Goal: Information Seeking & Learning: Learn about a topic

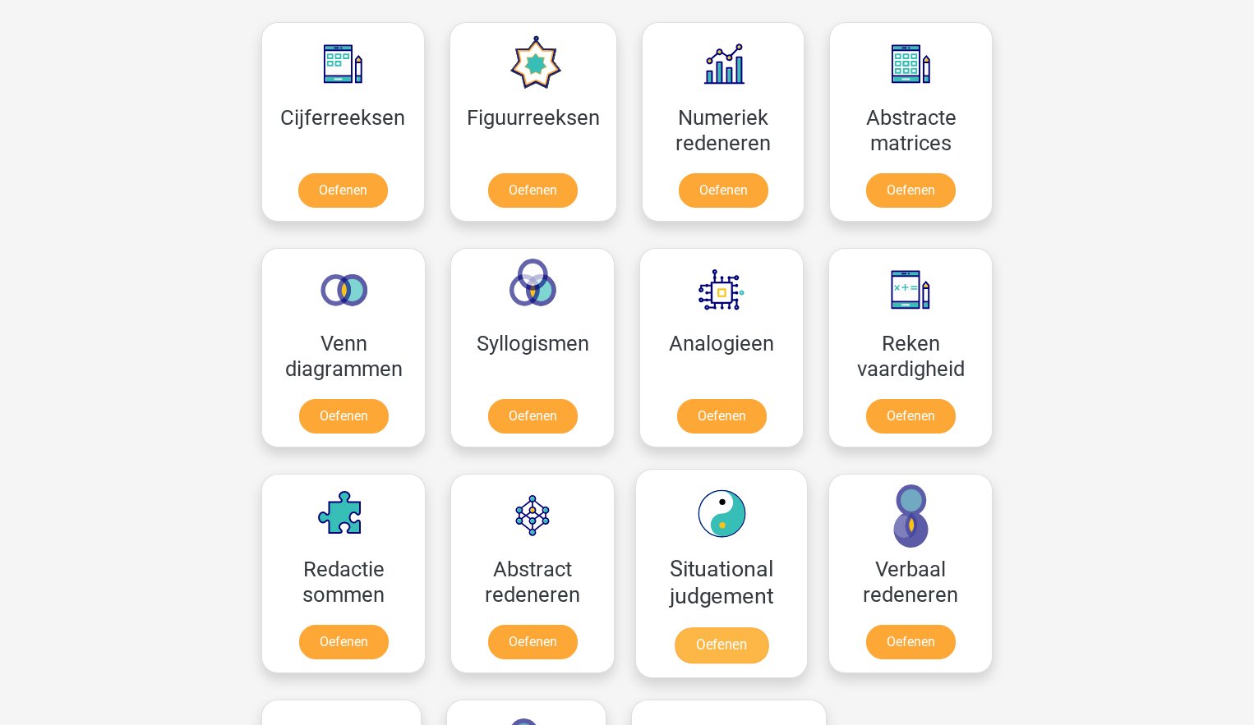
scroll to position [730, 0]
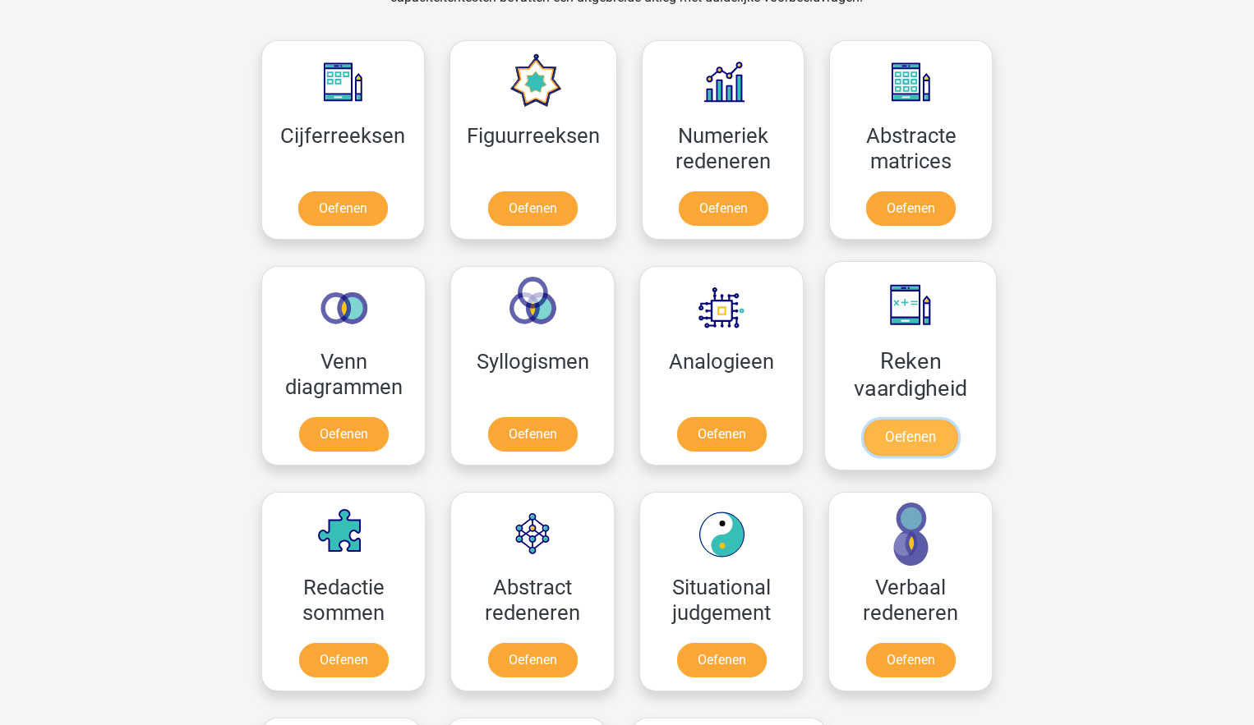
click at [897, 444] on link "Oefenen" at bounding box center [910, 438] width 94 height 36
click at [907, 444] on link "Oefenen" at bounding box center [910, 438] width 94 height 36
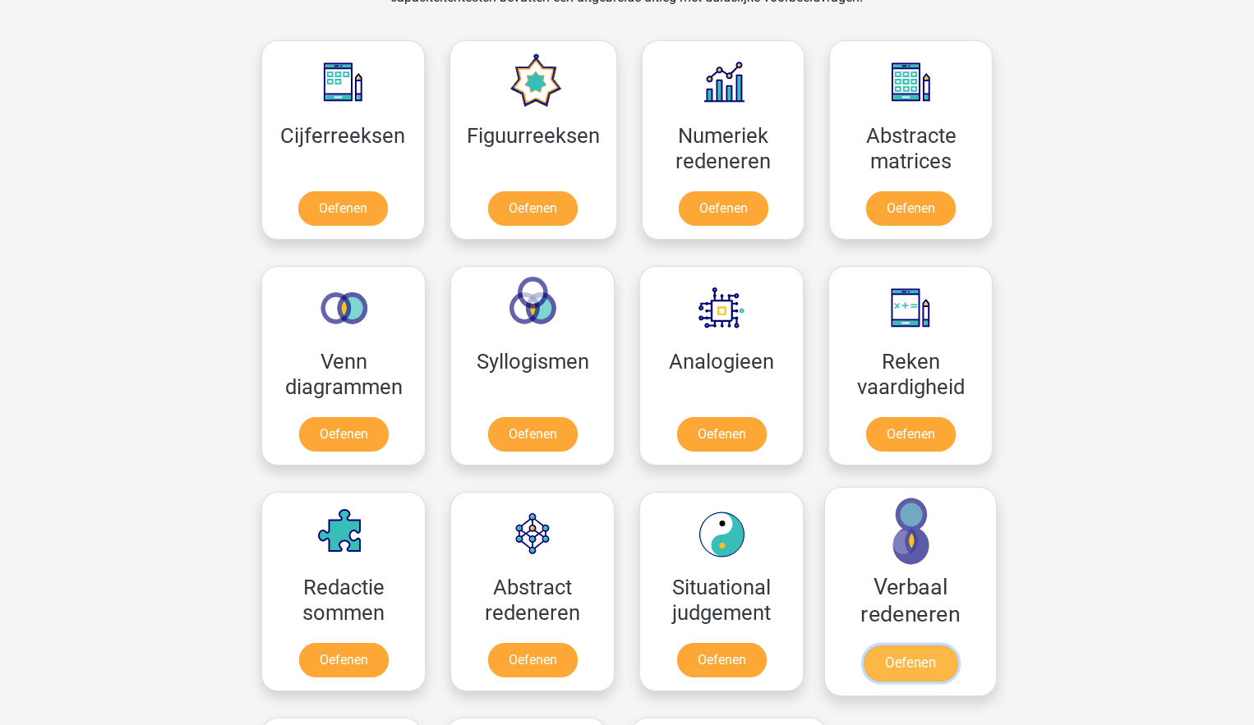
click at [910, 661] on link "Oefenen" at bounding box center [910, 664] width 94 height 36
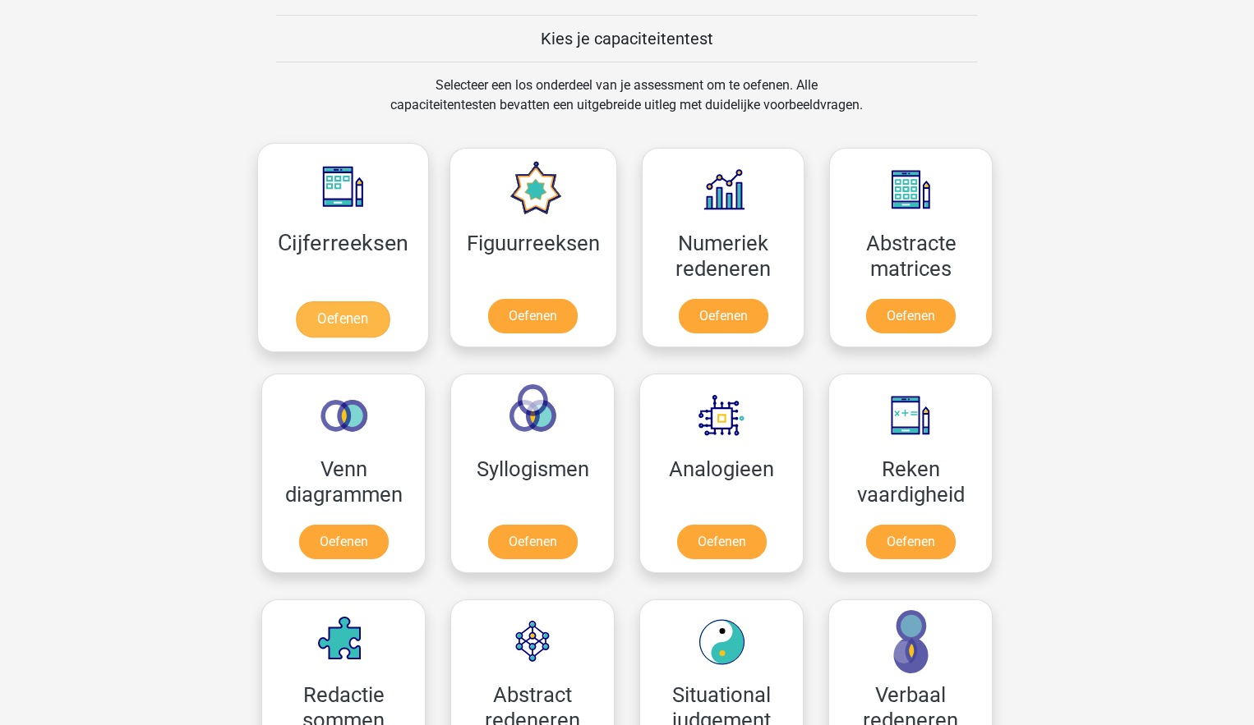
scroll to position [606, 0]
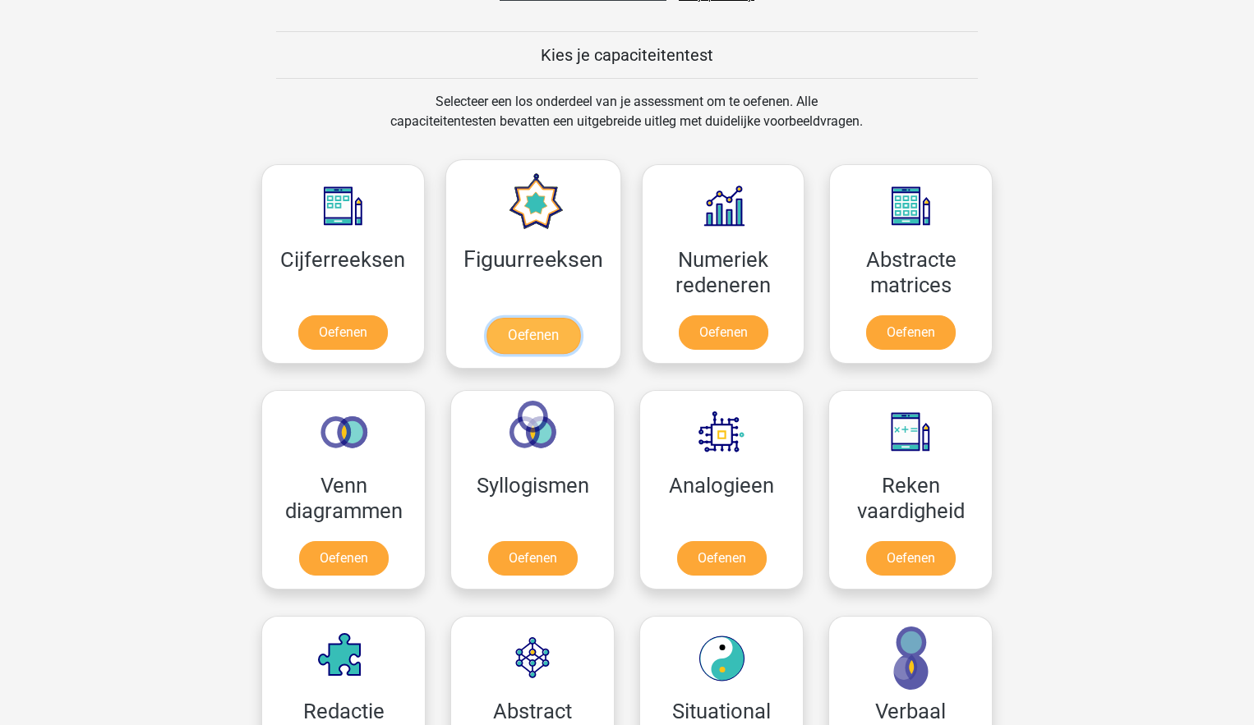
click at [530, 334] on link "Oefenen" at bounding box center [533, 336] width 94 height 36
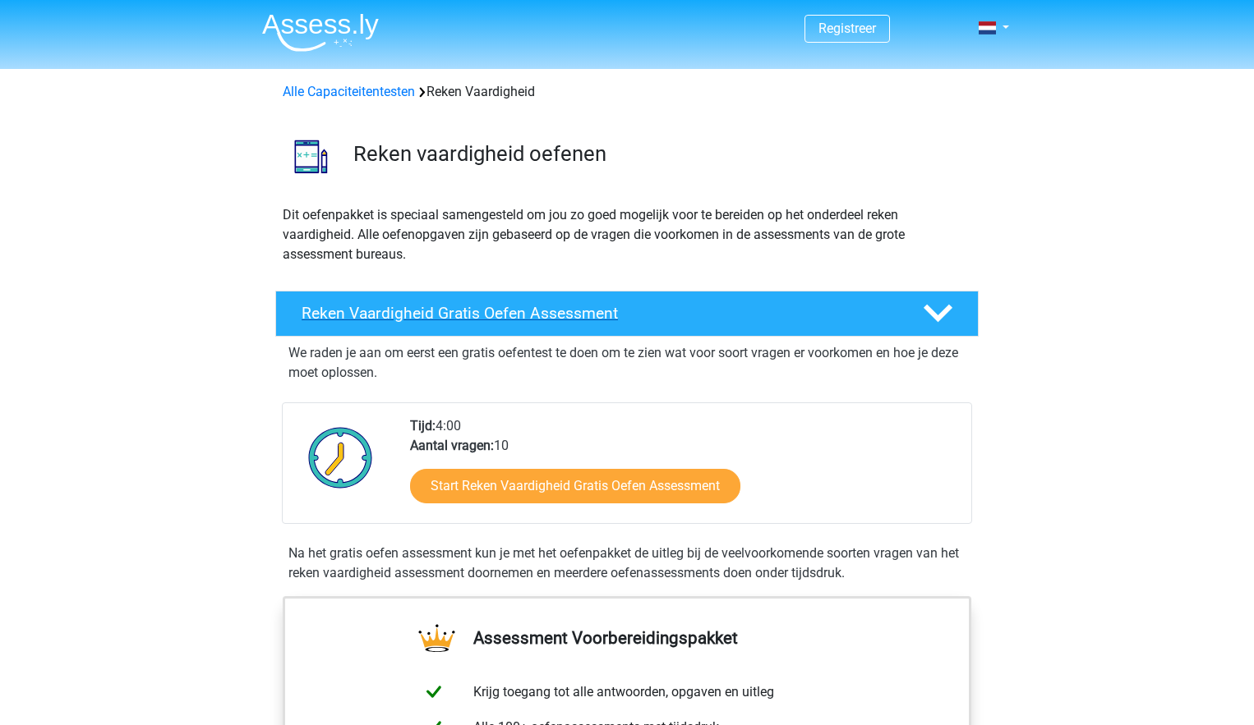
click at [928, 308] on polygon at bounding box center [937, 314] width 29 height 18
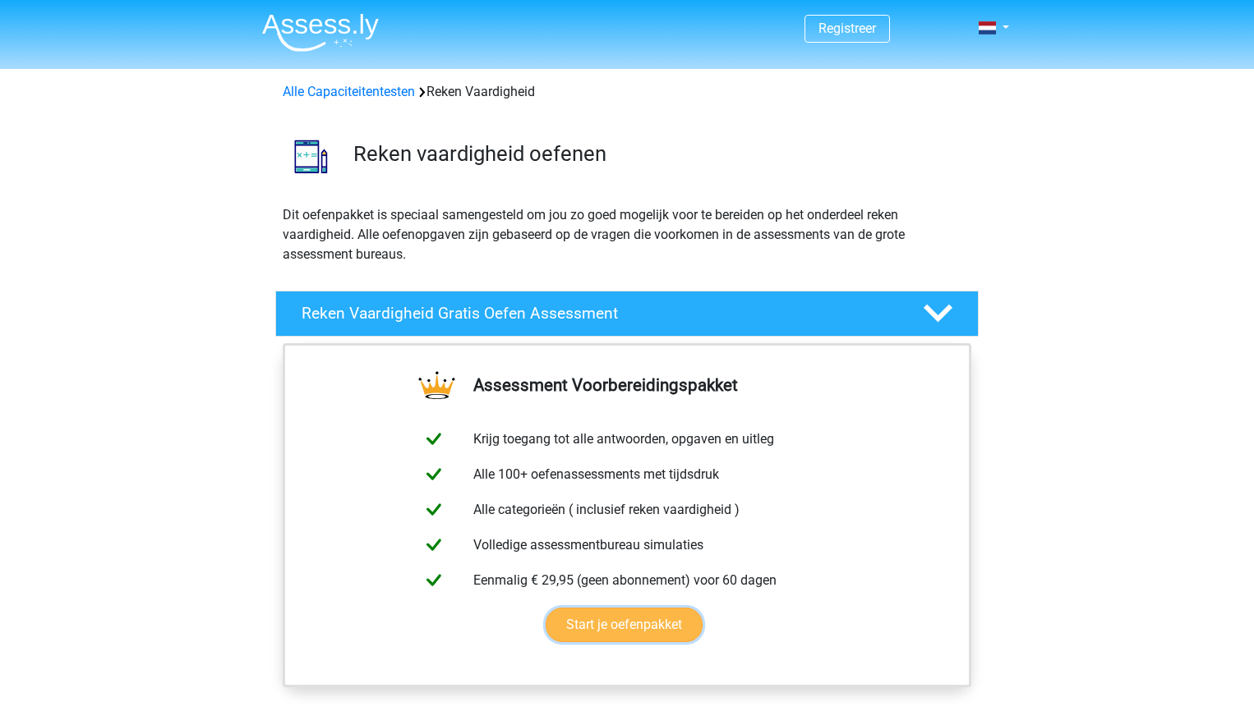
click at [670, 622] on link "Start je oefenpakket" at bounding box center [624, 625] width 157 height 35
click at [641, 633] on link "Start je oefenpakket" at bounding box center [624, 625] width 157 height 35
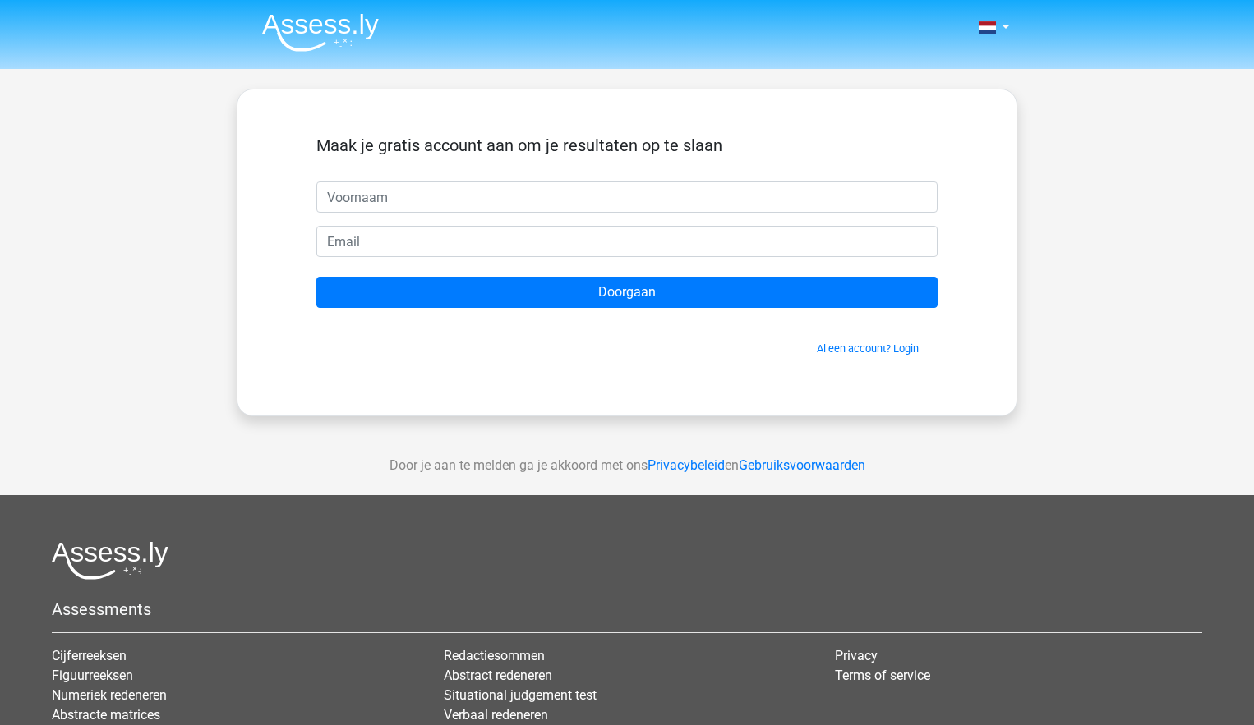
click at [1240, 200] on div "Nederlands English" at bounding box center [627, 464] width 1254 height 929
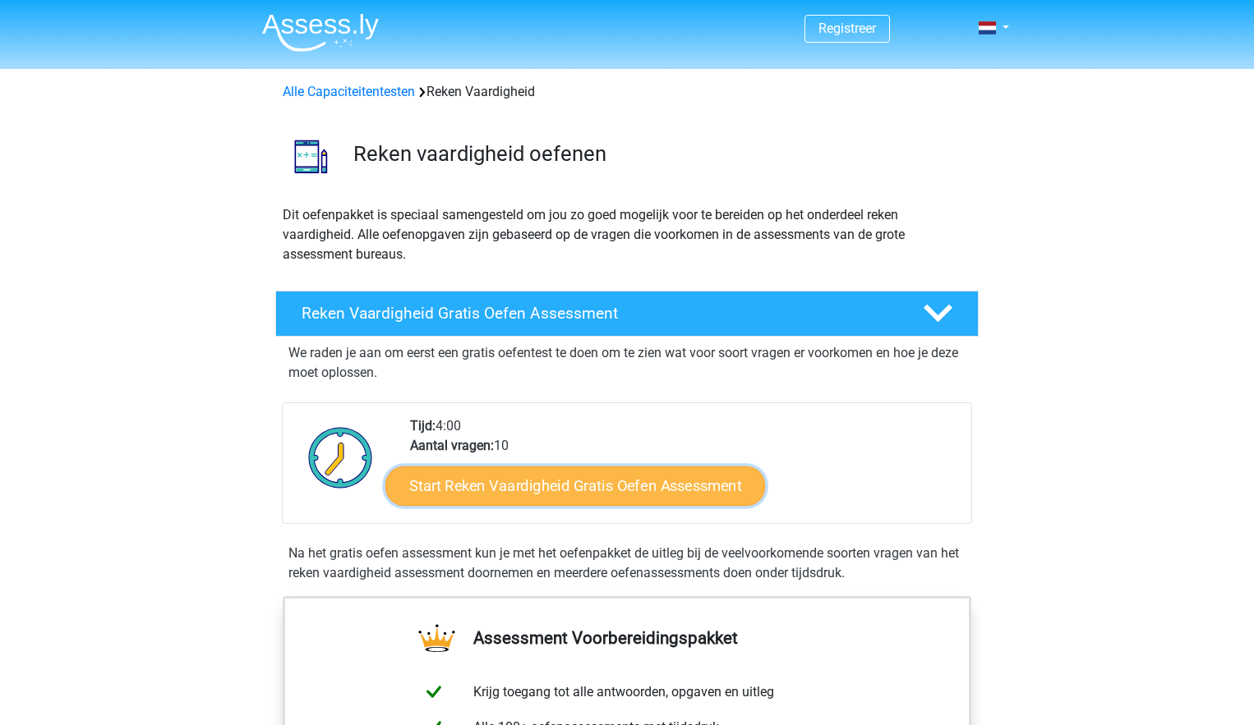
click at [666, 488] on link "Start Reken Vaardigheid Gratis Oefen Assessment" at bounding box center [575, 485] width 380 height 39
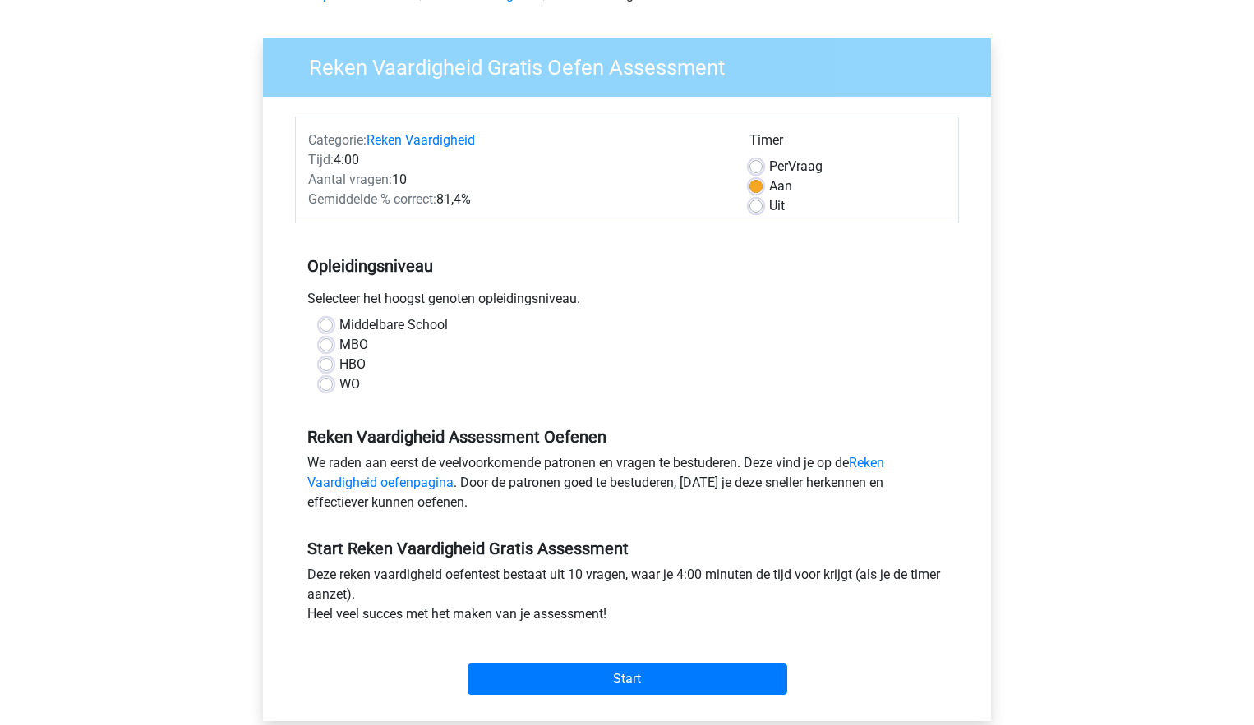
scroll to position [121, 0]
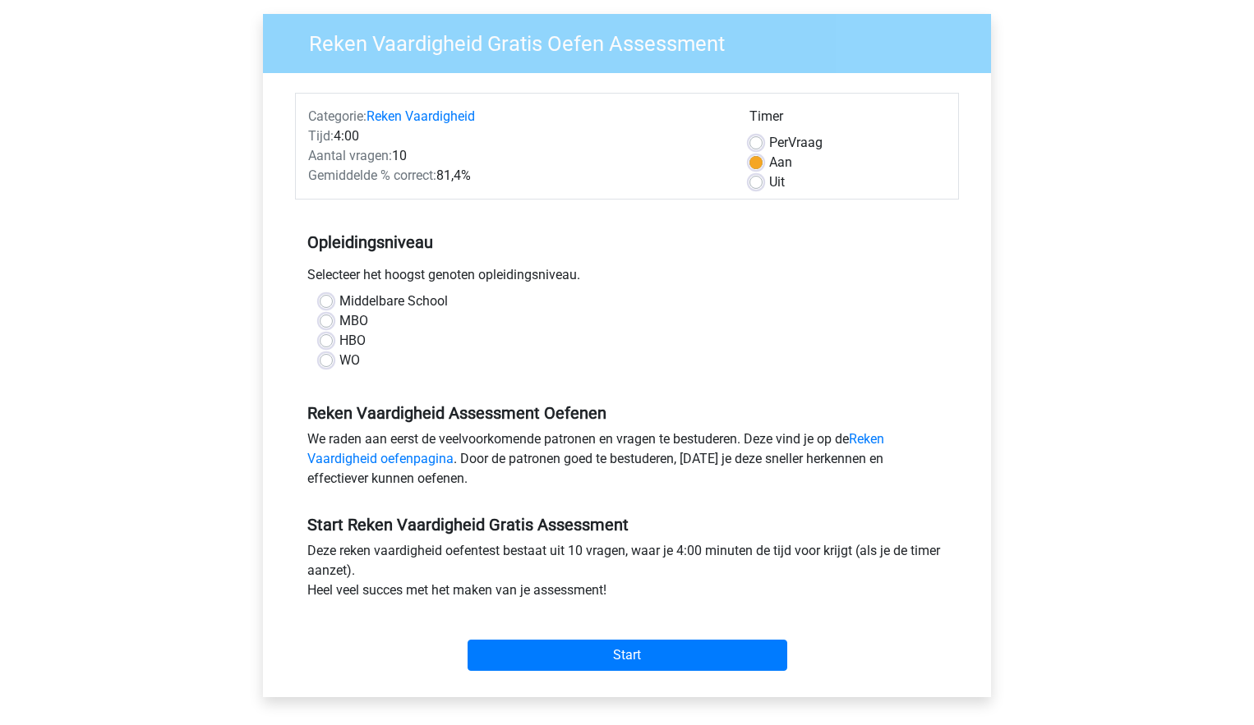
click at [339, 297] on label "Middelbare School" at bounding box center [393, 302] width 108 height 20
click at [324, 297] on input "Middelbare School" at bounding box center [326, 300] width 13 height 16
radio input "true"
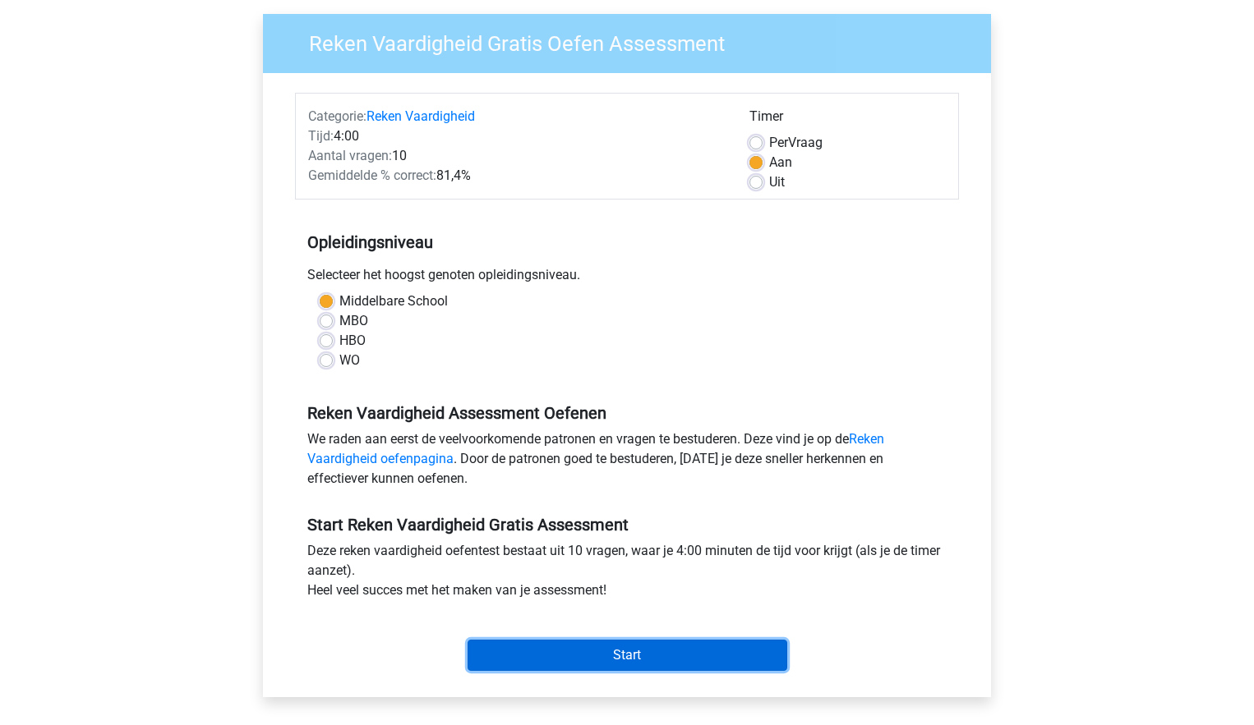
click at [612, 655] on input "Start" at bounding box center [627, 655] width 320 height 31
click at [631, 662] on input "Start" at bounding box center [627, 655] width 320 height 31
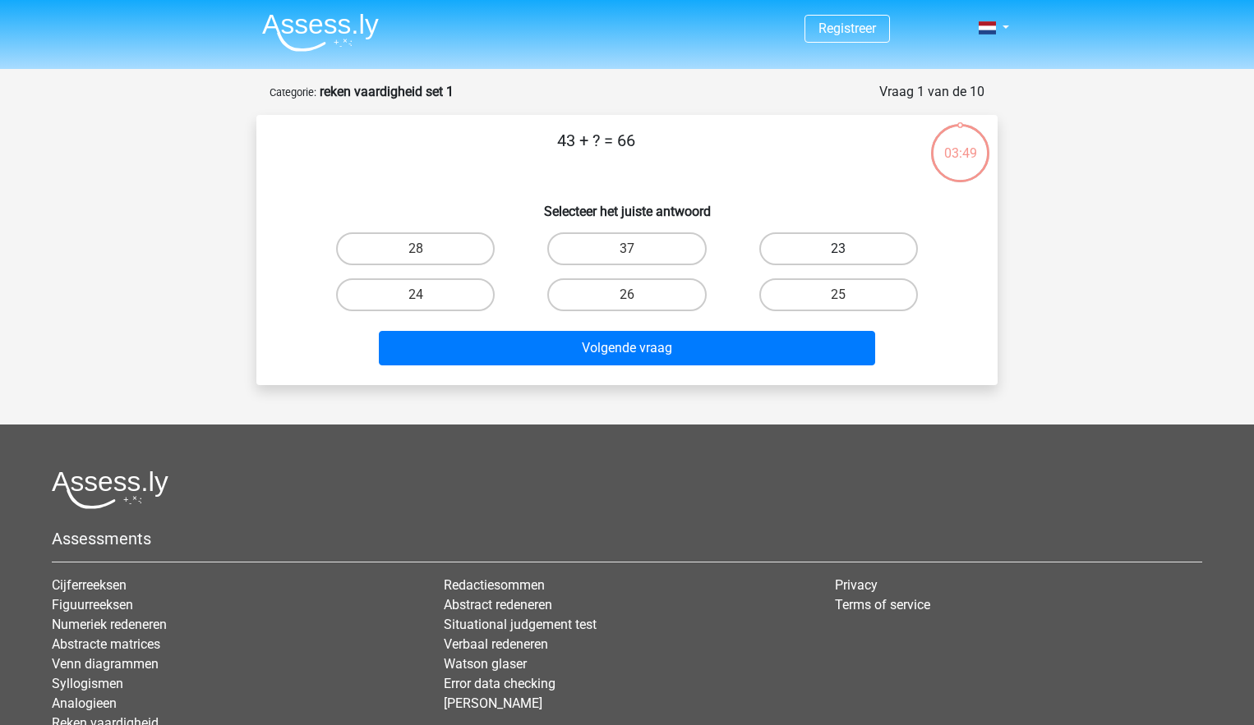
click at [841, 246] on label "23" at bounding box center [838, 249] width 159 height 33
click at [841, 249] on input "23" at bounding box center [843, 254] width 11 height 11
radio input "true"
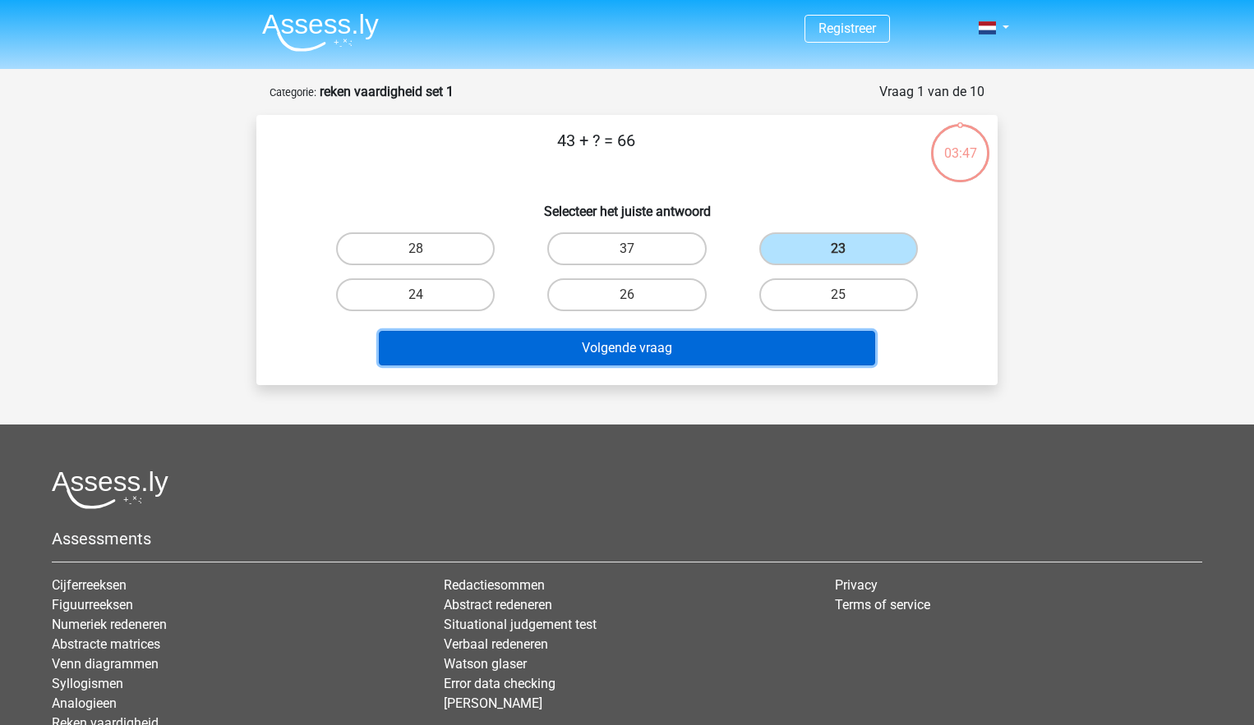
click at [658, 352] on button "Volgende vraag" at bounding box center [627, 348] width 497 height 35
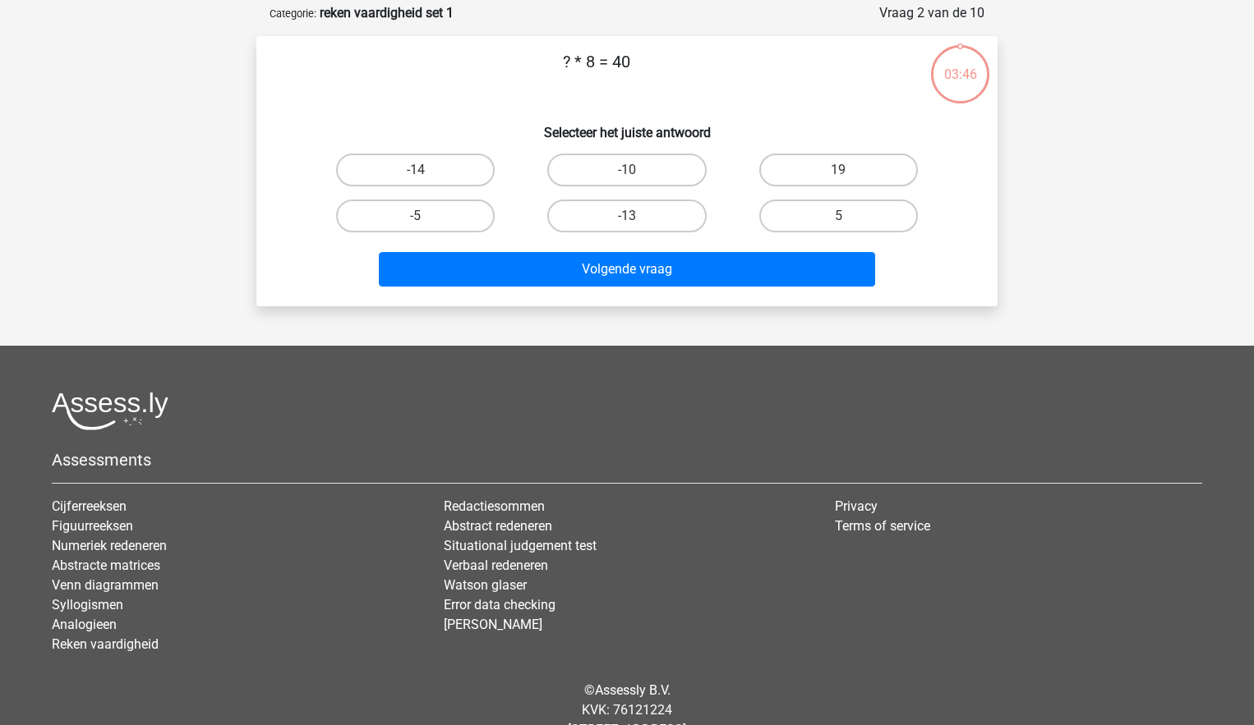
scroll to position [82, 0]
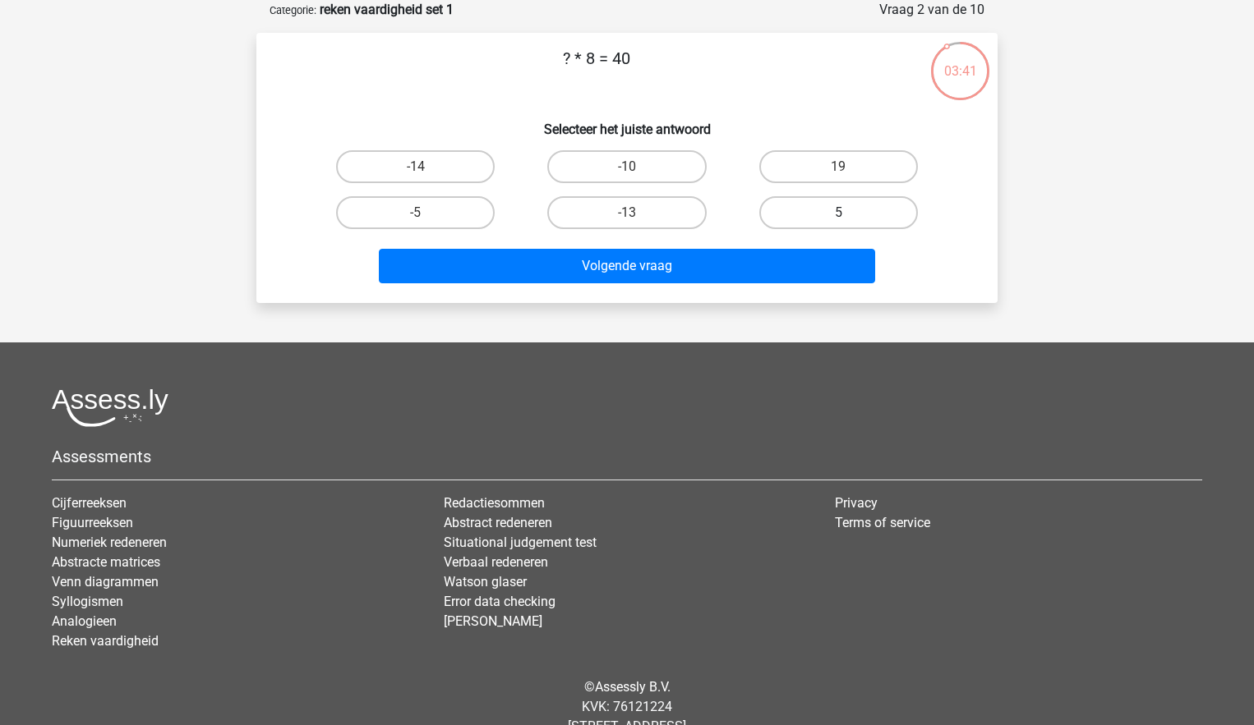
click at [835, 211] on label "5" at bounding box center [838, 212] width 159 height 33
click at [838, 213] on input "5" at bounding box center [843, 218] width 11 height 11
radio input "true"
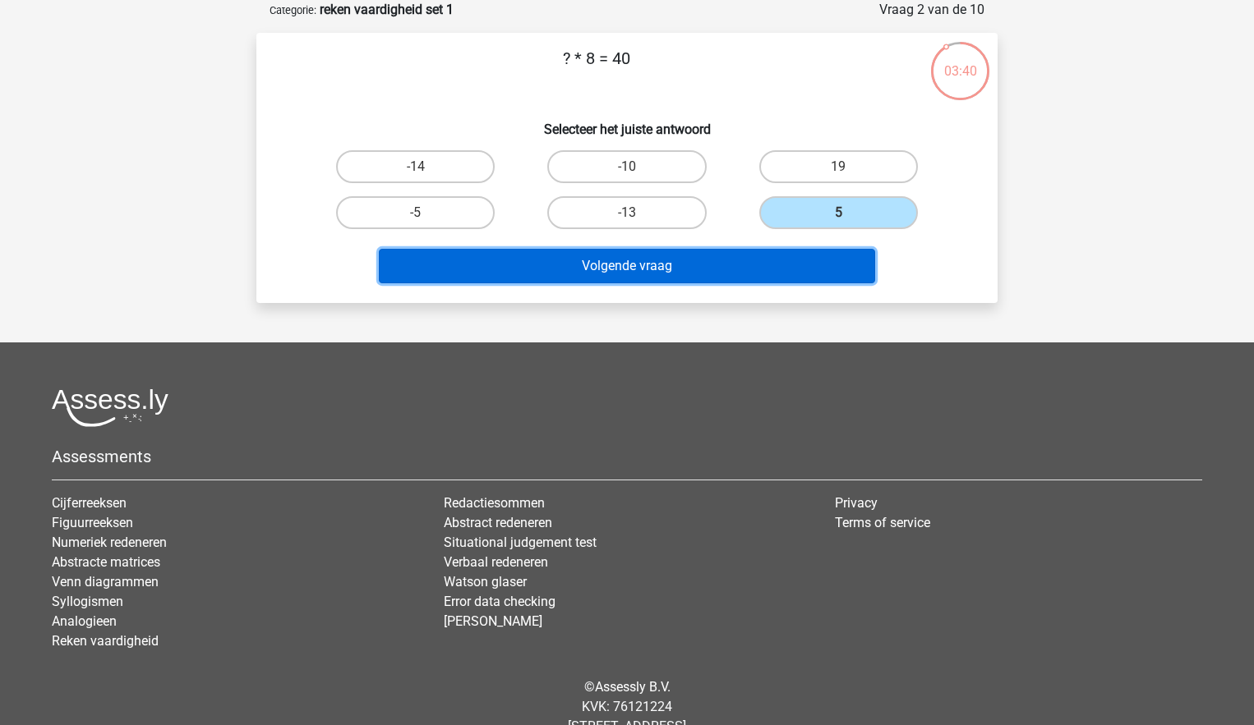
click at [617, 268] on button "Volgende vraag" at bounding box center [627, 266] width 497 height 35
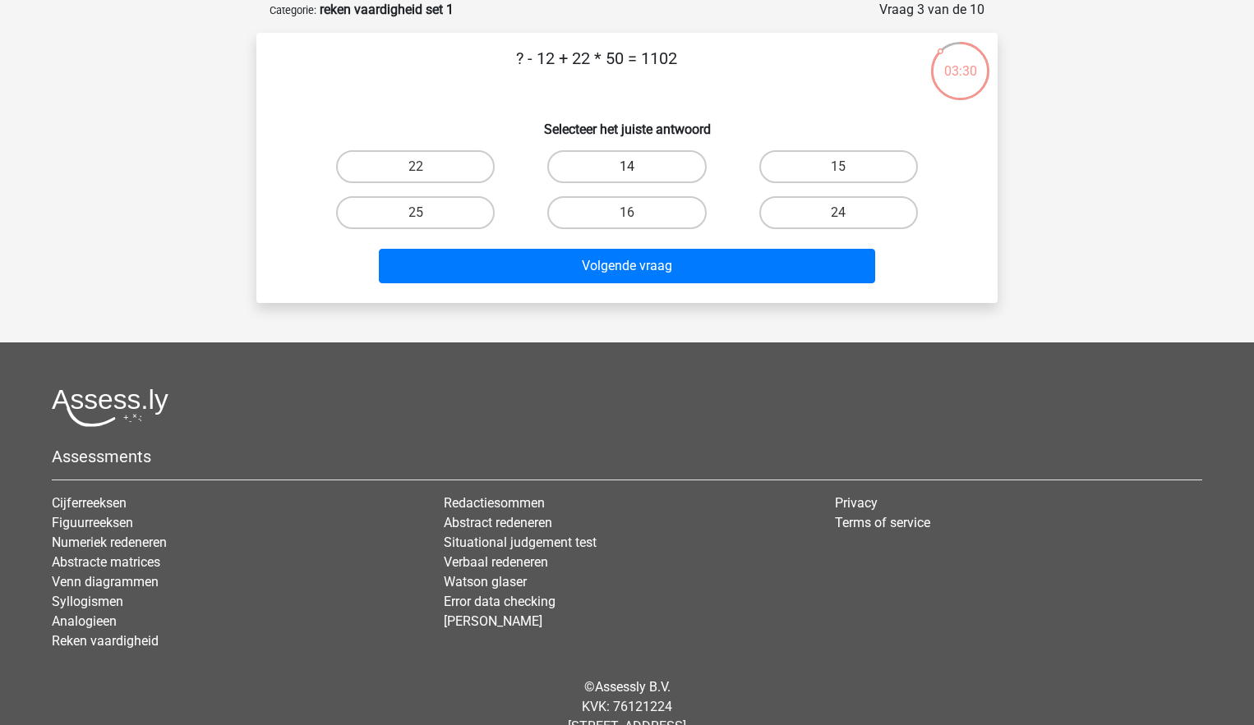
click at [644, 166] on label "14" at bounding box center [626, 166] width 159 height 33
click at [638, 167] on input "14" at bounding box center [632, 172] width 11 height 11
radio input "true"
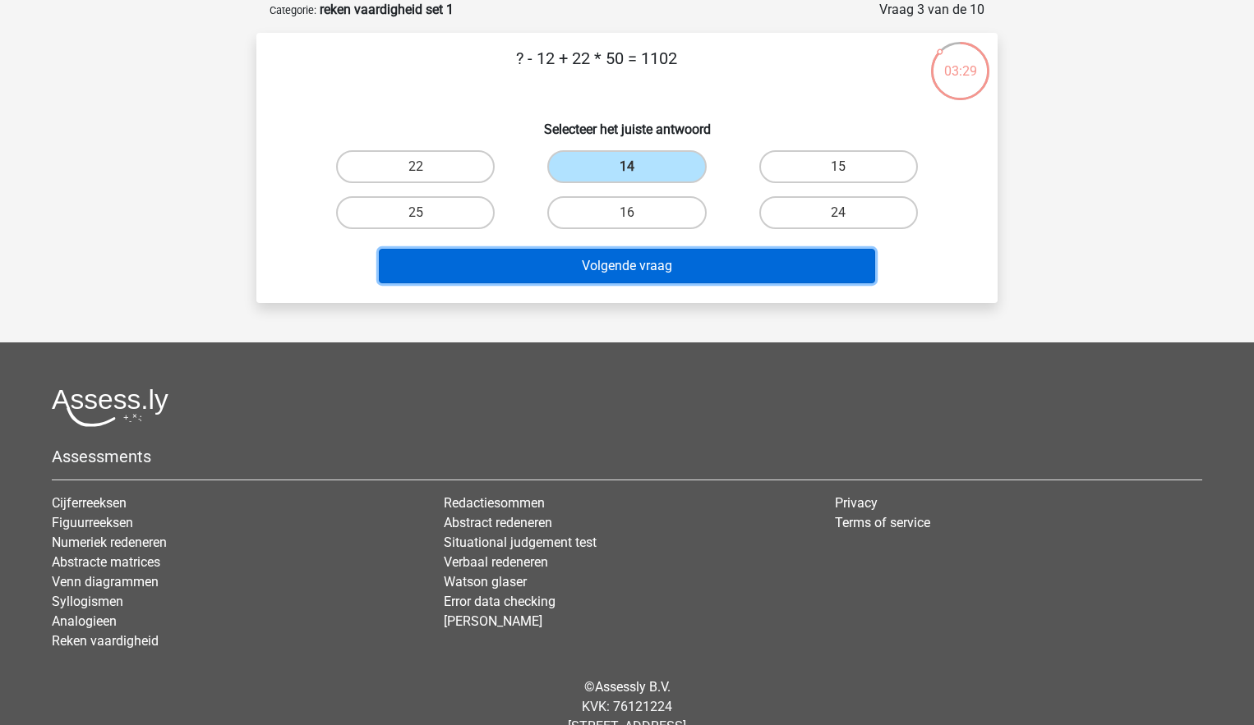
click at [666, 273] on button "Volgende vraag" at bounding box center [627, 266] width 497 height 35
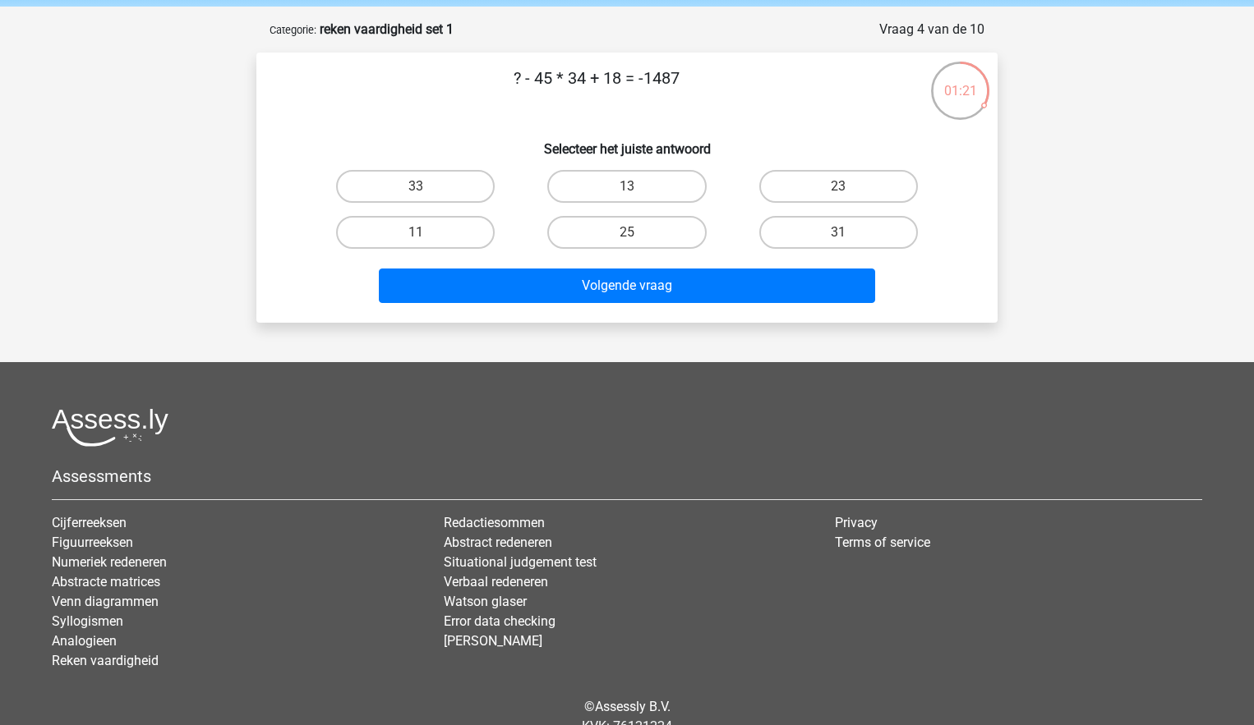
scroll to position [53, 0]
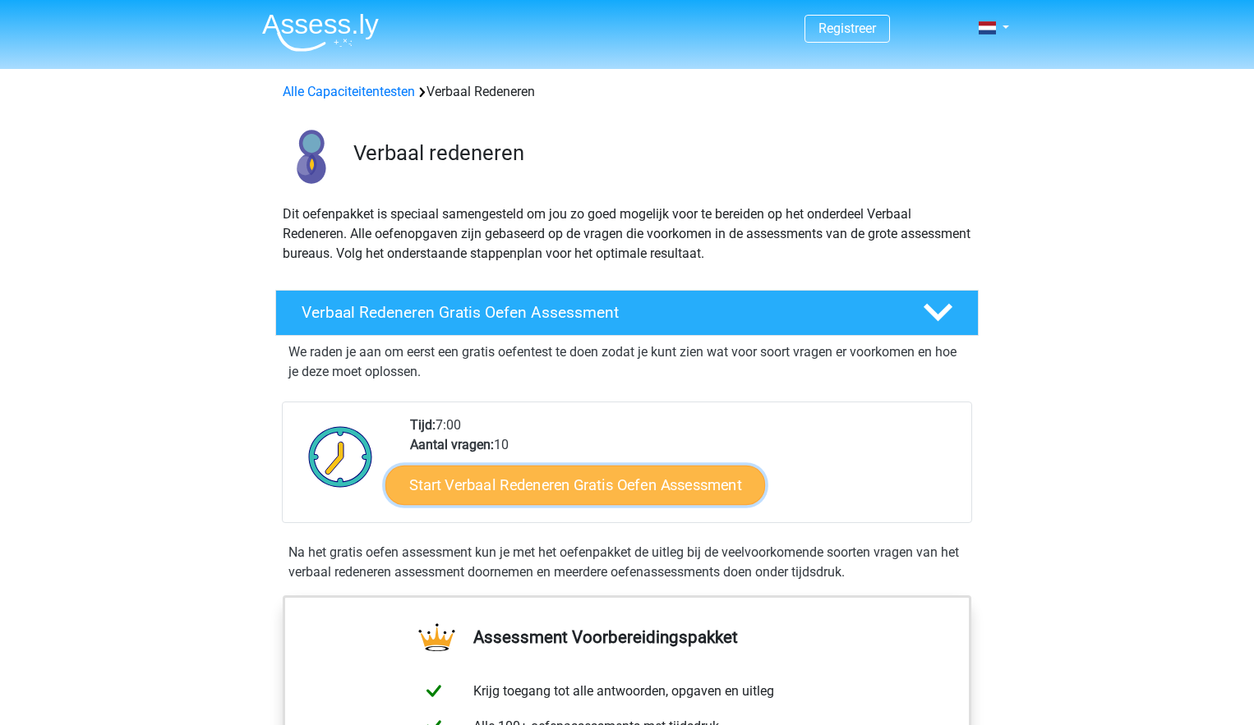
click at [555, 472] on link "Start Verbaal Redeneren Gratis Oefen Assessment" at bounding box center [575, 485] width 380 height 39
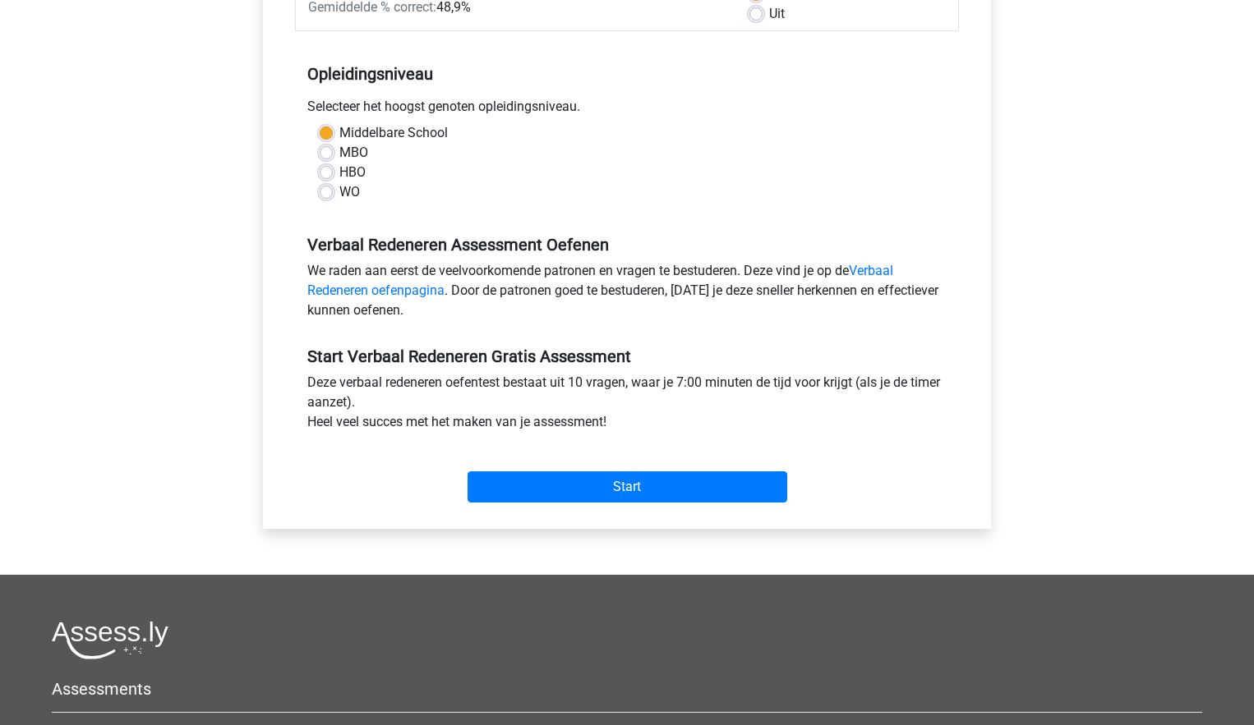
scroll to position [299, 0]
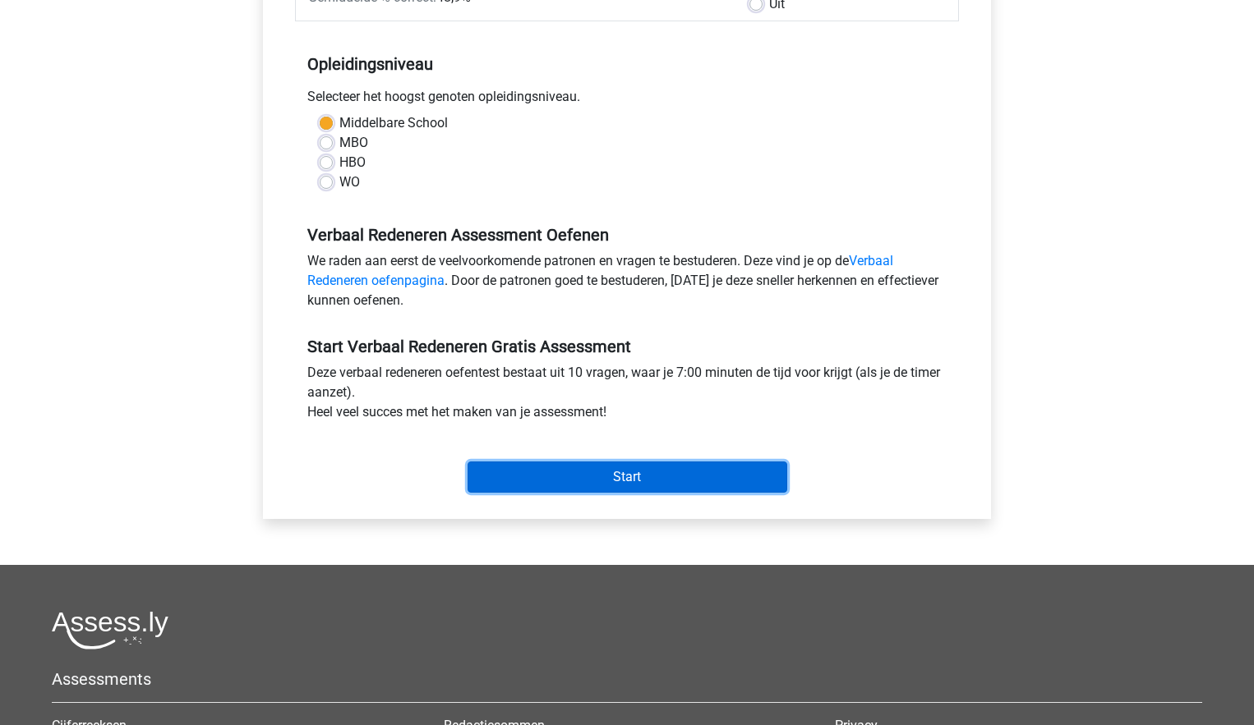
click at [573, 468] on input "Start" at bounding box center [627, 477] width 320 height 31
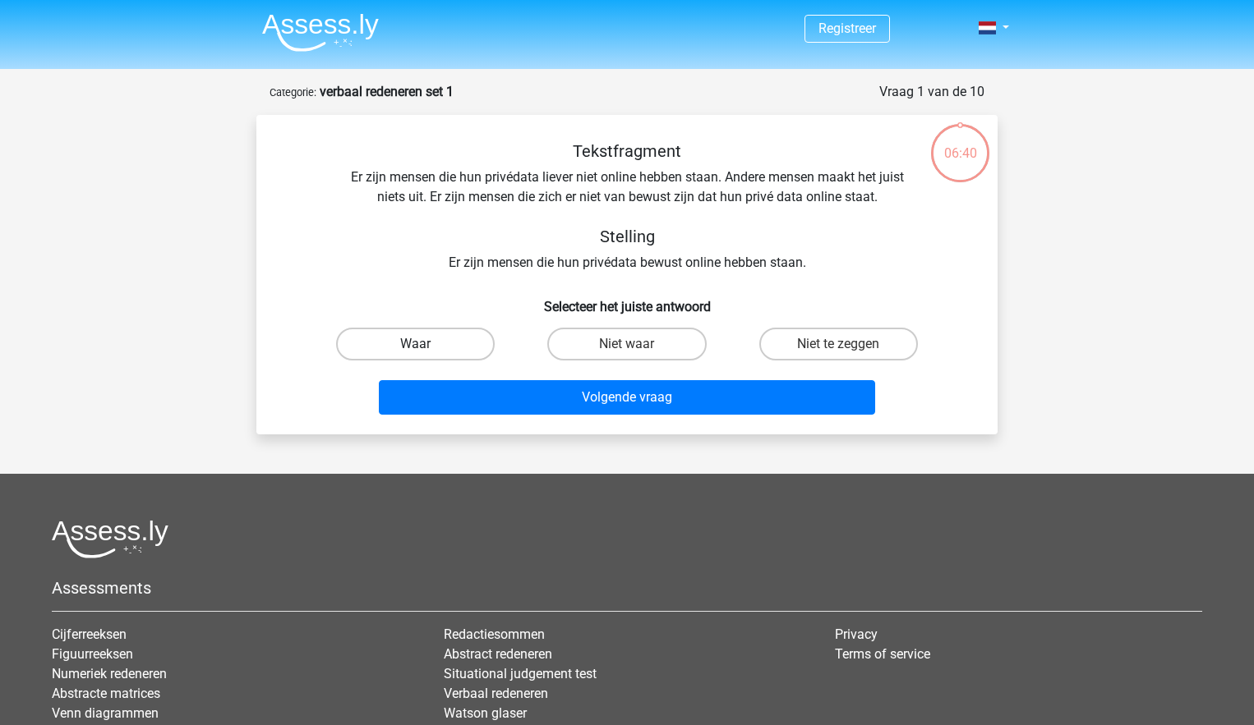
click at [400, 348] on label "Waar" at bounding box center [415, 344] width 159 height 33
click at [416, 348] on input "Waar" at bounding box center [421, 349] width 11 height 11
radio input "true"
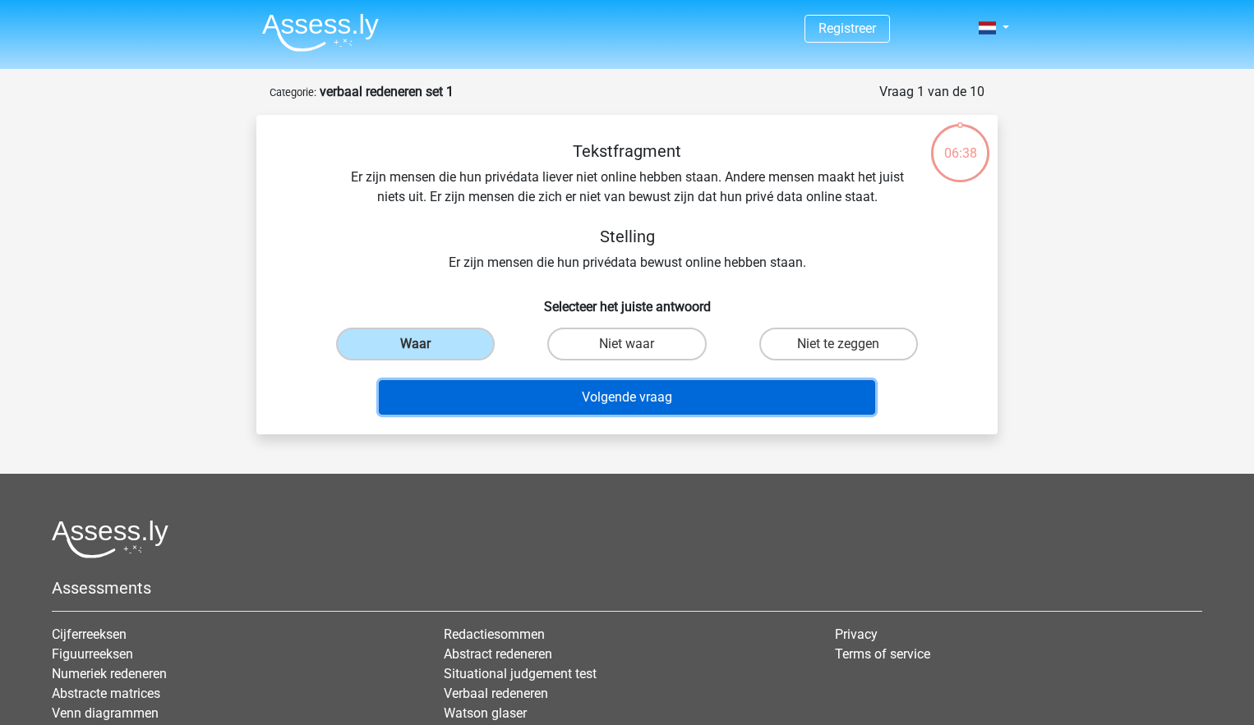
click at [694, 395] on button "Volgende vraag" at bounding box center [627, 397] width 497 height 35
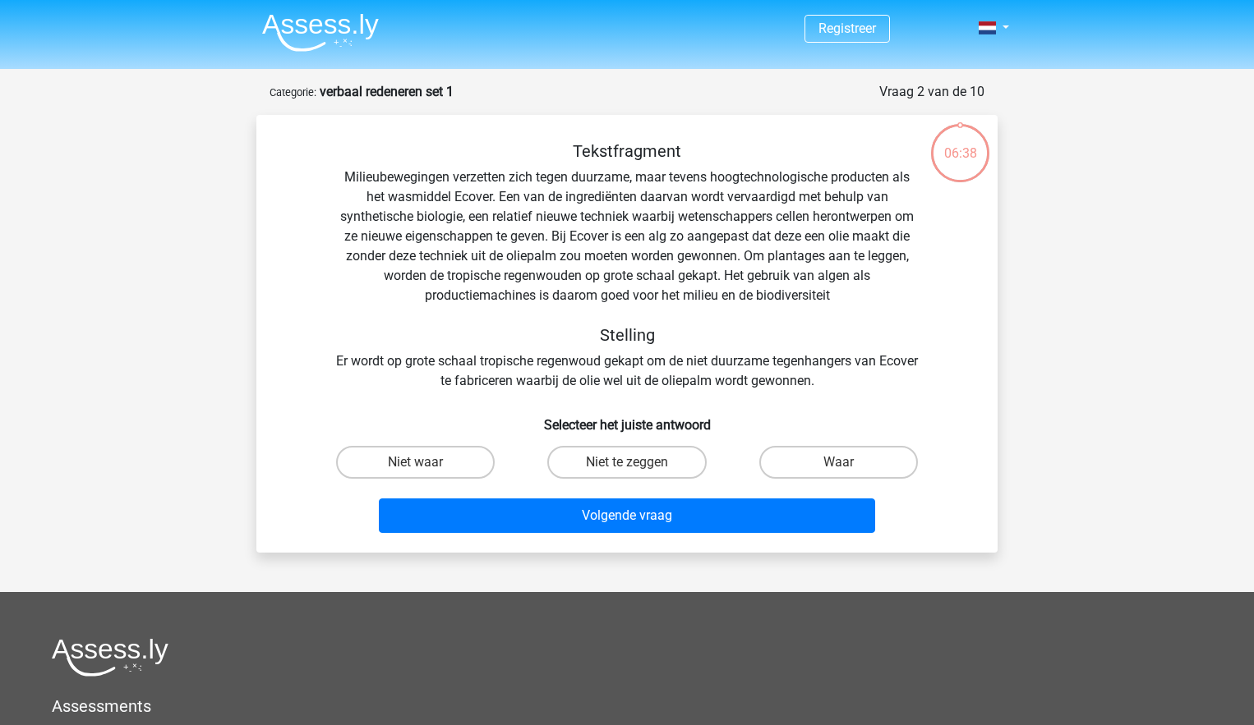
scroll to position [82, 0]
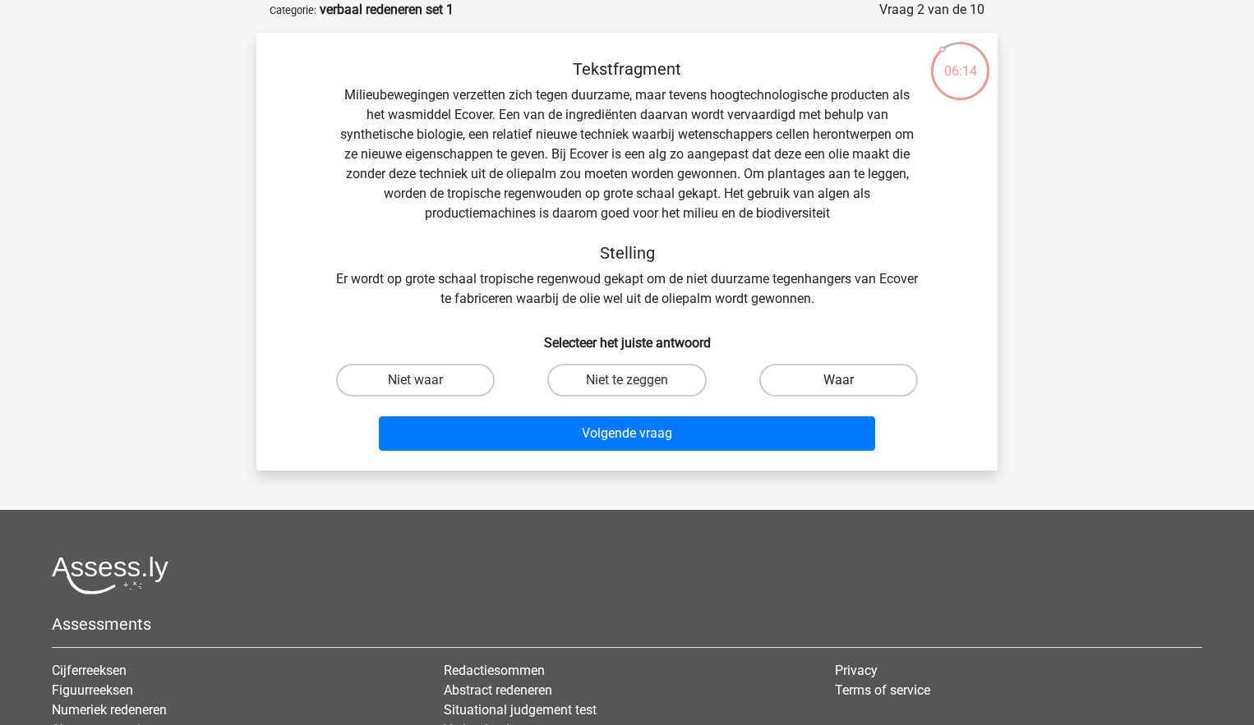
click at [856, 376] on label "Waar" at bounding box center [838, 380] width 159 height 33
click at [849, 380] on input "Waar" at bounding box center [843, 385] width 11 height 11
radio input "true"
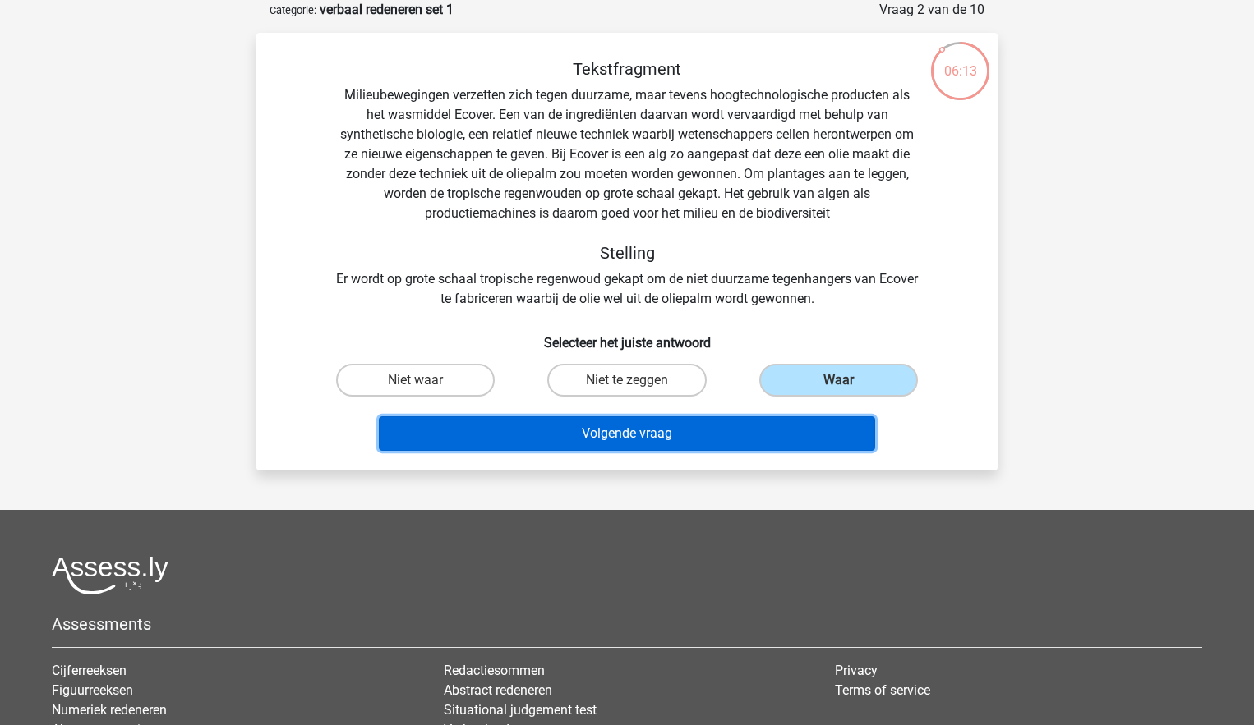
click at [653, 435] on button "Volgende vraag" at bounding box center [627, 434] width 497 height 35
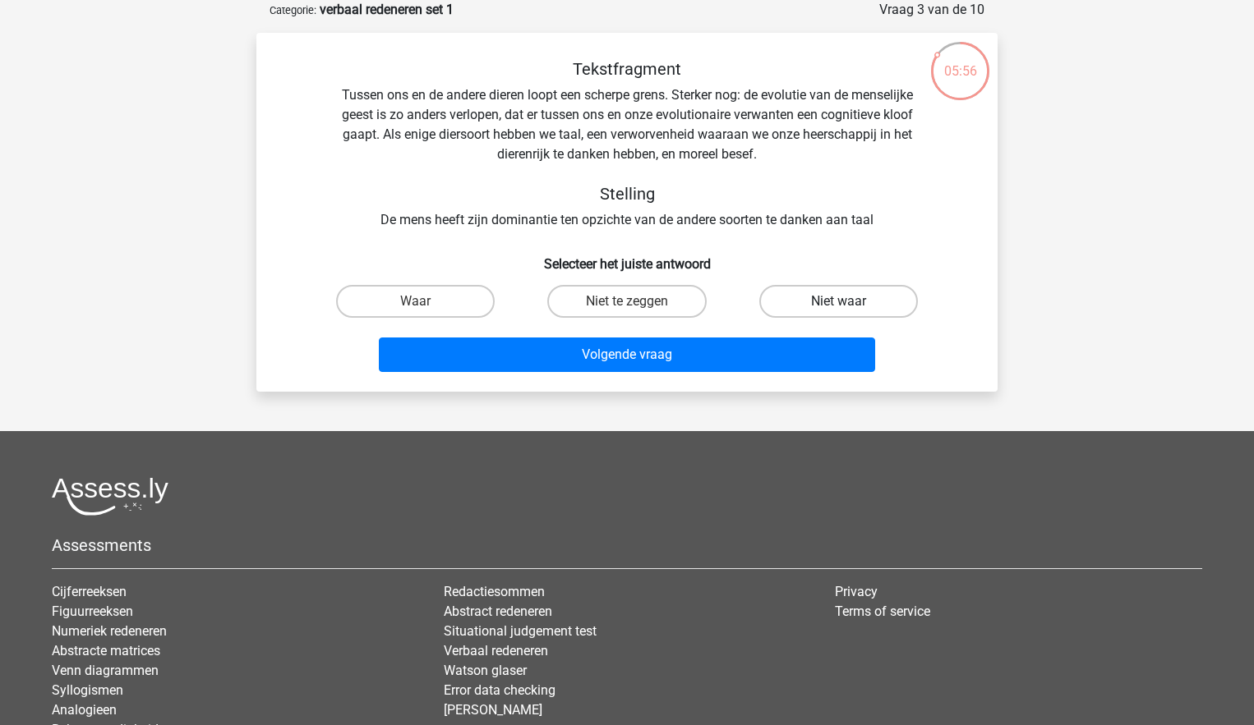
click at [834, 294] on label "Niet waar" at bounding box center [838, 301] width 159 height 33
click at [838, 302] on input "Niet waar" at bounding box center [843, 307] width 11 height 11
radio input "true"
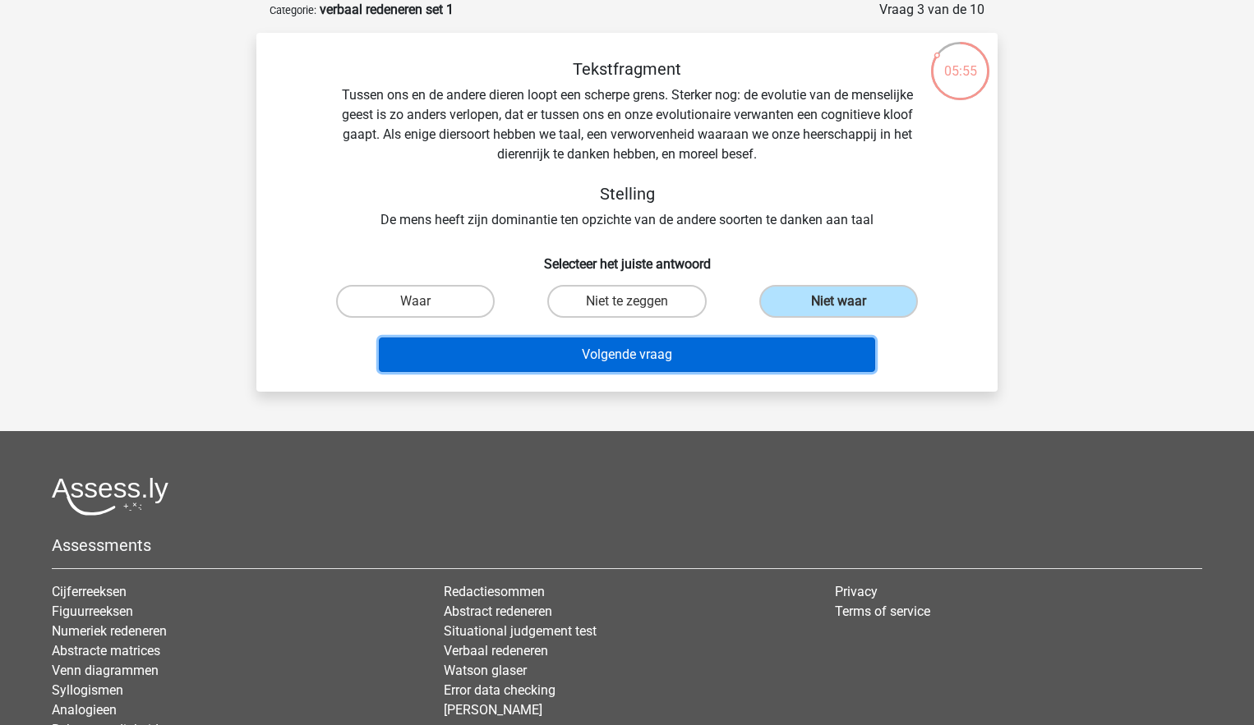
click at [581, 352] on button "Volgende vraag" at bounding box center [627, 355] width 497 height 35
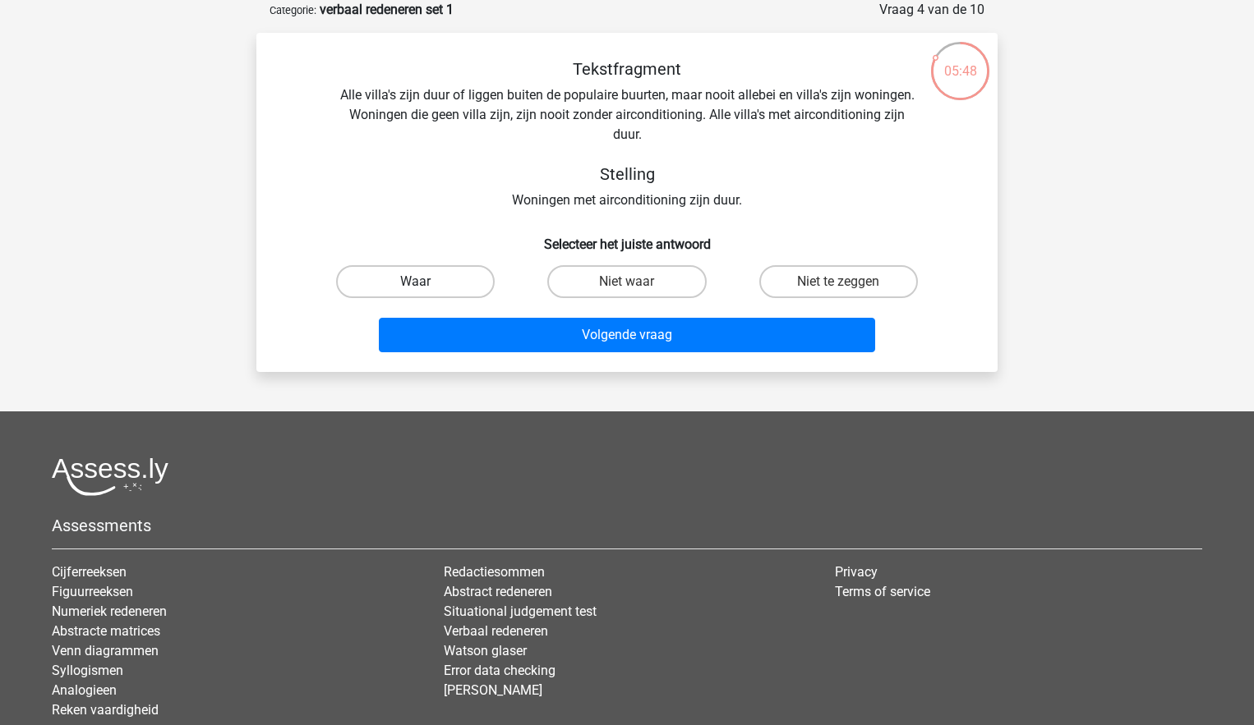
click at [429, 293] on label "Waar" at bounding box center [415, 281] width 159 height 33
click at [426, 292] on input "Waar" at bounding box center [421, 287] width 11 height 11
radio input "true"
click at [617, 354] on div "Volgende vraag" at bounding box center [627, 338] width 634 height 41
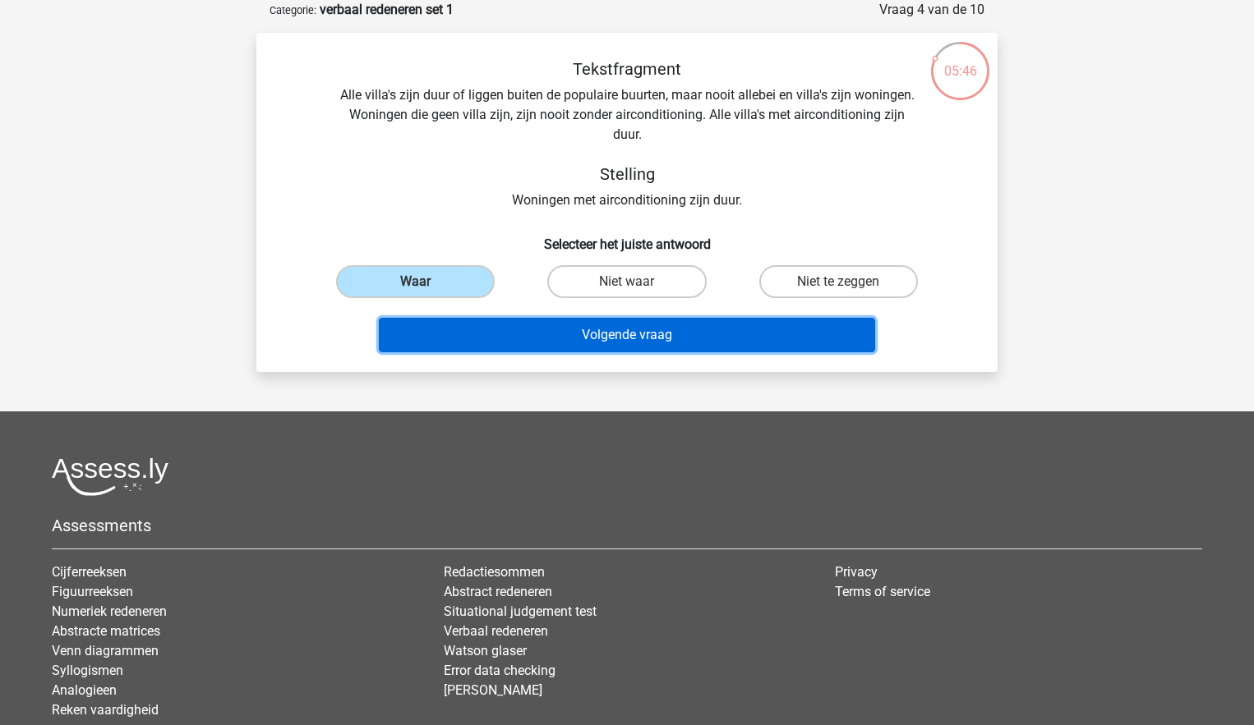
click at [620, 338] on button "Volgende vraag" at bounding box center [627, 335] width 497 height 35
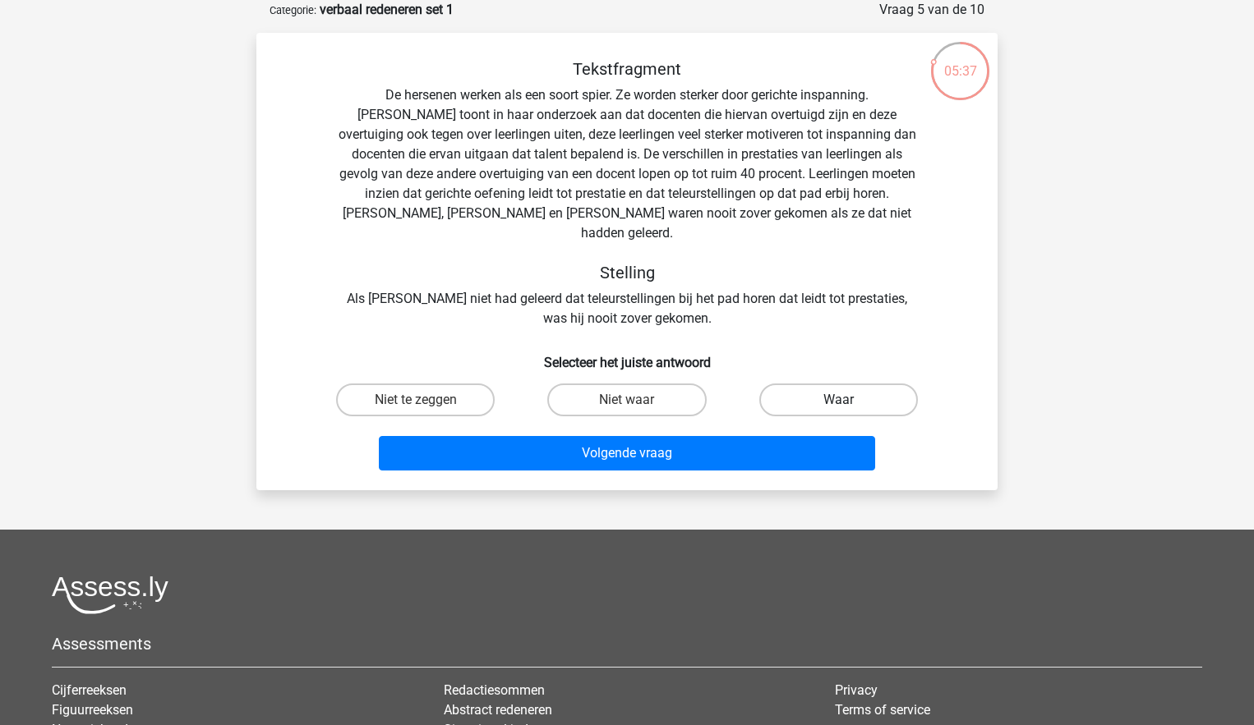
click at [800, 384] on label "Waar" at bounding box center [838, 400] width 159 height 33
click at [838, 400] on input "Waar" at bounding box center [843, 405] width 11 height 11
radio input "true"
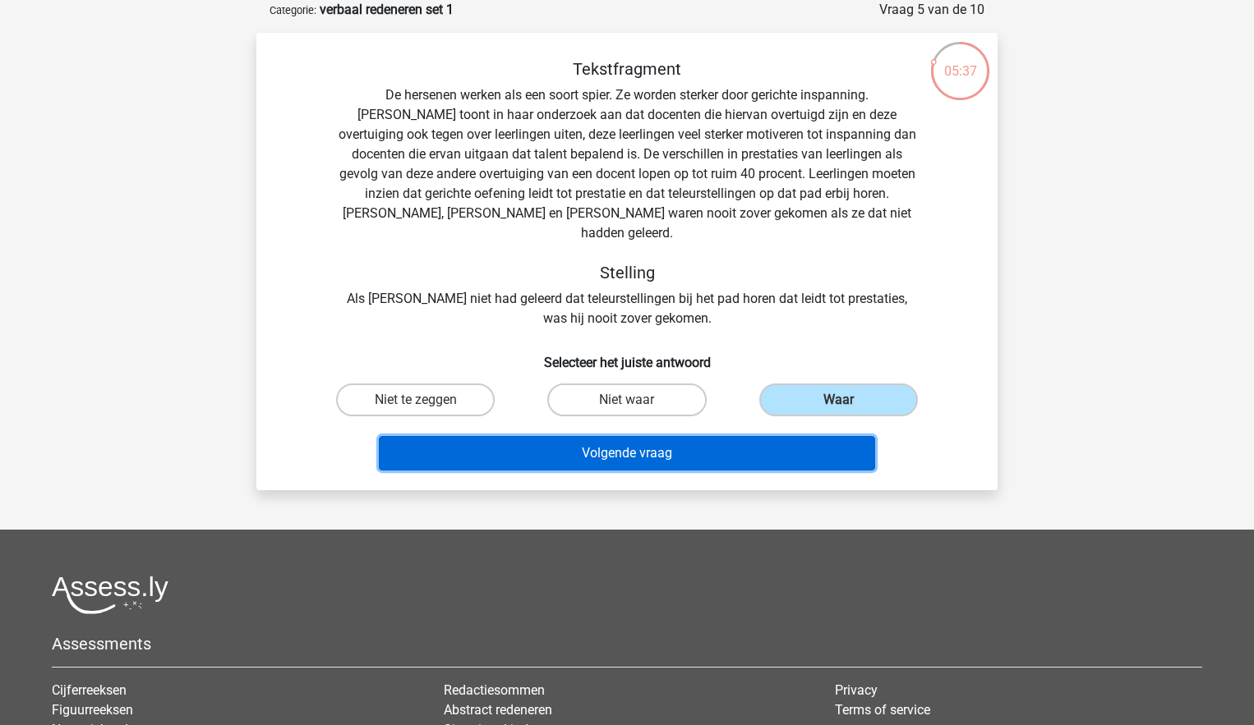
click at [629, 445] on button "Volgende vraag" at bounding box center [627, 453] width 497 height 35
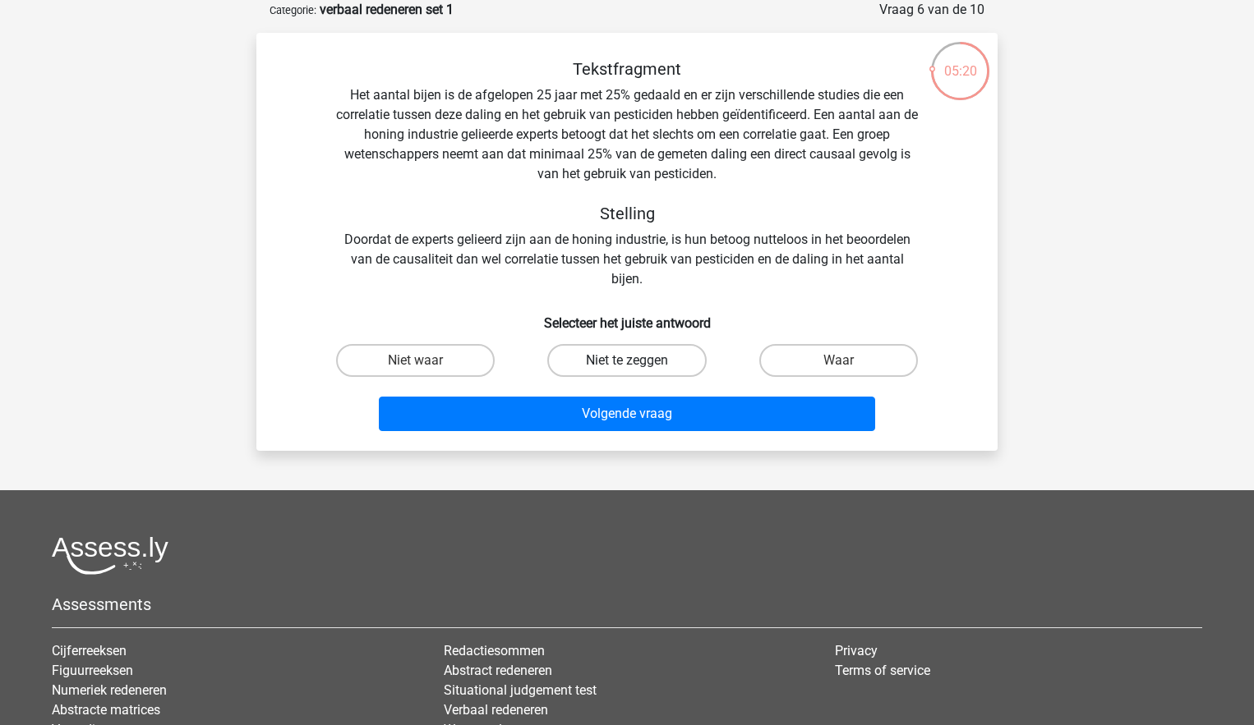
click at [613, 356] on label "Niet te zeggen" at bounding box center [626, 360] width 159 height 33
click at [627, 361] on input "Niet te zeggen" at bounding box center [632, 366] width 11 height 11
radio input "true"
click at [613, 436] on div "Volgende vraag" at bounding box center [627, 417] width 634 height 41
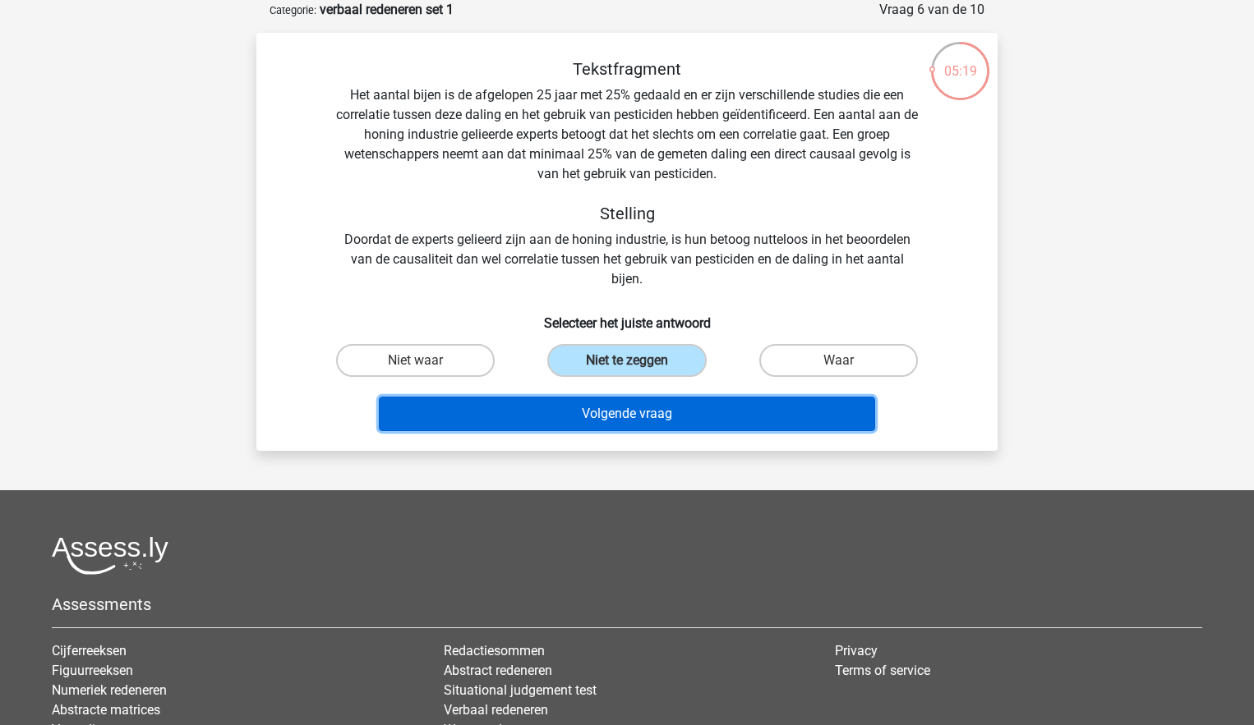
click at [624, 403] on button "Volgende vraag" at bounding box center [627, 414] width 497 height 35
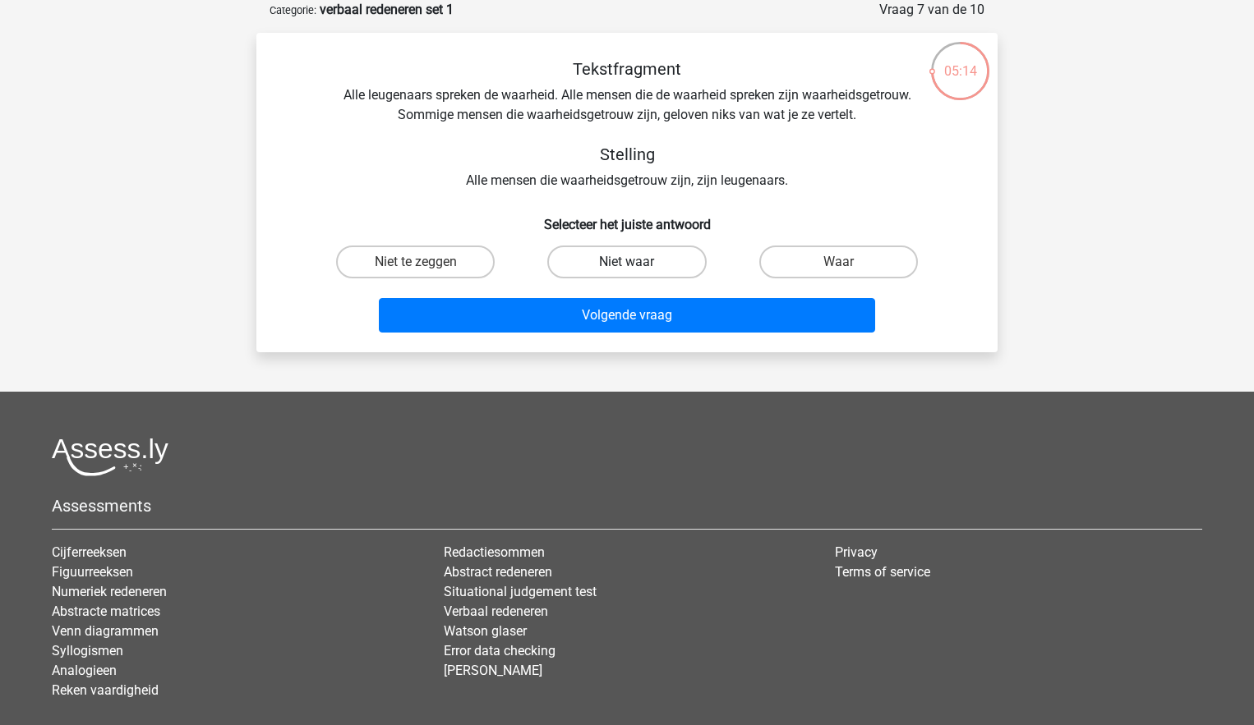
click at [643, 270] on label "Niet waar" at bounding box center [626, 262] width 159 height 33
click at [638, 270] on input "Niet waar" at bounding box center [632, 267] width 11 height 11
radio input "true"
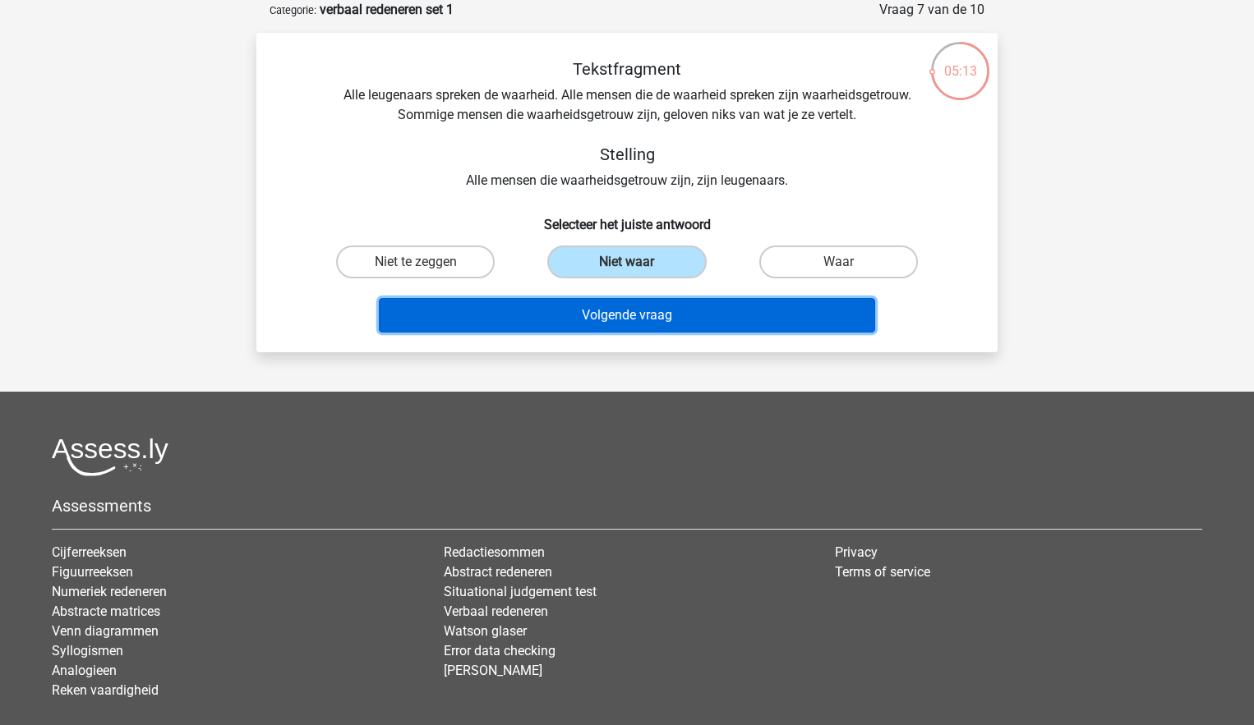
click at [655, 320] on button "Volgende vraag" at bounding box center [627, 315] width 497 height 35
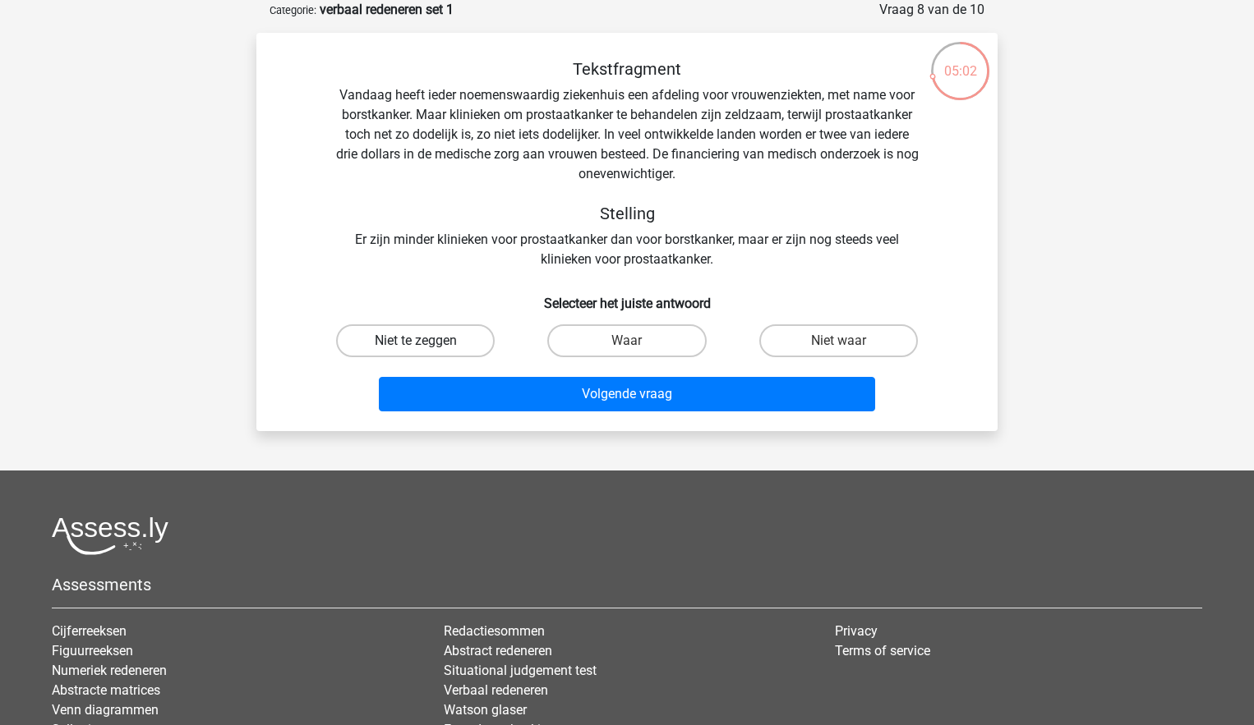
click at [449, 338] on label "Niet te zeggen" at bounding box center [415, 341] width 159 height 33
click at [426, 341] on input "Niet te zeggen" at bounding box center [421, 346] width 11 height 11
radio input "true"
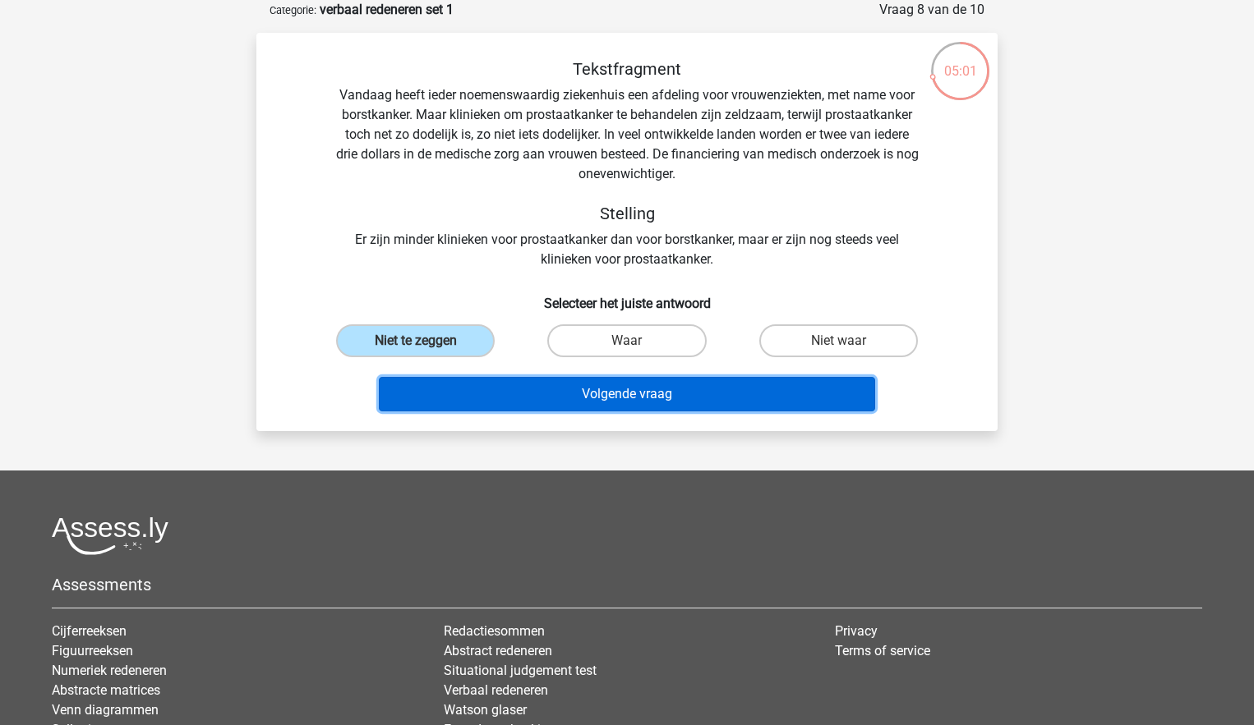
click at [661, 402] on button "Volgende vraag" at bounding box center [627, 394] width 497 height 35
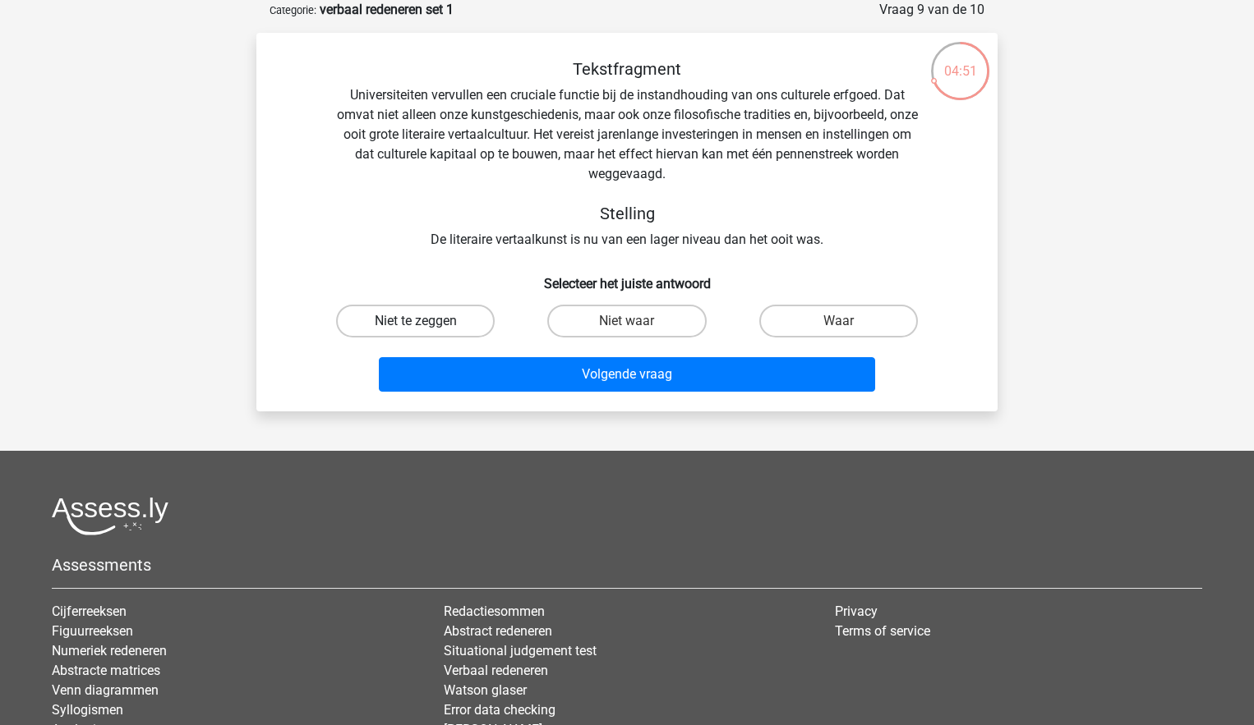
click at [476, 329] on label "Niet te zeggen" at bounding box center [415, 321] width 159 height 33
click at [426, 329] on input "Niet te zeggen" at bounding box center [421, 326] width 11 height 11
radio input "true"
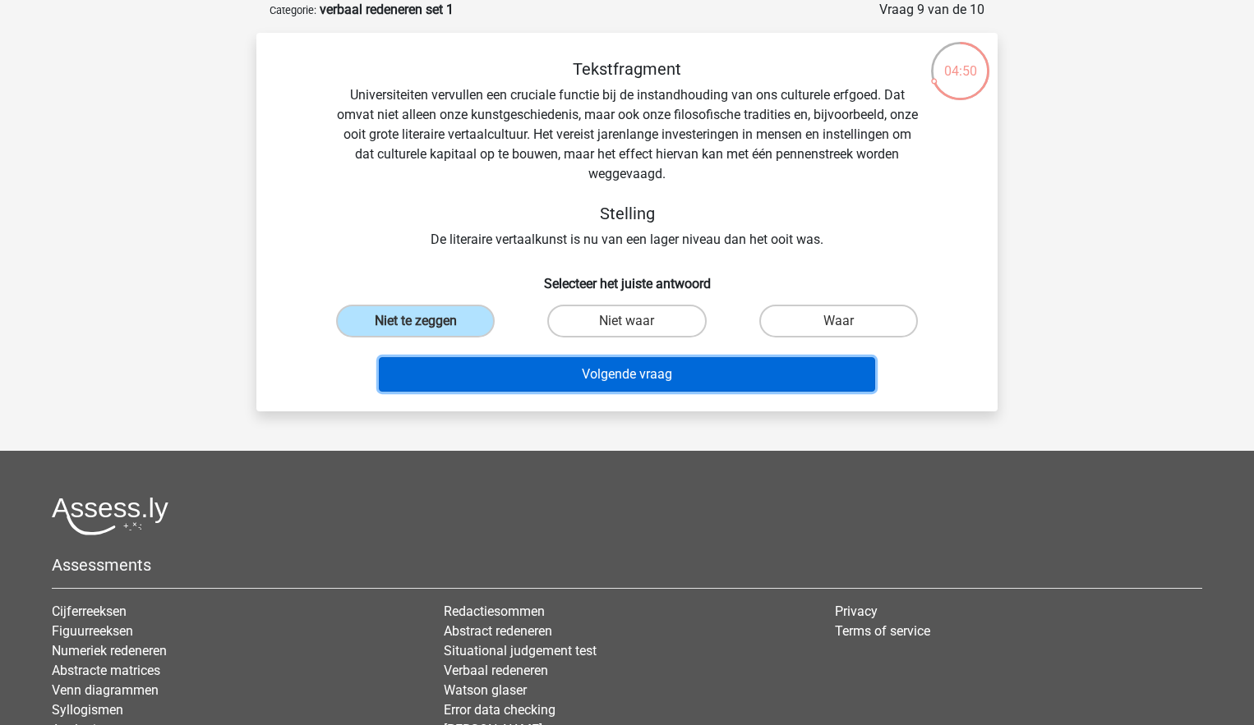
click at [624, 383] on button "Volgende vraag" at bounding box center [627, 374] width 497 height 35
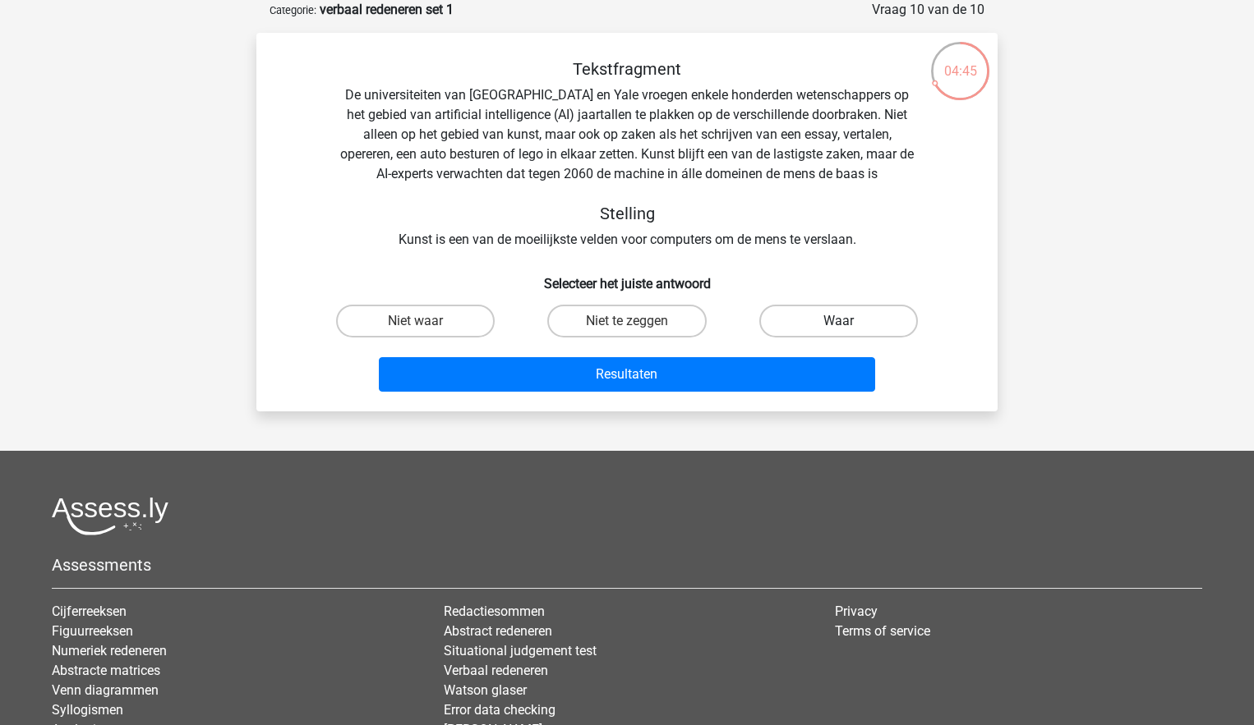
click at [822, 316] on label "Waar" at bounding box center [838, 321] width 159 height 33
click at [838, 321] on input "Waar" at bounding box center [843, 326] width 11 height 11
radio input "true"
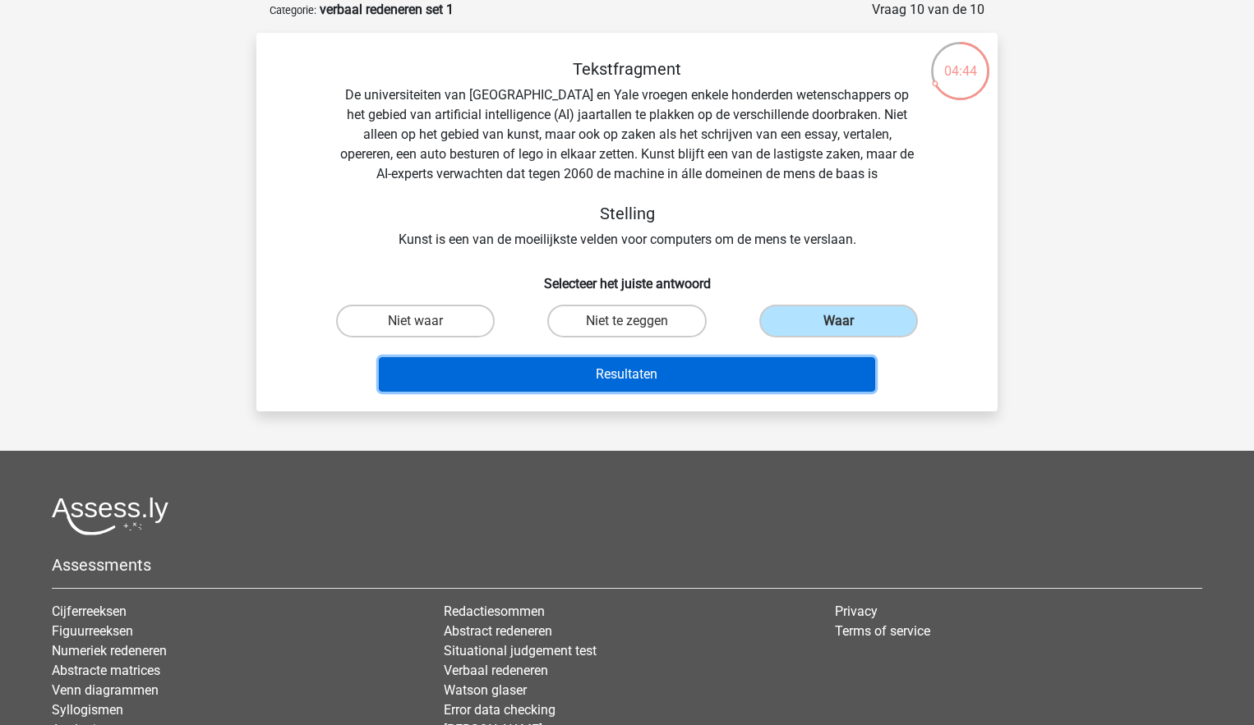
click at [712, 371] on button "Resultaten" at bounding box center [627, 374] width 497 height 35
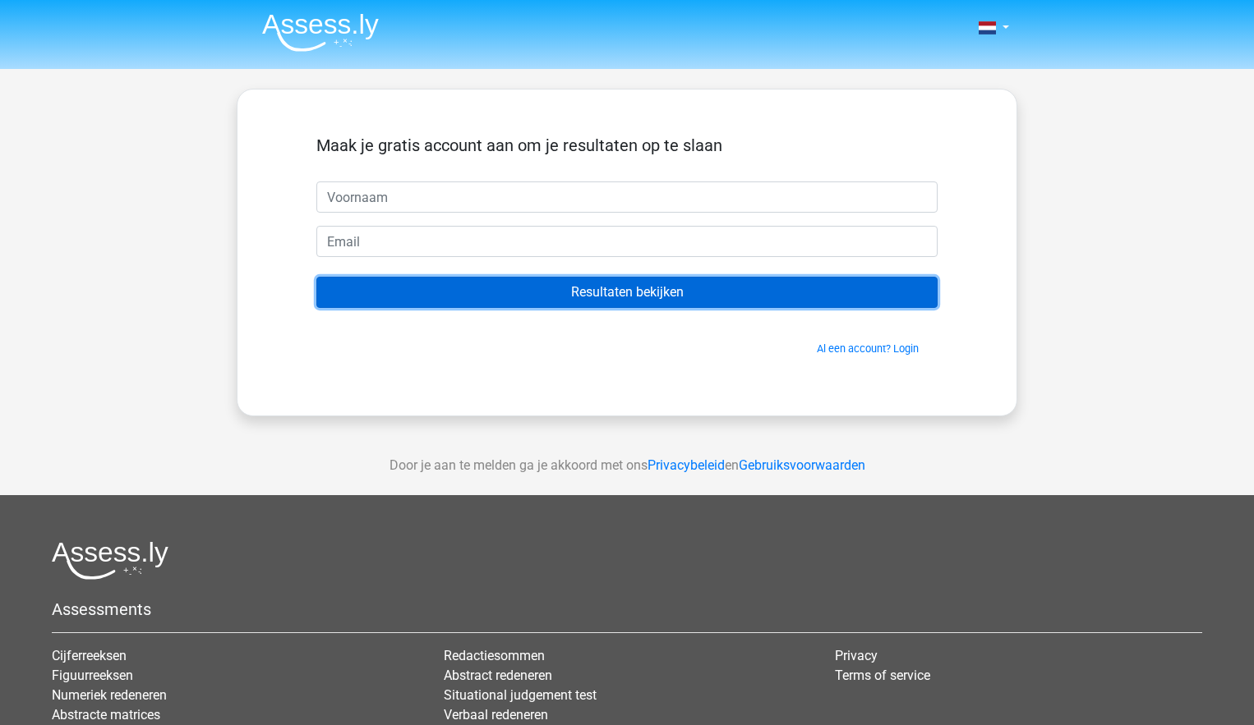
click at [657, 297] on input "Resultaten bekijken" at bounding box center [626, 292] width 621 height 31
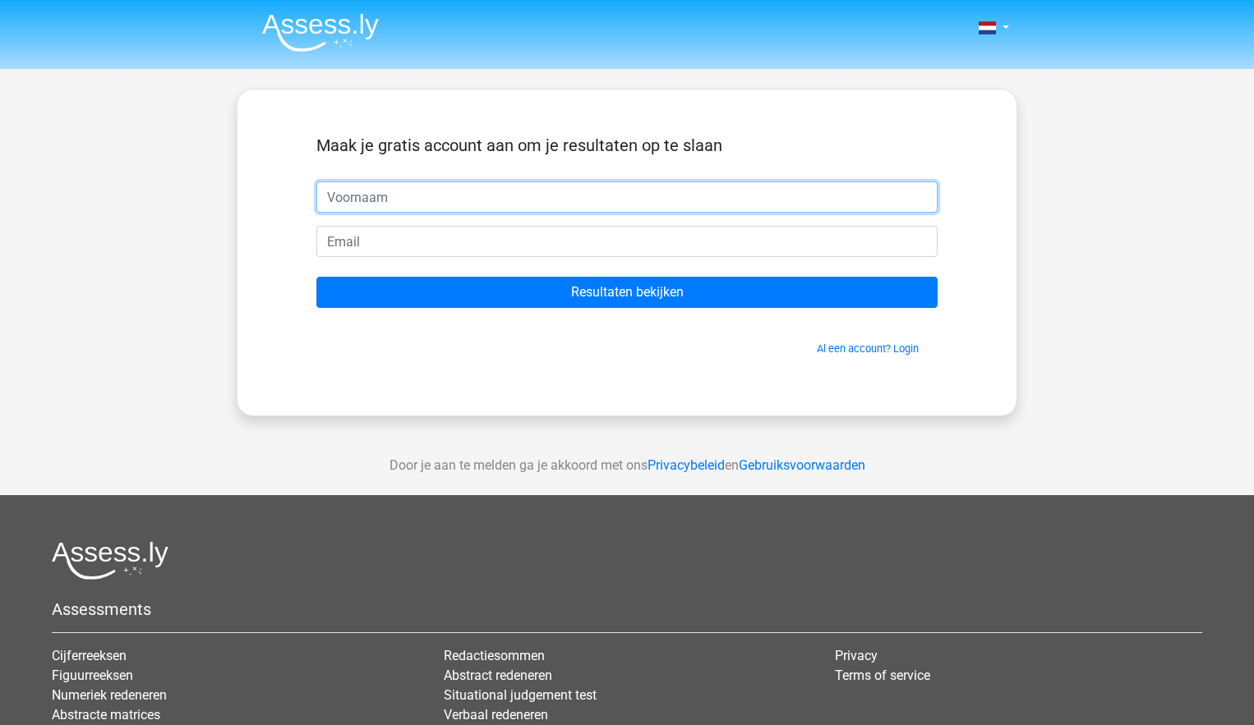
click at [436, 198] on input "text" at bounding box center [626, 197] width 621 height 31
type input "reshma"
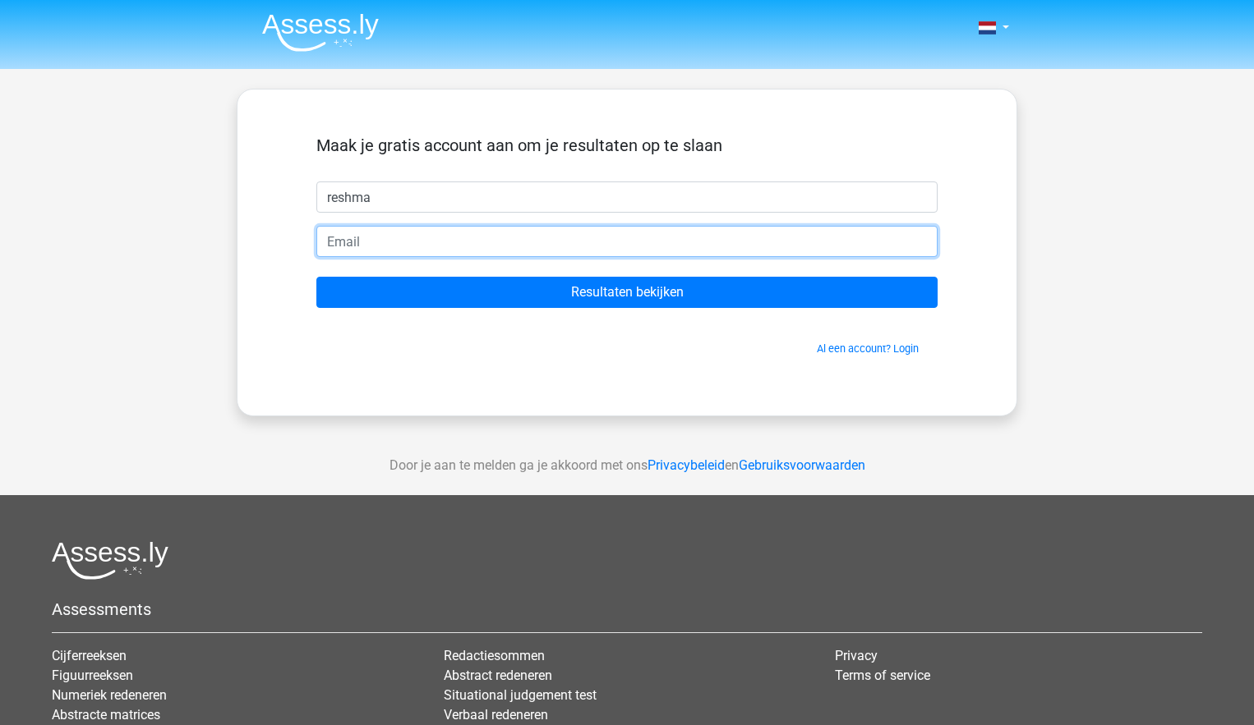
click at [425, 240] on input "email" at bounding box center [626, 241] width 621 height 31
type input "[EMAIL_ADDRESS][DOMAIN_NAME]"
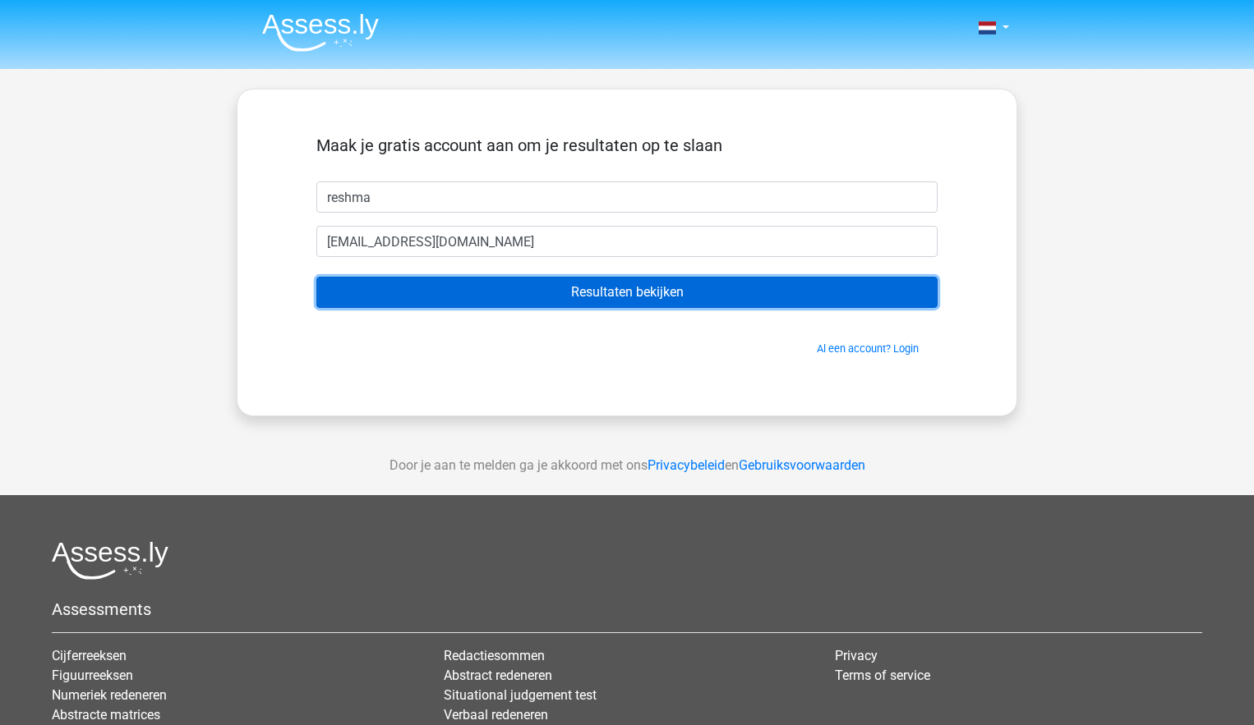
click at [670, 291] on input "Resultaten bekijken" at bounding box center [626, 292] width 621 height 31
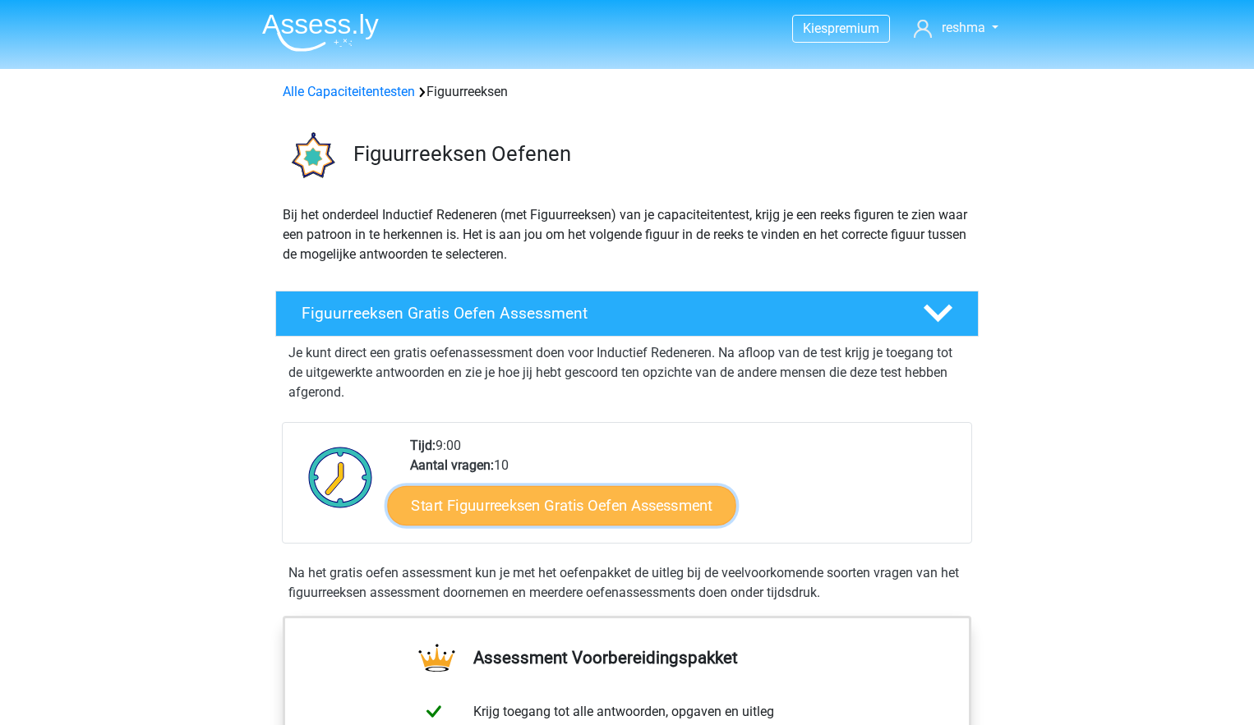
click at [543, 508] on link "Start Figuurreeksen Gratis Oefen Assessment" at bounding box center [562, 505] width 348 height 39
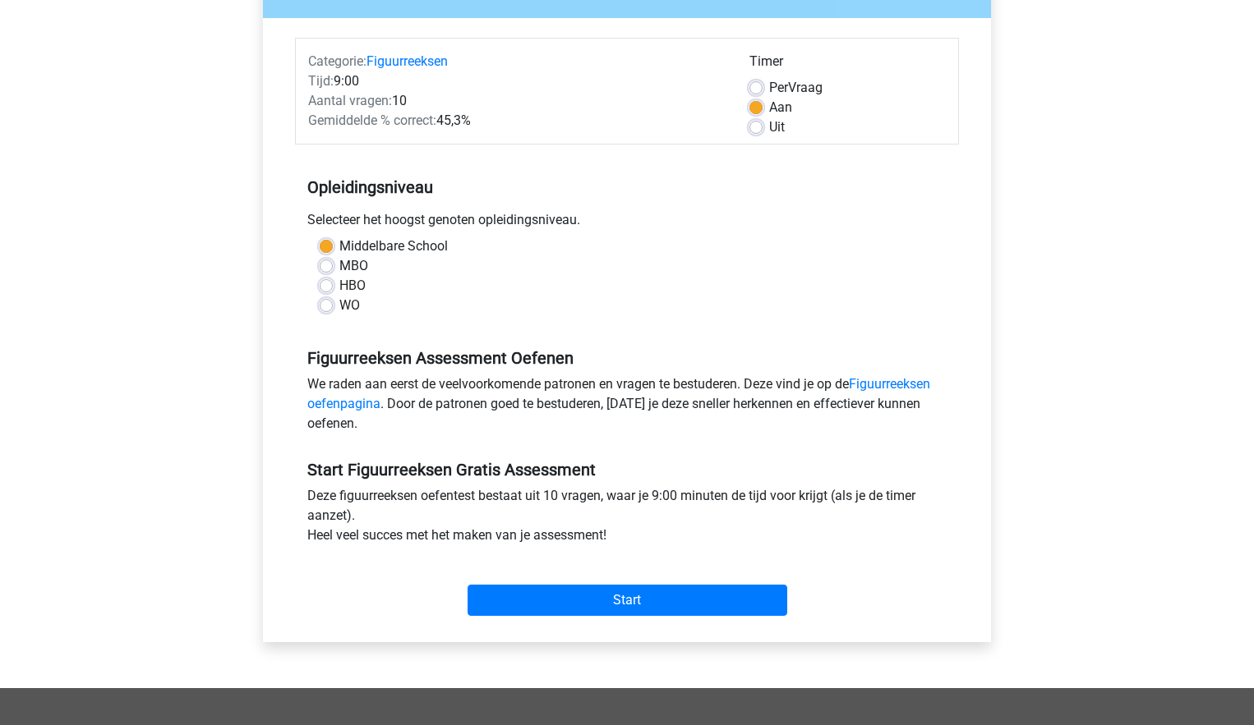
scroll to position [427, 0]
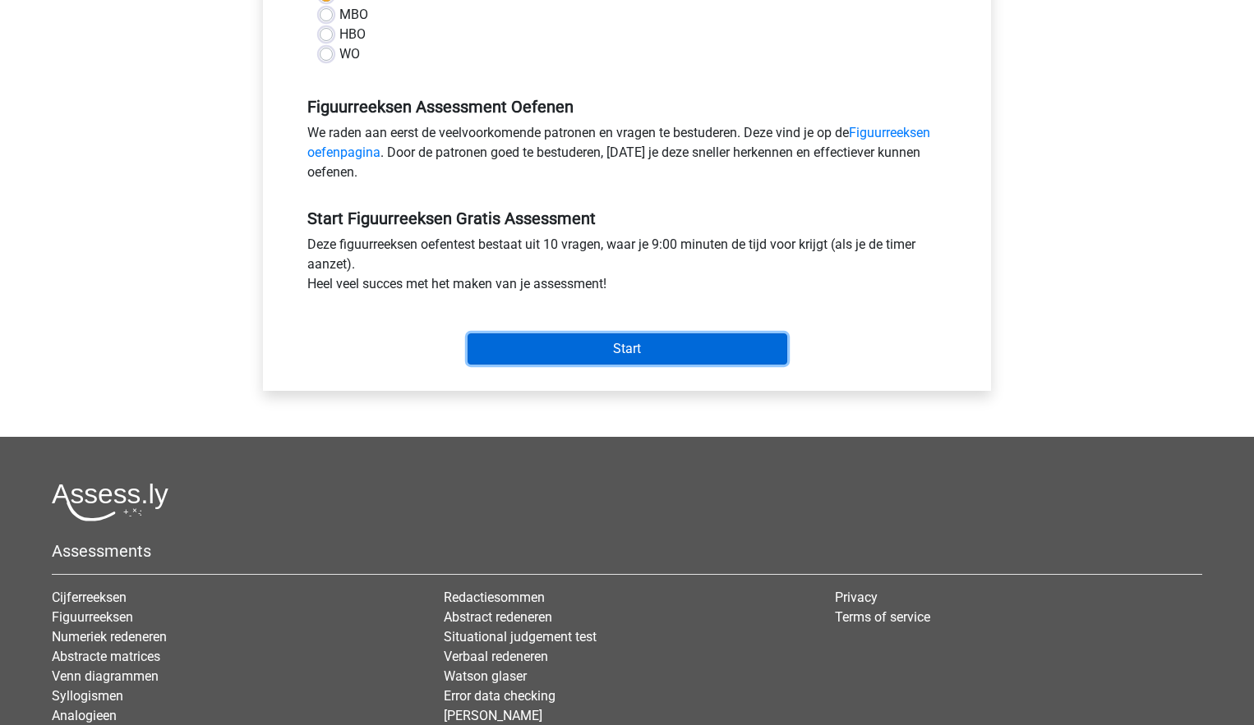
click at [603, 346] on input "Start" at bounding box center [627, 349] width 320 height 31
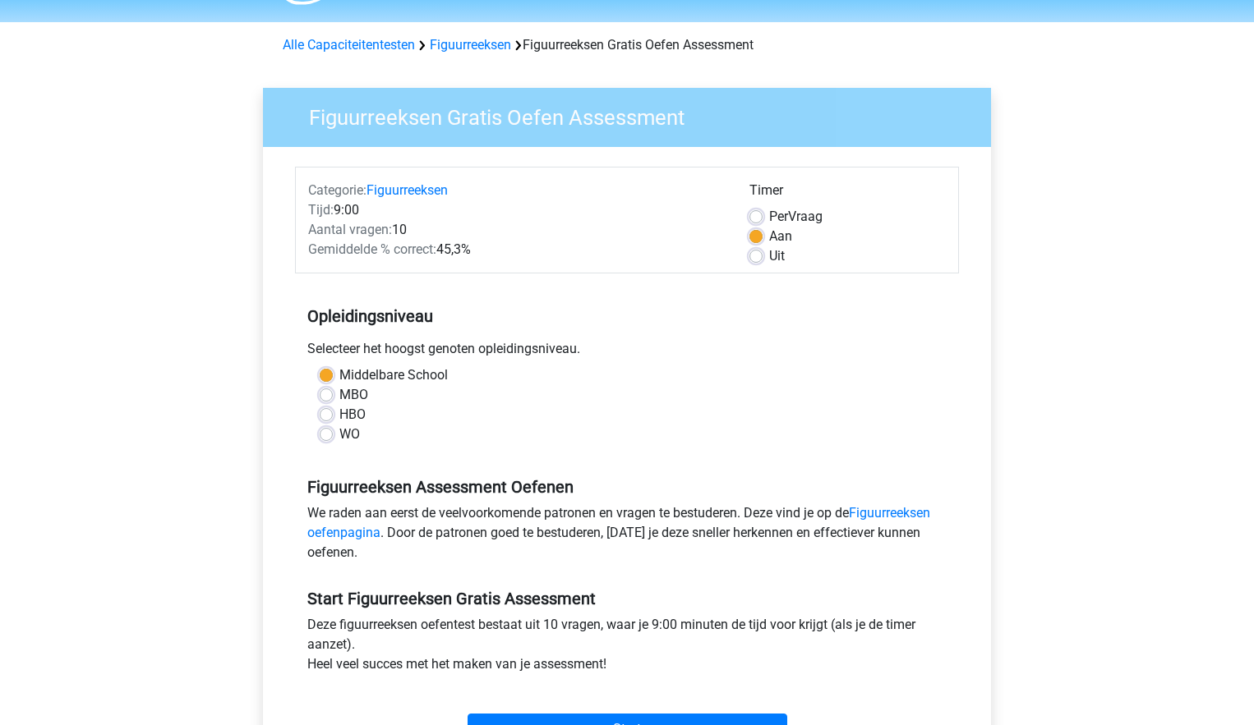
scroll to position [0, 0]
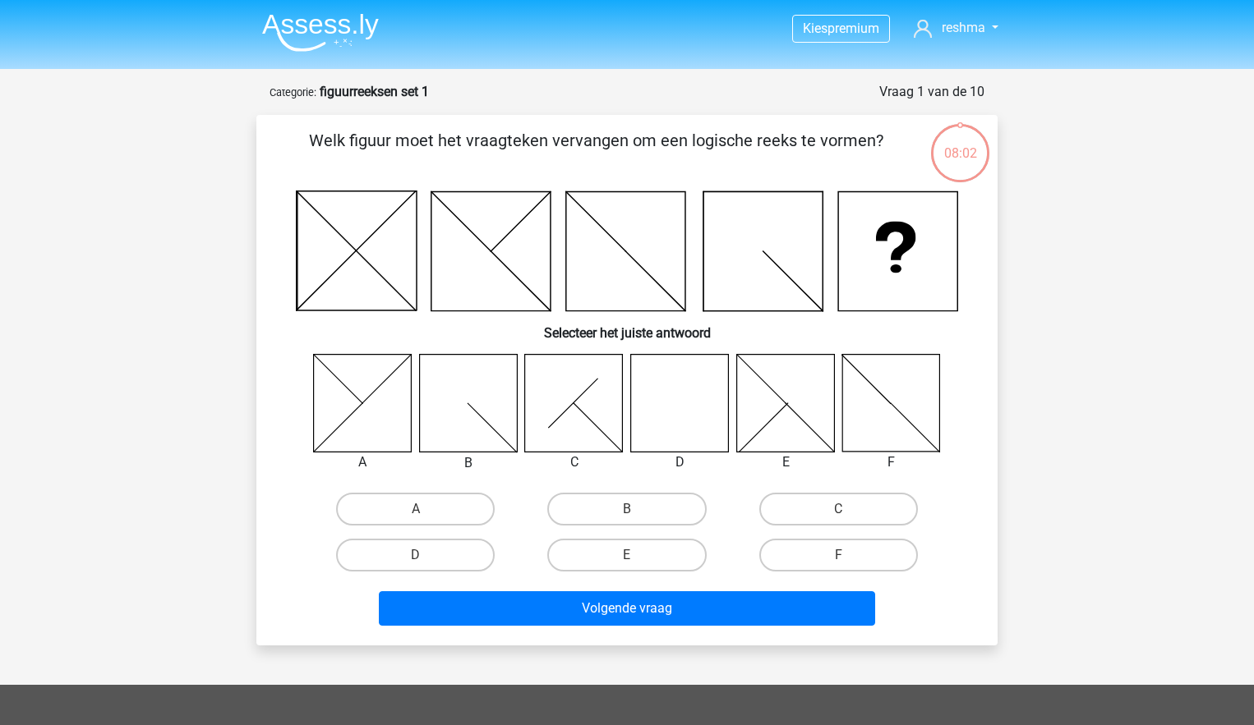
click at [363, 380] on icon at bounding box center [363, 403] width 98 height 98
click at [685, 408] on icon at bounding box center [680, 403] width 98 height 98
click at [447, 559] on label "D" at bounding box center [415, 555] width 159 height 33
click at [426, 559] on input "D" at bounding box center [421, 560] width 11 height 11
radio input "true"
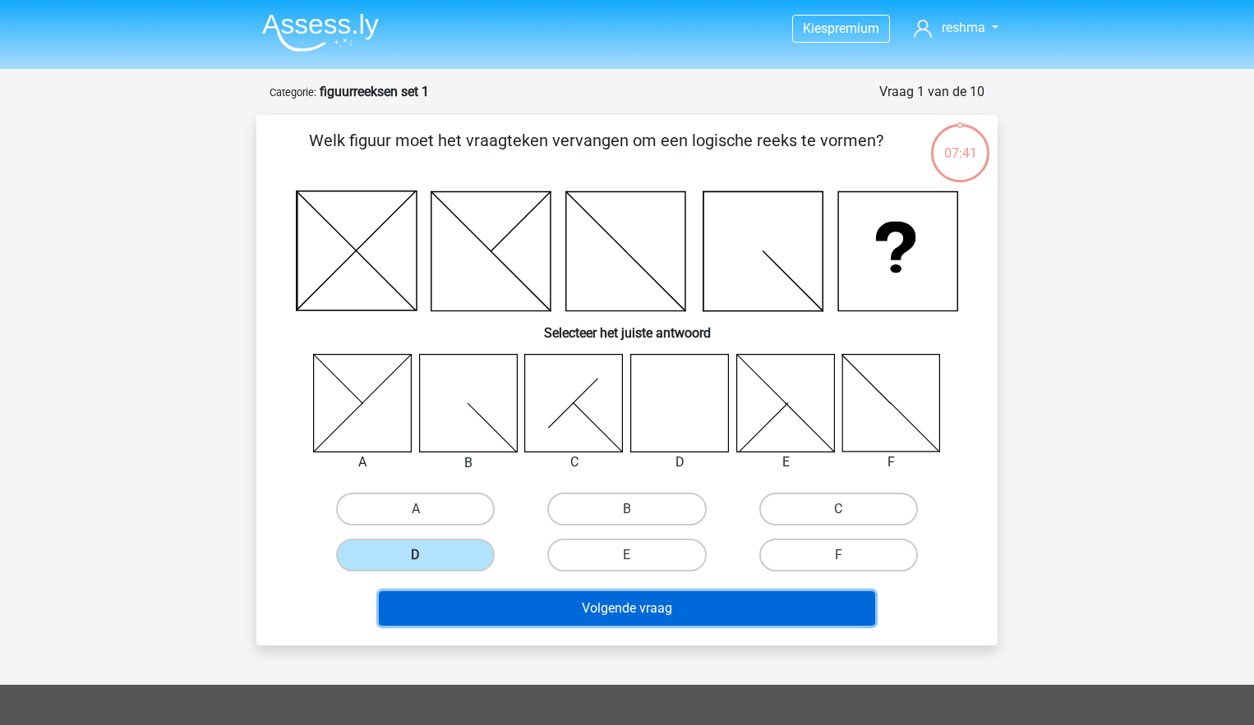
click at [636, 613] on button "Volgende vraag" at bounding box center [627, 609] width 497 height 35
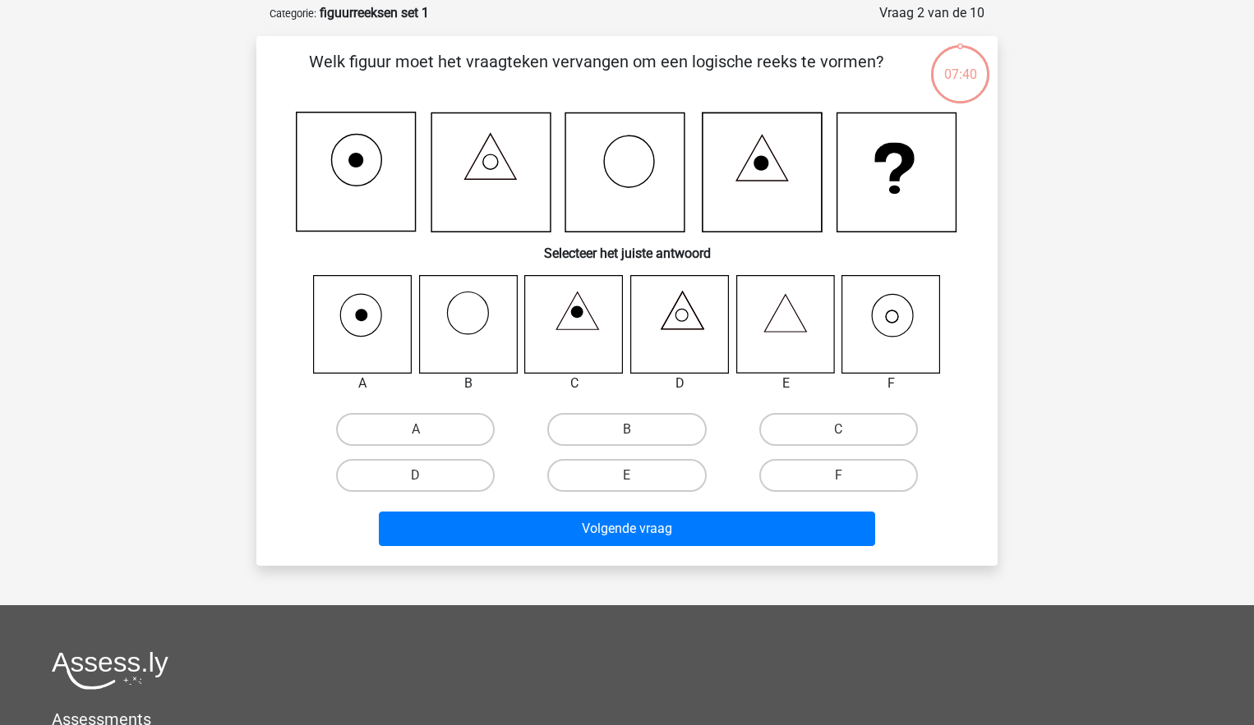
scroll to position [82, 0]
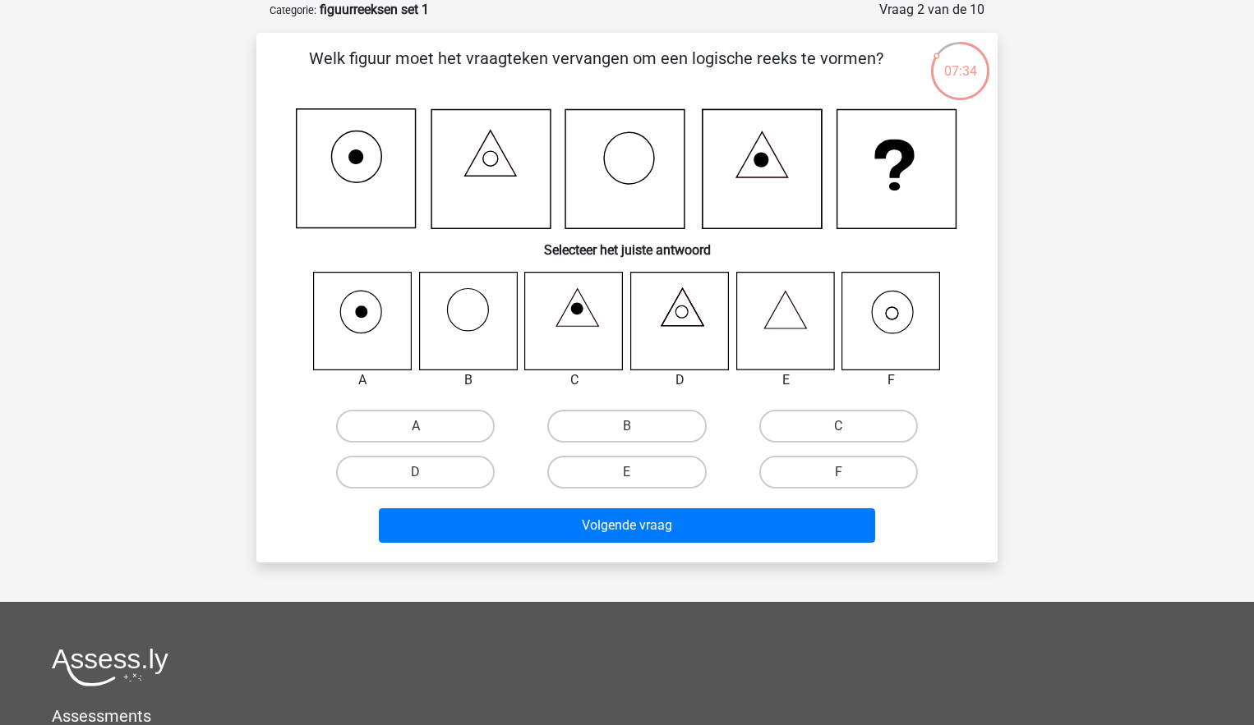
click at [795, 325] on icon at bounding box center [785, 321] width 98 height 98
click at [602, 475] on label "E" at bounding box center [626, 472] width 159 height 33
click at [627, 475] on input "E" at bounding box center [632, 477] width 11 height 11
radio input "true"
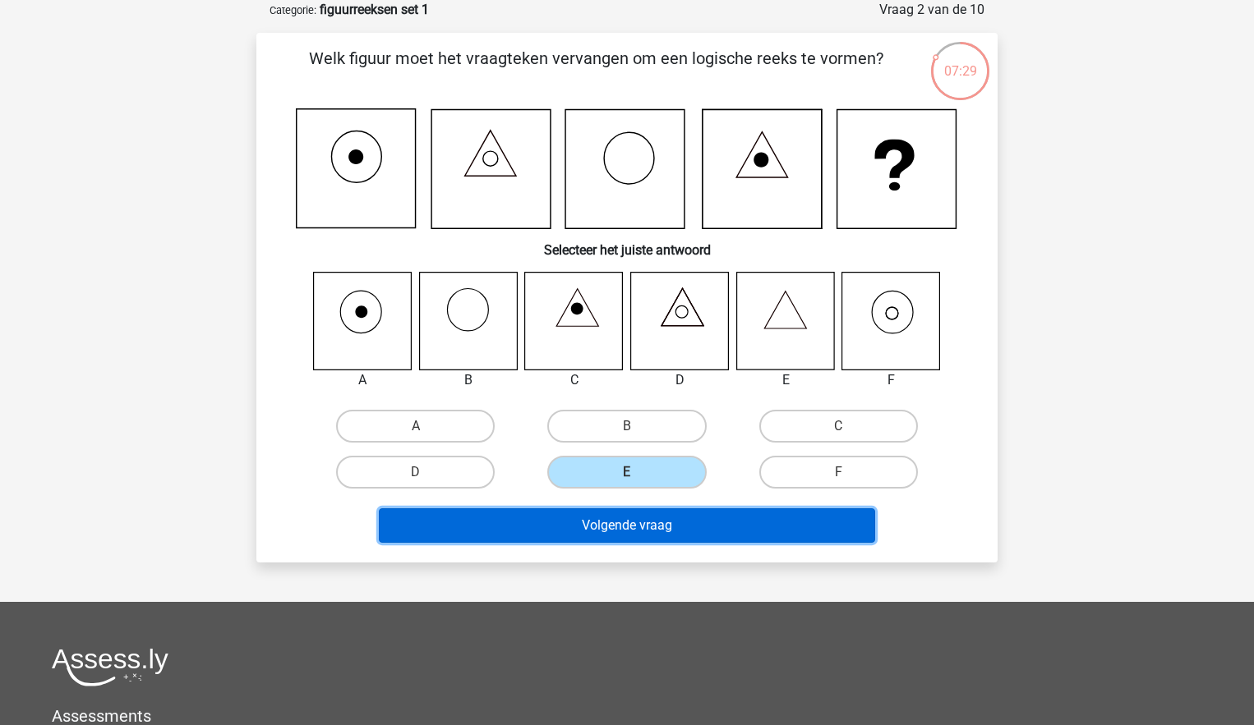
click at [637, 532] on button "Volgende vraag" at bounding box center [627, 526] width 497 height 35
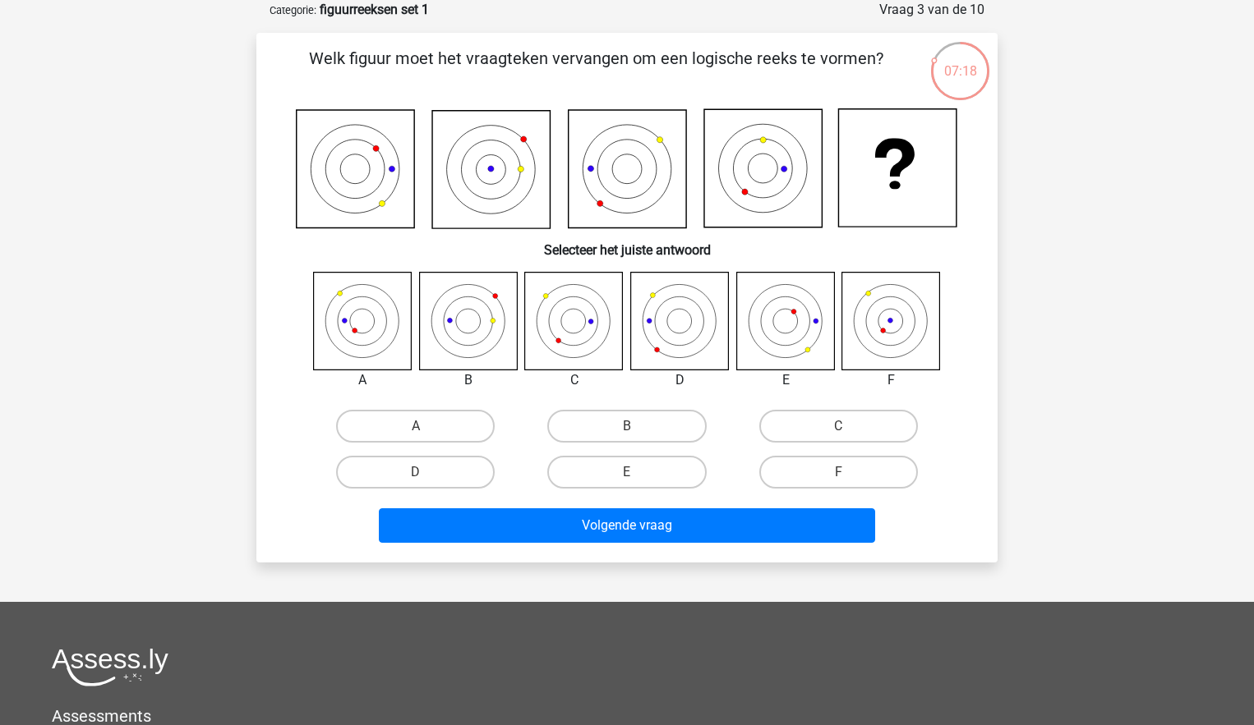
click at [891, 343] on icon at bounding box center [891, 321] width 98 height 98
click at [875, 471] on label "F" at bounding box center [838, 472] width 159 height 33
click at [849, 472] on input "F" at bounding box center [843, 477] width 11 height 11
radio input "true"
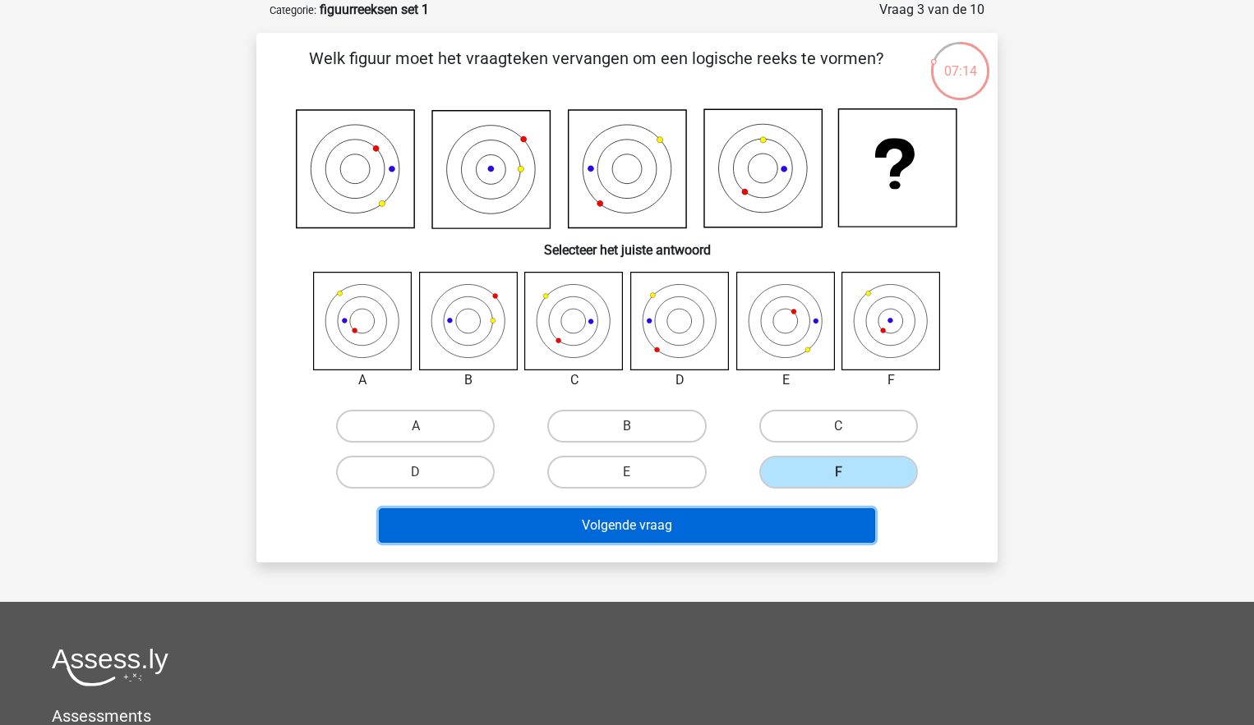
click at [759, 527] on button "Volgende vraag" at bounding box center [627, 526] width 497 height 35
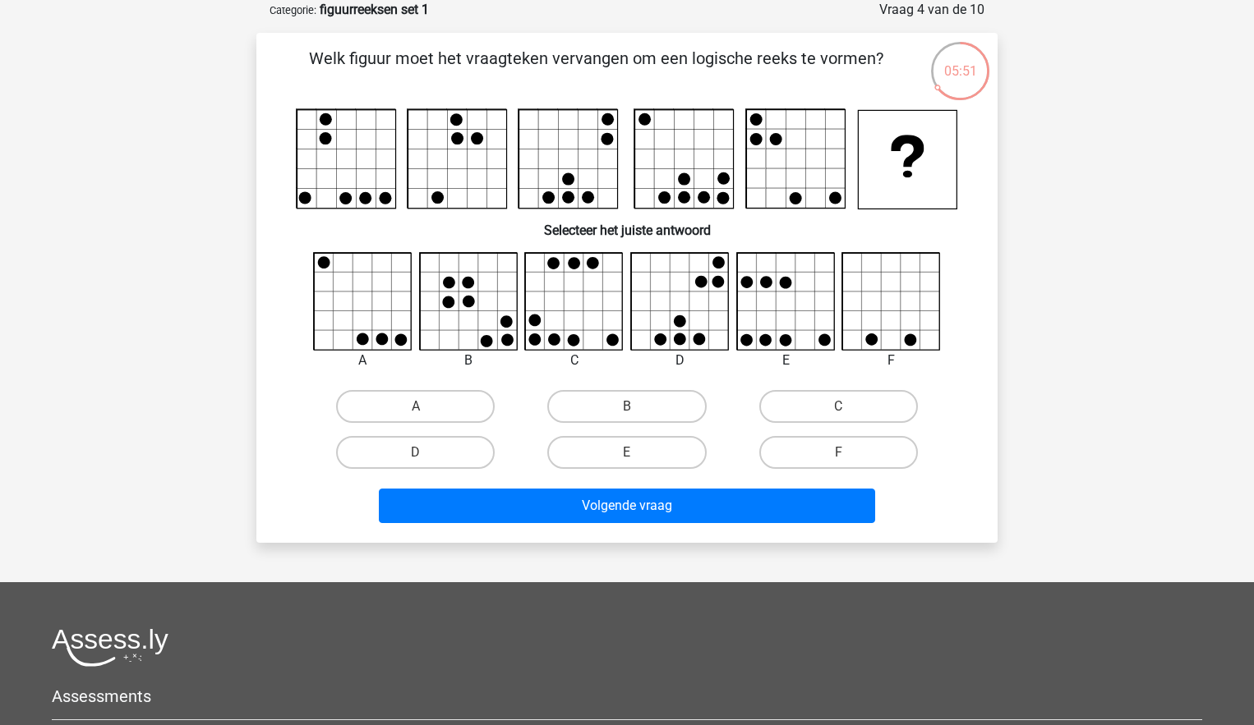
click at [325, 343] on icon at bounding box center [363, 302] width 98 height 98
click at [431, 397] on label "A" at bounding box center [415, 406] width 159 height 33
click at [426, 407] on input "A" at bounding box center [421, 412] width 11 height 11
radio input "true"
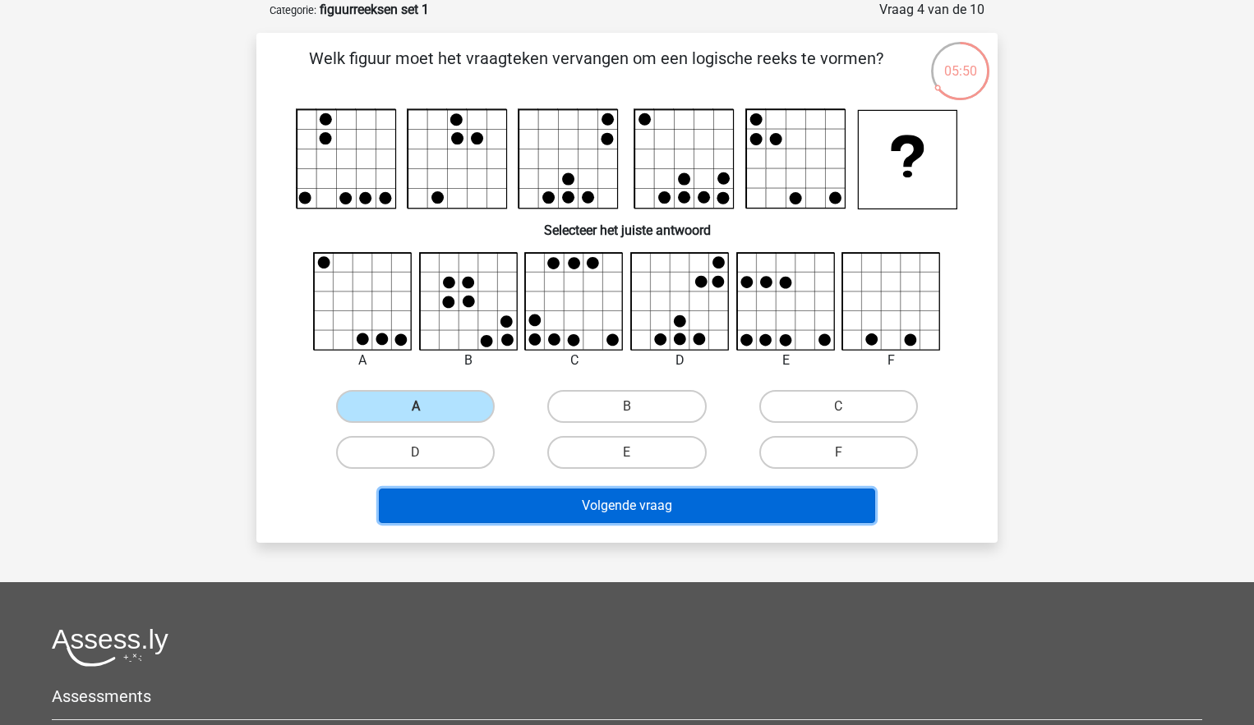
click at [633, 507] on button "Volgende vraag" at bounding box center [627, 506] width 497 height 35
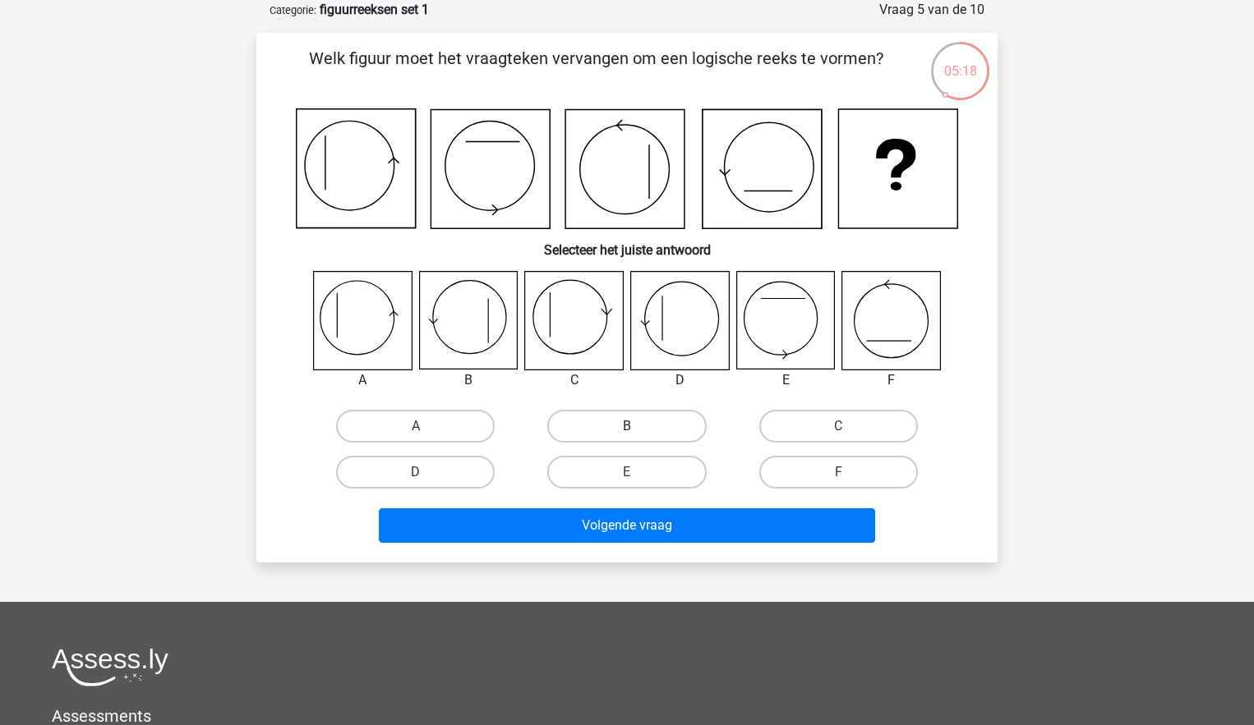
click at [621, 421] on label "B" at bounding box center [626, 426] width 159 height 33
click at [627, 426] on input "B" at bounding box center [632, 431] width 11 height 11
radio input "true"
click at [627, 467] on label "E" at bounding box center [626, 472] width 159 height 33
click at [627, 472] on input "E" at bounding box center [632, 477] width 11 height 11
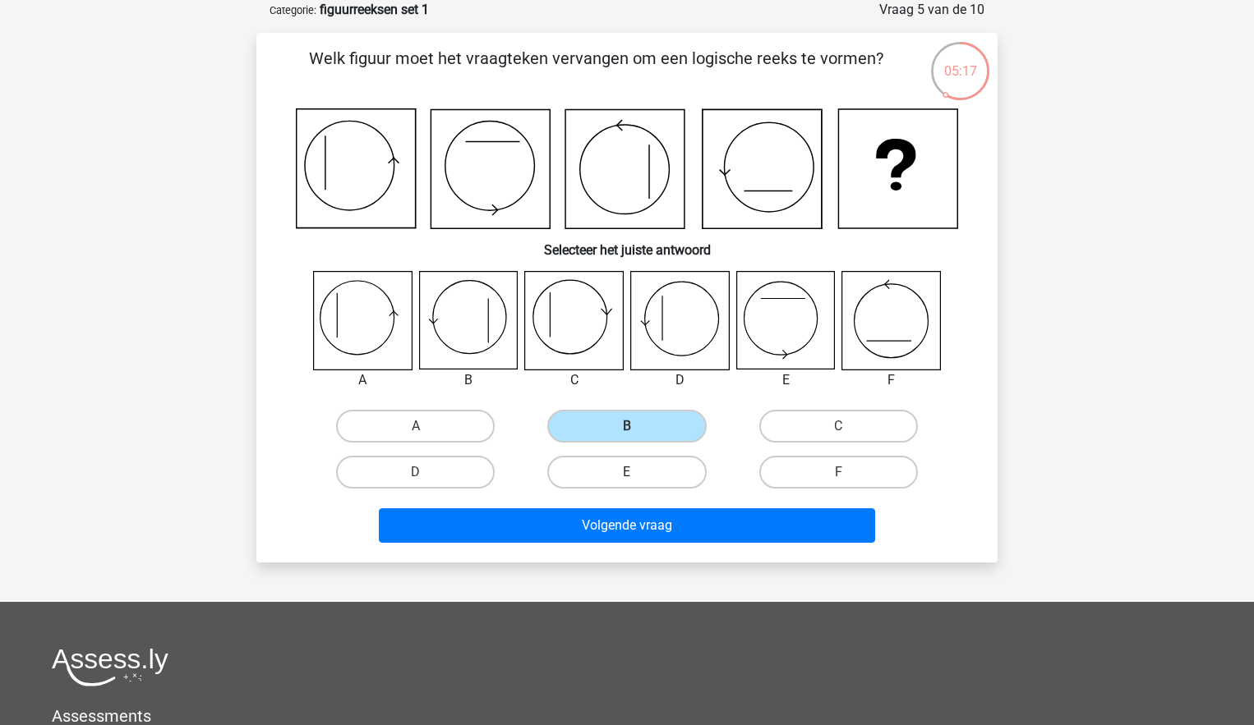
radio input "true"
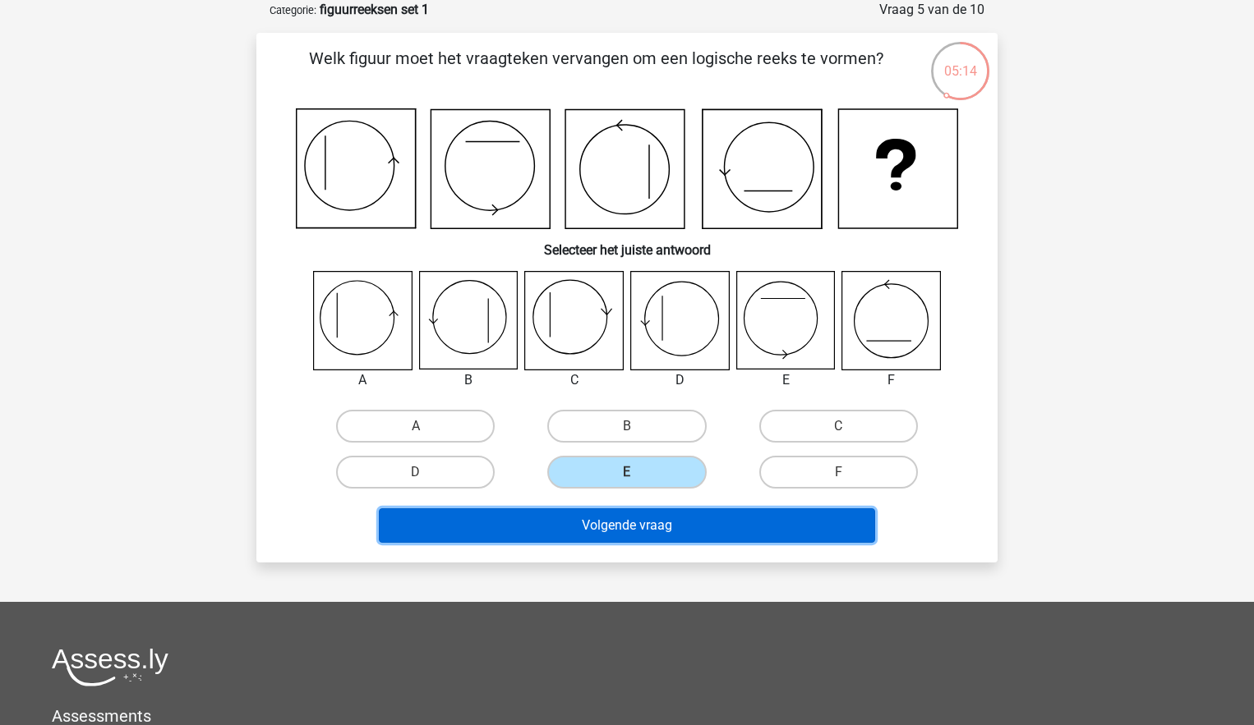
click at [633, 521] on button "Volgende vraag" at bounding box center [627, 526] width 497 height 35
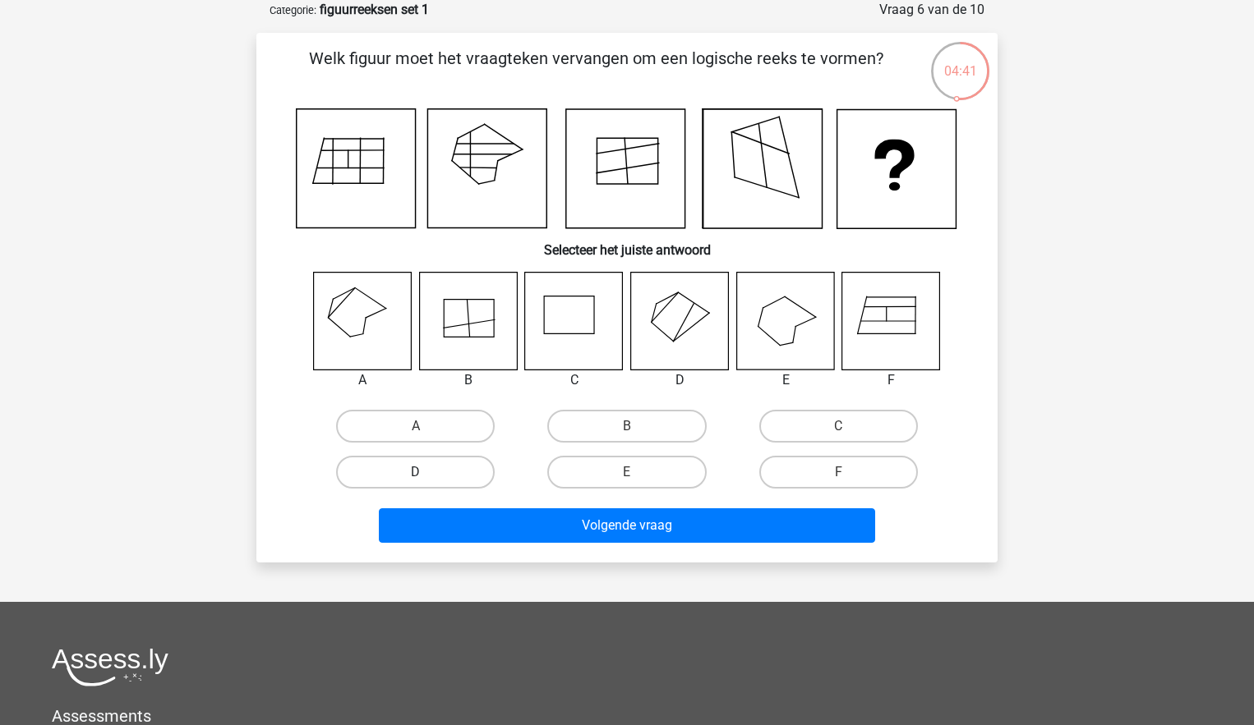
click at [468, 477] on label "D" at bounding box center [415, 472] width 159 height 33
click at [426, 477] on input "D" at bounding box center [421, 477] width 11 height 11
radio input "true"
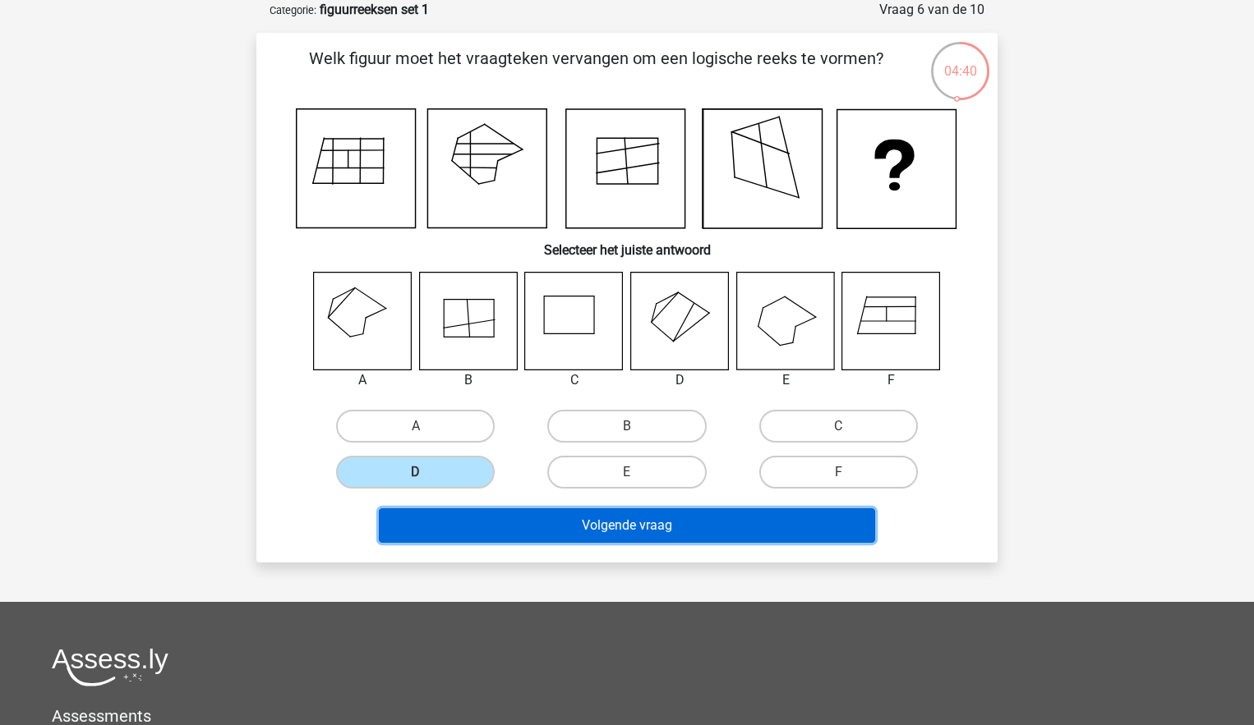
click at [538, 530] on button "Volgende vraag" at bounding box center [627, 526] width 497 height 35
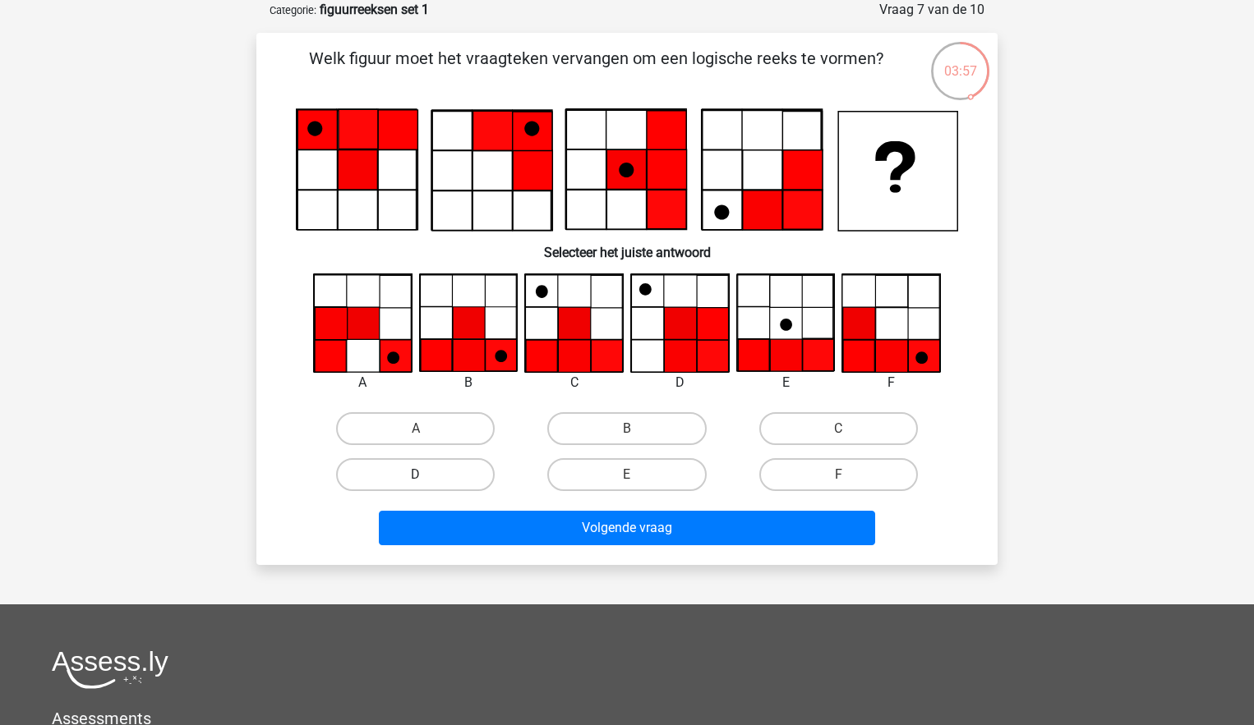
click at [457, 473] on label "D" at bounding box center [415, 474] width 159 height 33
click at [426, 475] on input "D" at bounding box center [421, 480] width 11 height 11
radio input "true"
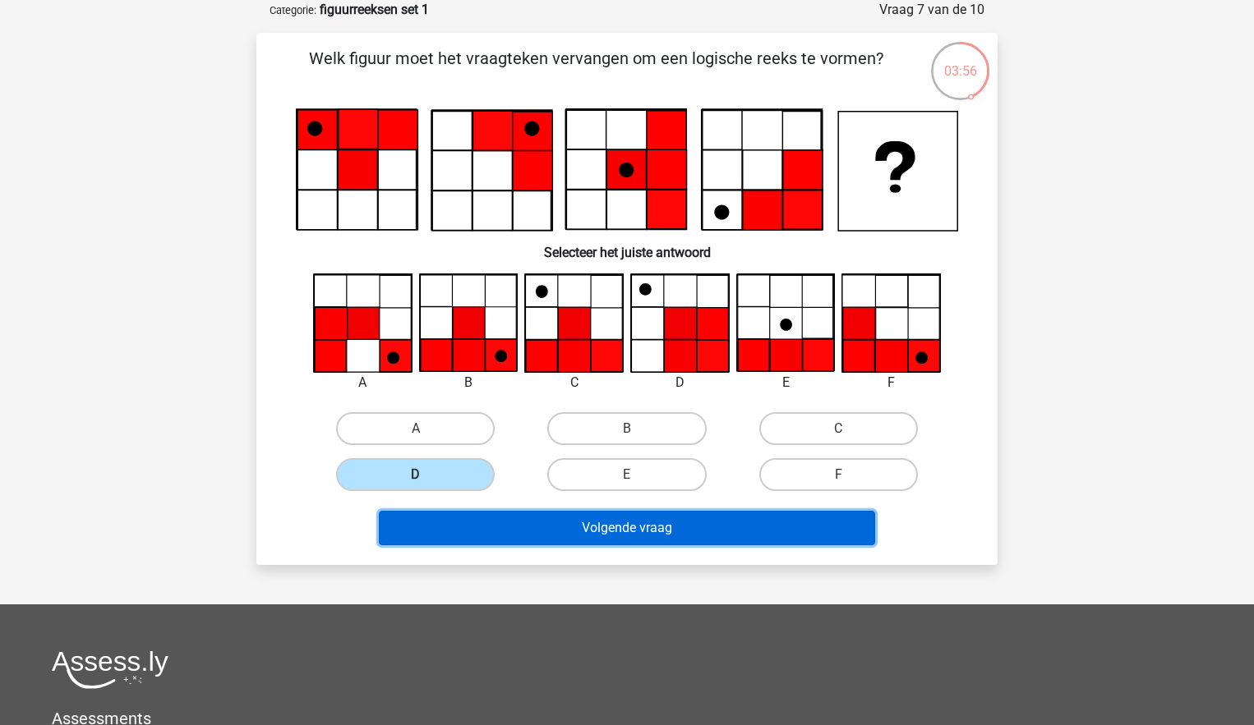
click at [739, 538] on button "Volgende vraag" at bounding box center [627, 528] width 497 height 35
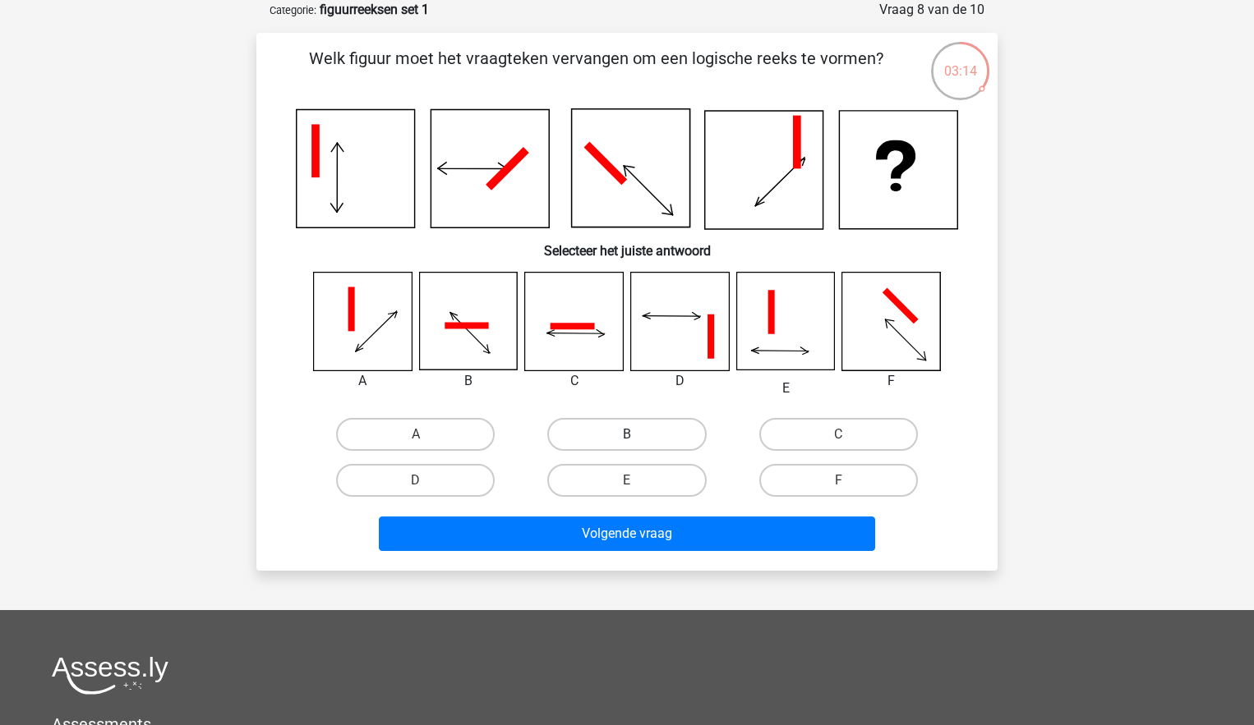
click at [623, 436] on label "B" at bounding box center [626, 434] width 159 height 33
click at [627, 436] on input "B" at bounding box center [632, 440] width 11 height 11
radio input "true"
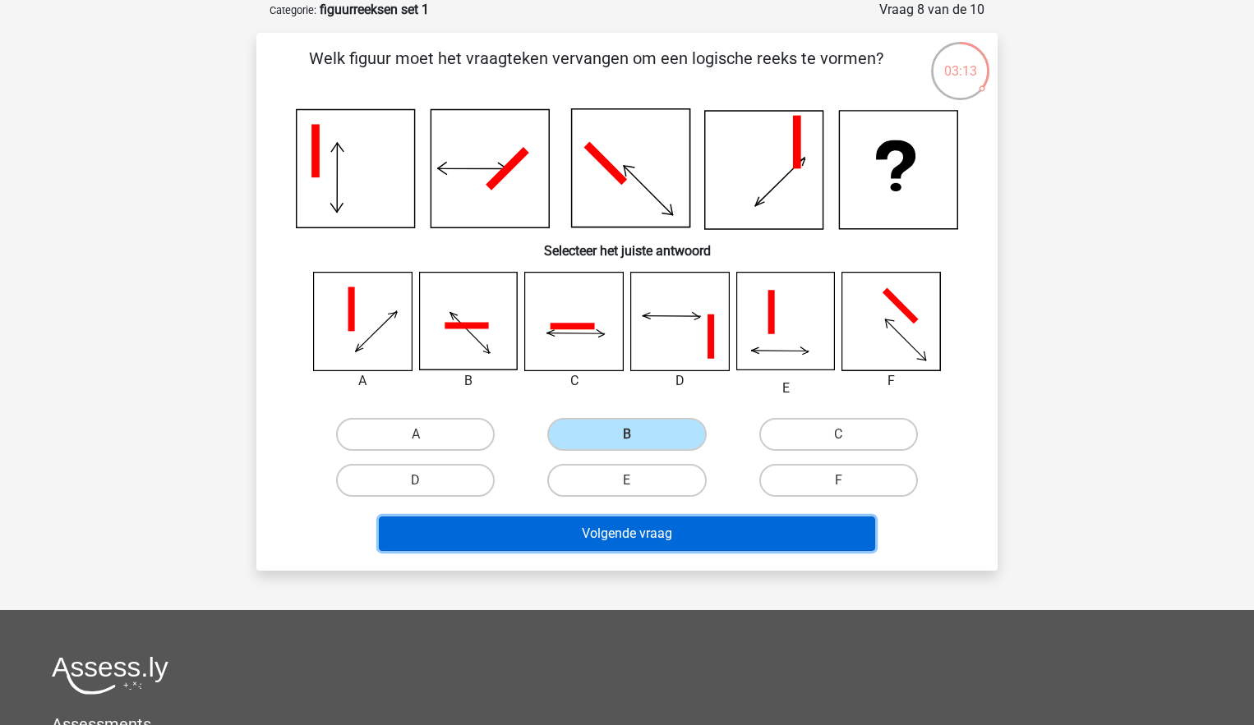
click at [670, 527] on button "Volgende vraag" at bounding box center [627, 534] width 497 height 35
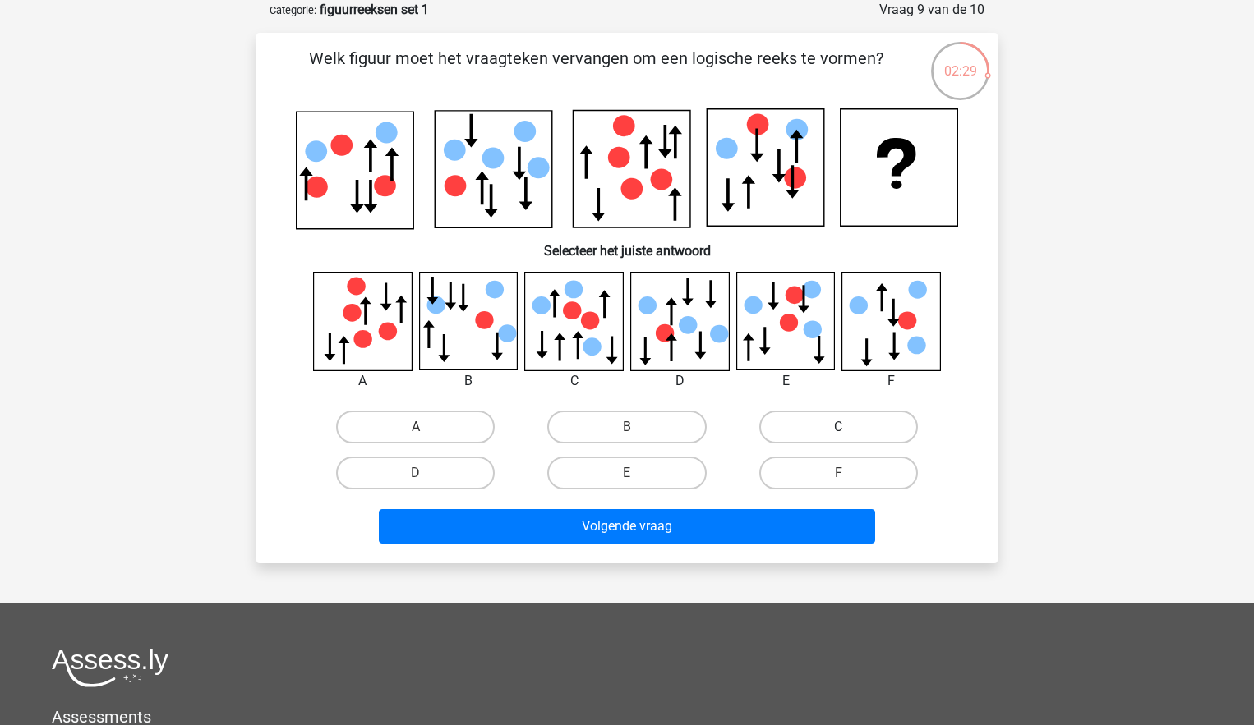
click at [852, 427] on label "C" at bounding box center [838, 427] width 159 height 33
click at [849, 427] on input "C" at bounding box center [843, 432] width 11 height 11
radio input "true"
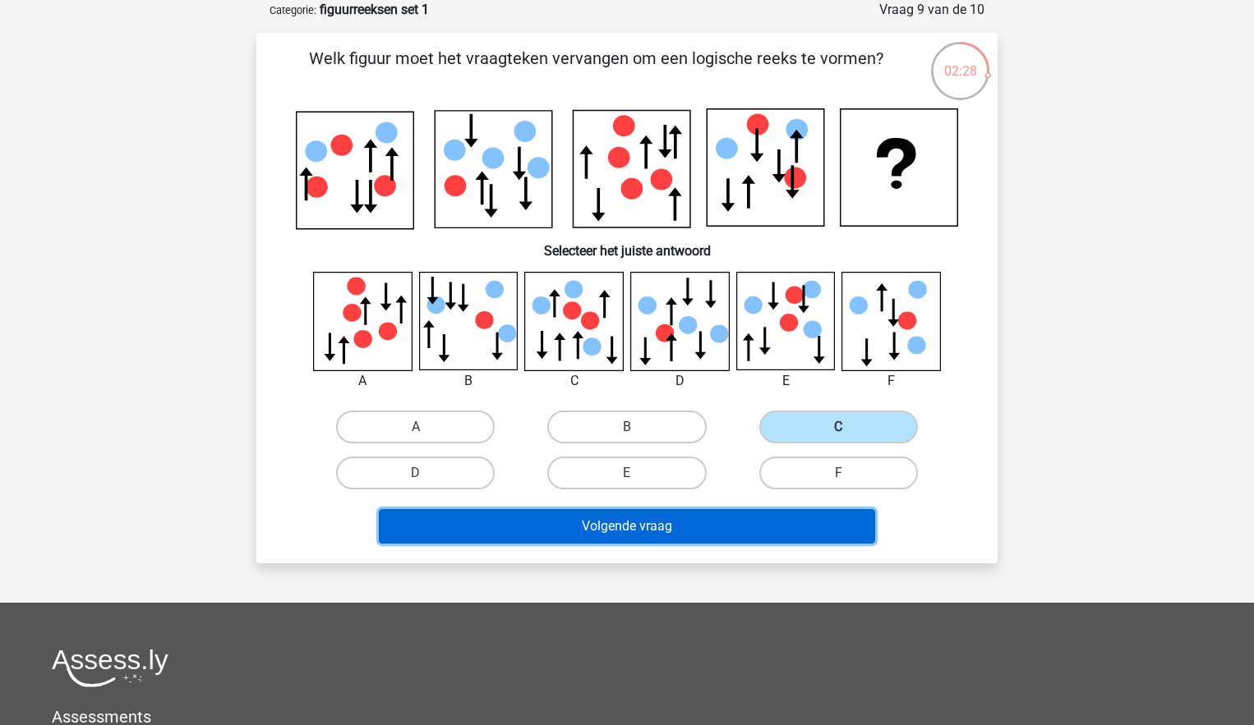
click at [692, 519] on button "Volgende vraag" at bounding box center [627, 526] width 497 height 35
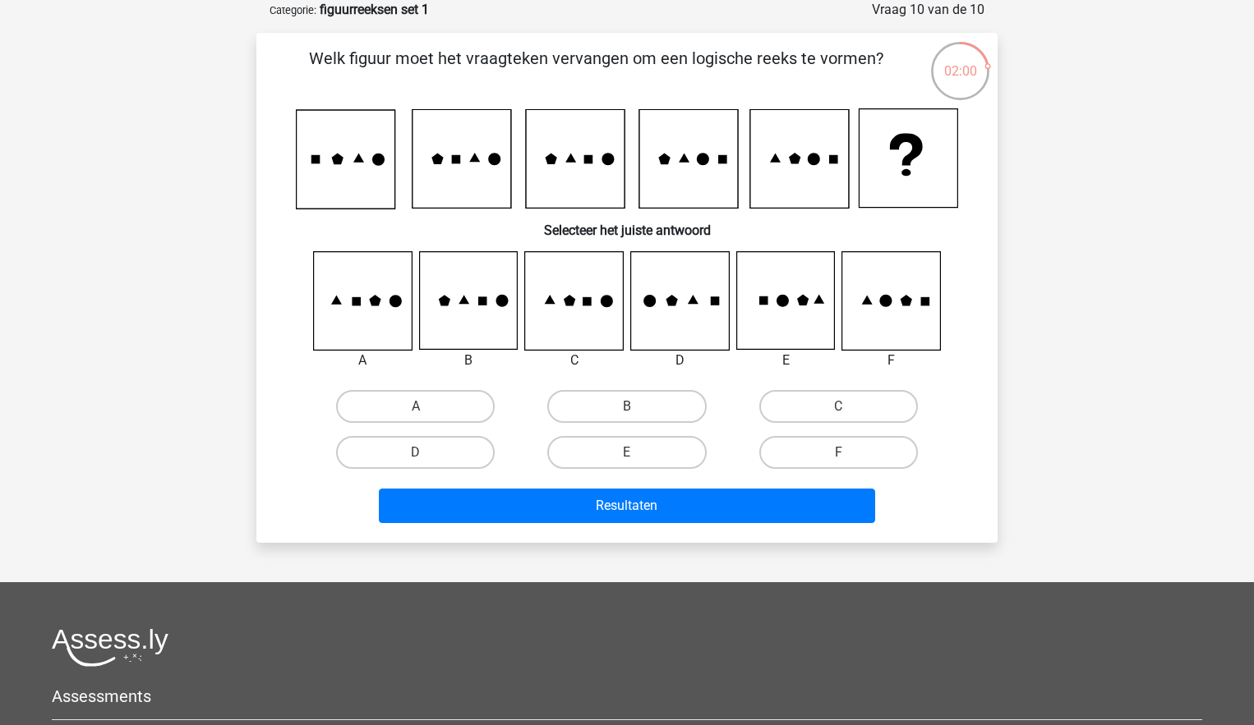
click at [763, 300] on icon at bounding box center [763, 301] width 9 height 9
click at [625, 449] on label "E" at bounding box center [626, 452] width 159 height 33
click at [627, 453] on input "E" at bounding box center [632, 458] width 11 height 11
radio input "true"
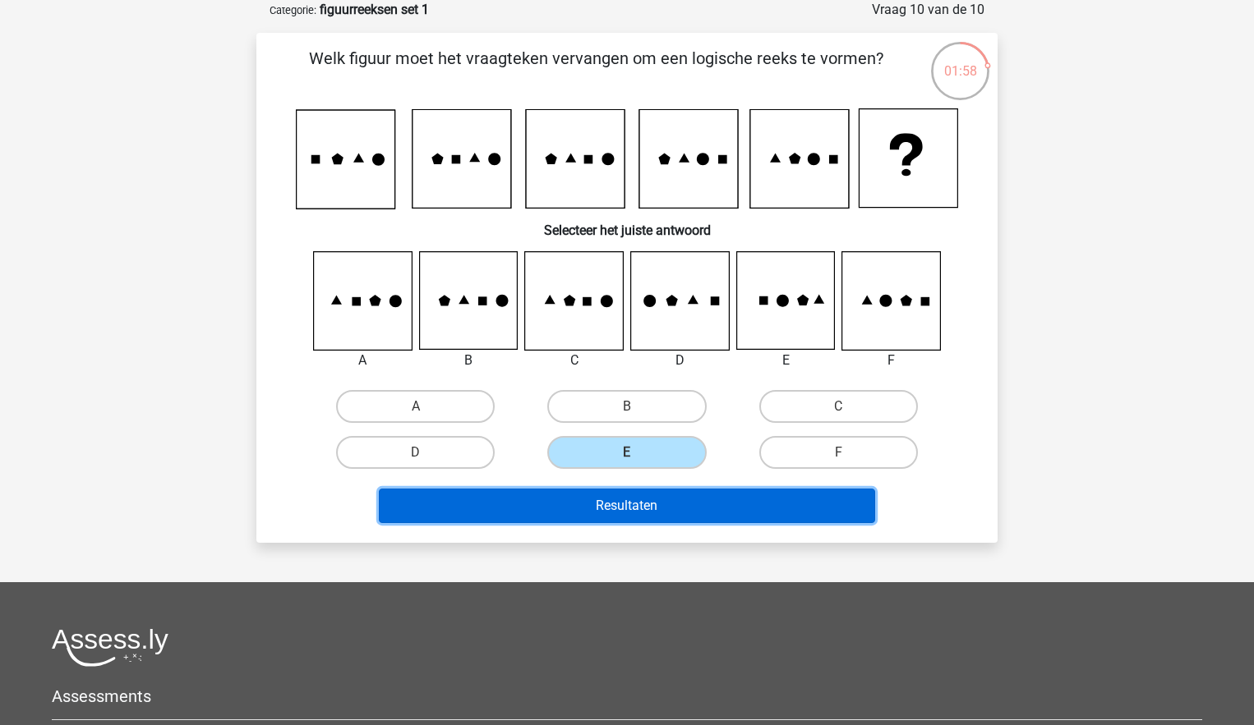
click at [663, 510] on button "Resultaten" at bounding box center [627, 506] width 497 height 35
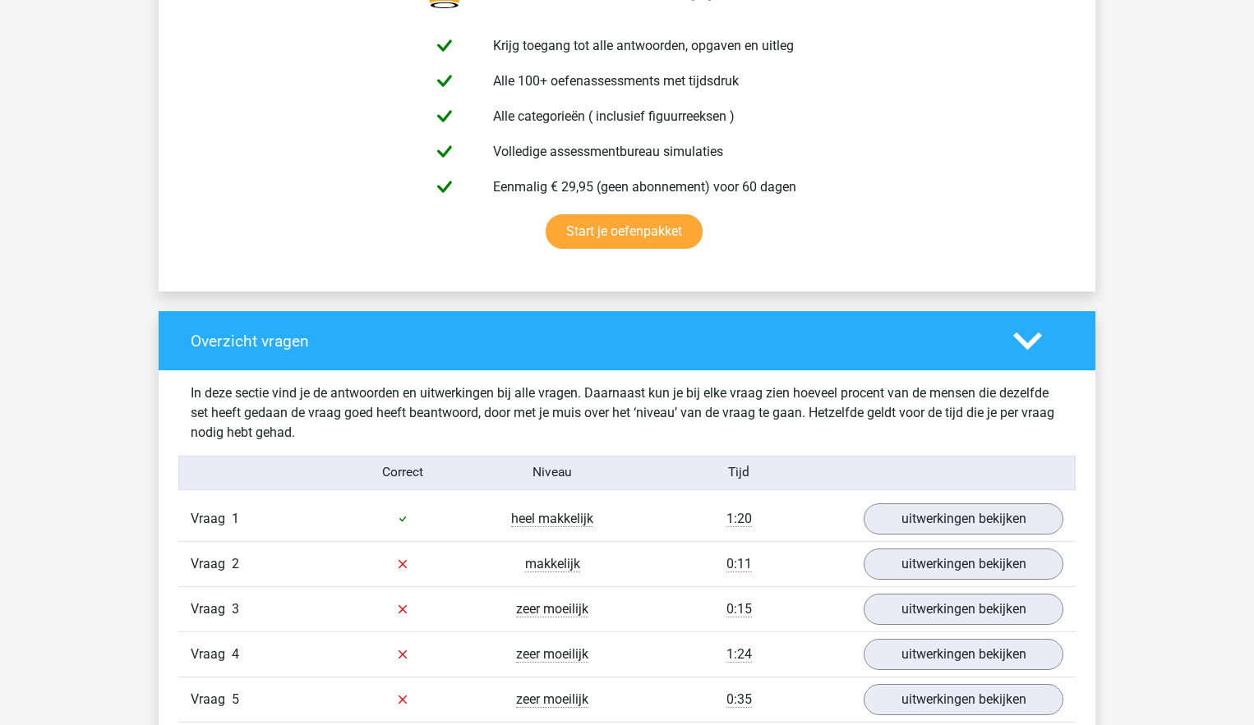
scroll to position [1282, 0]
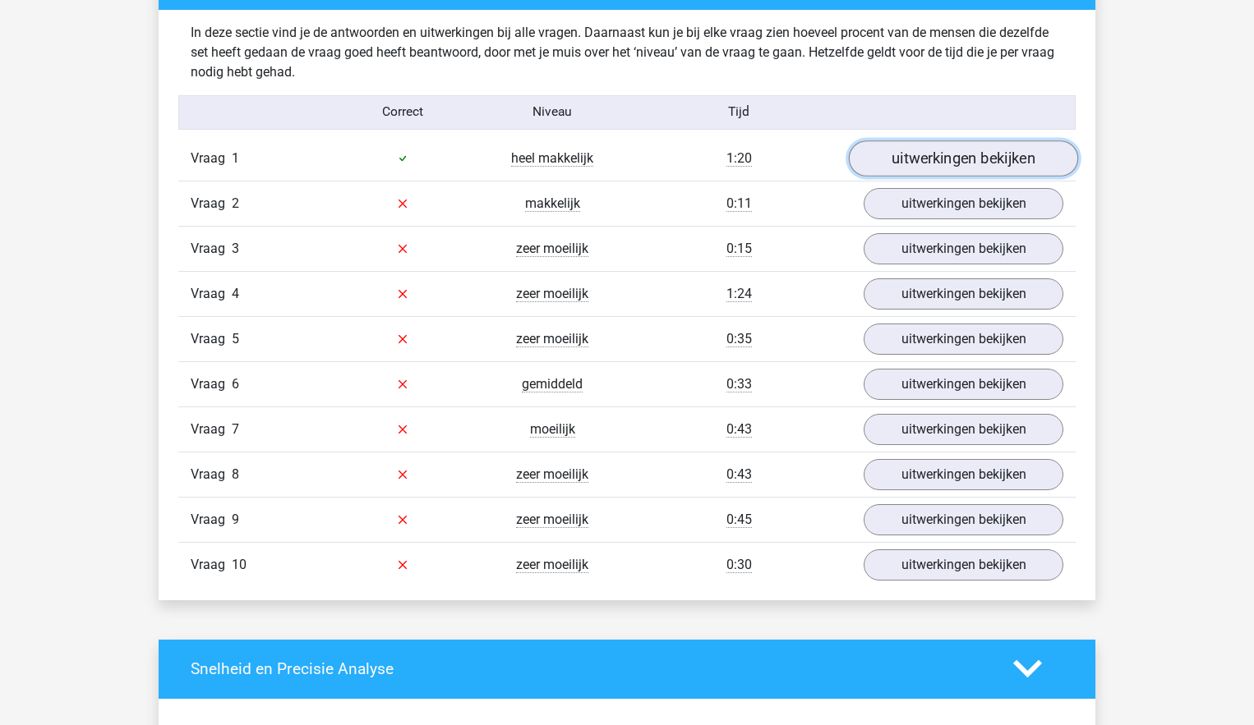
click at [948, 159] on link "uitwerkingen bekijken" at bounding box center [963, 158] width 229 height 36
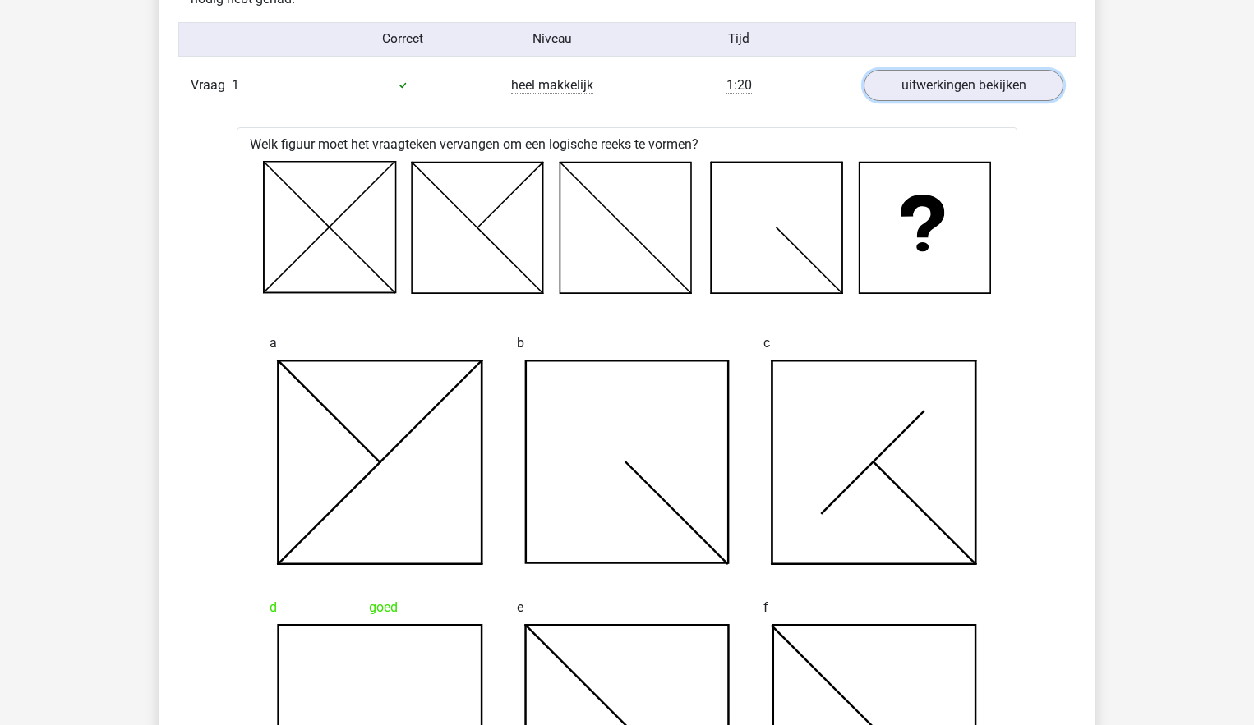
scroll to position [1222, 0]
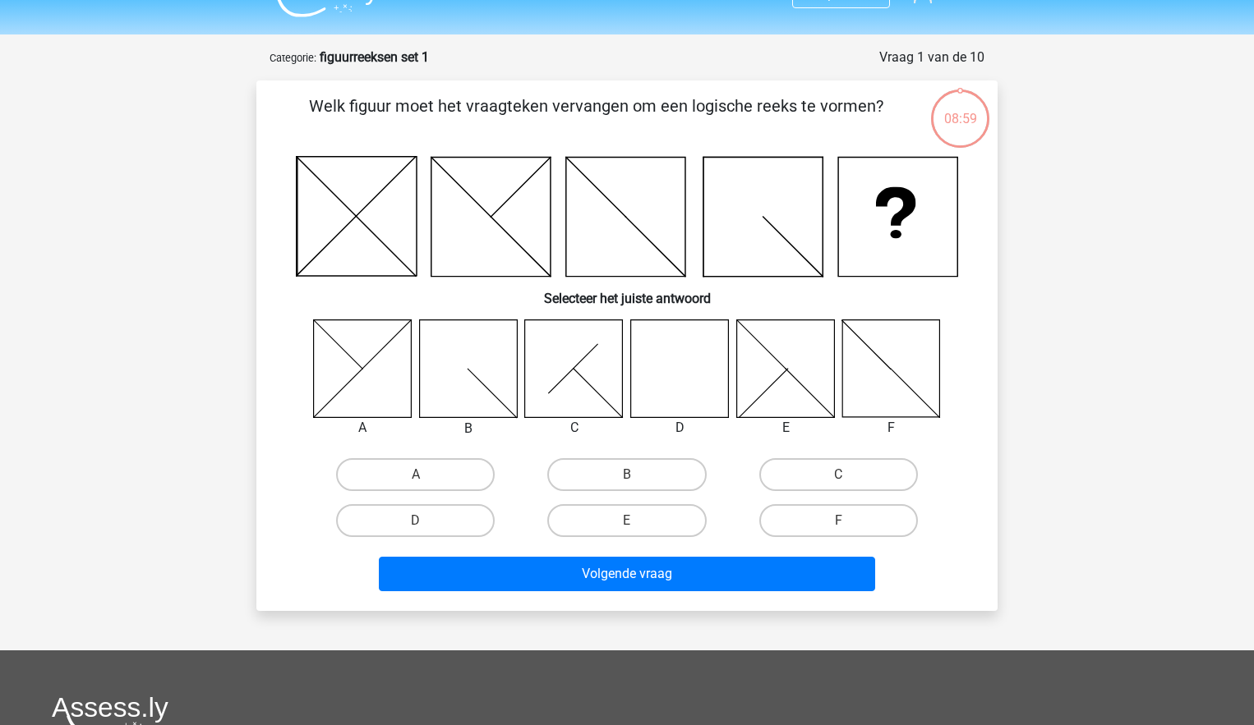
scroll to position [30, 0]
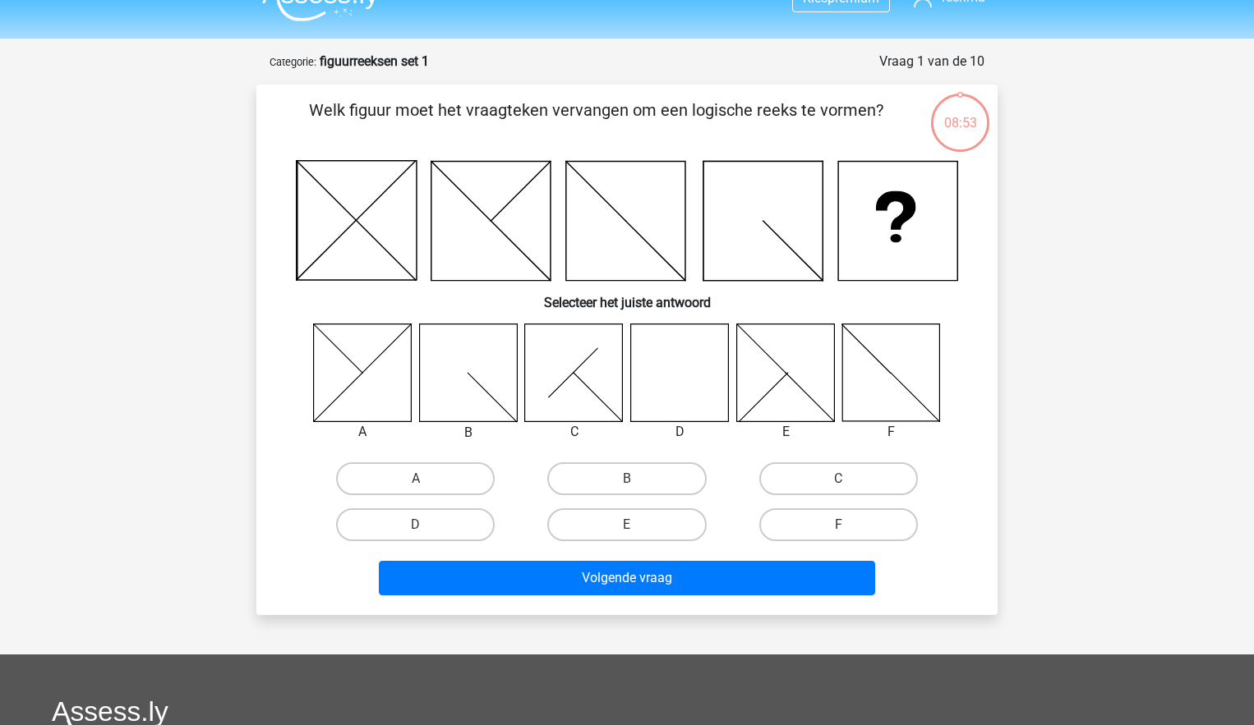
click at [611, 369] on icon at bounding box center [574, 373] width 98 height 98
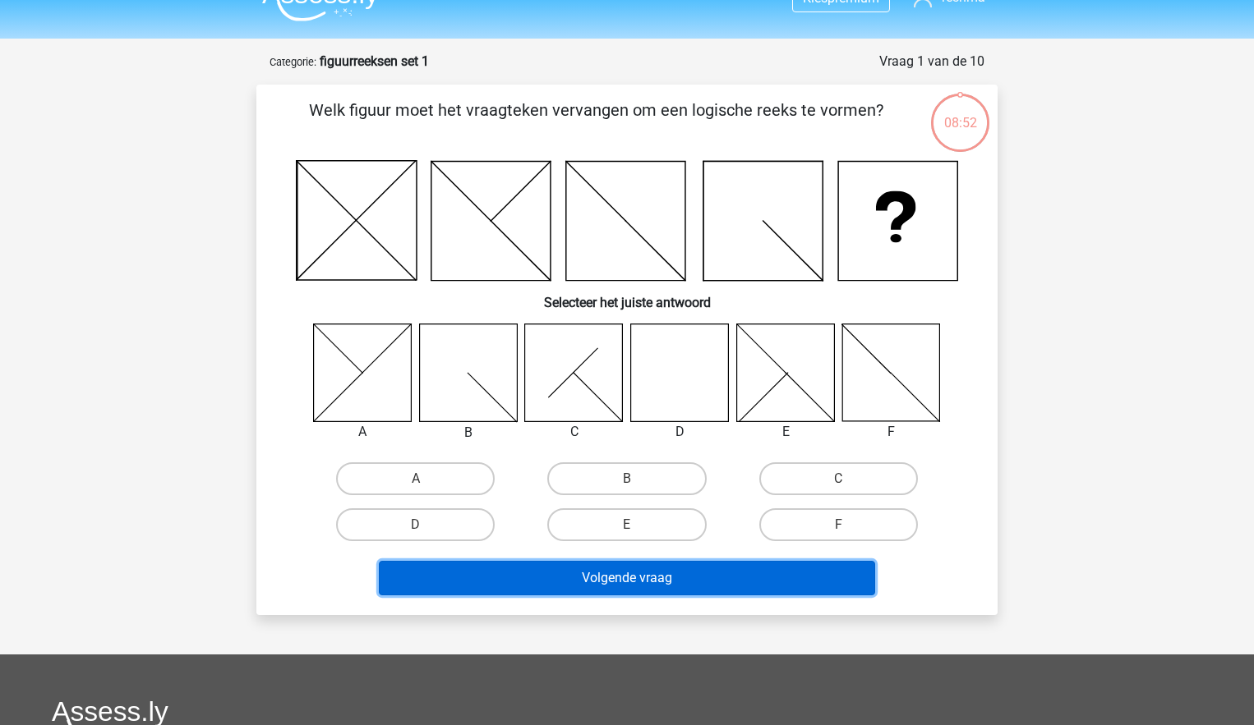
click at [639, 573] on button "Volgende vraag" at bounding box center [627, 578] width 497 height 35
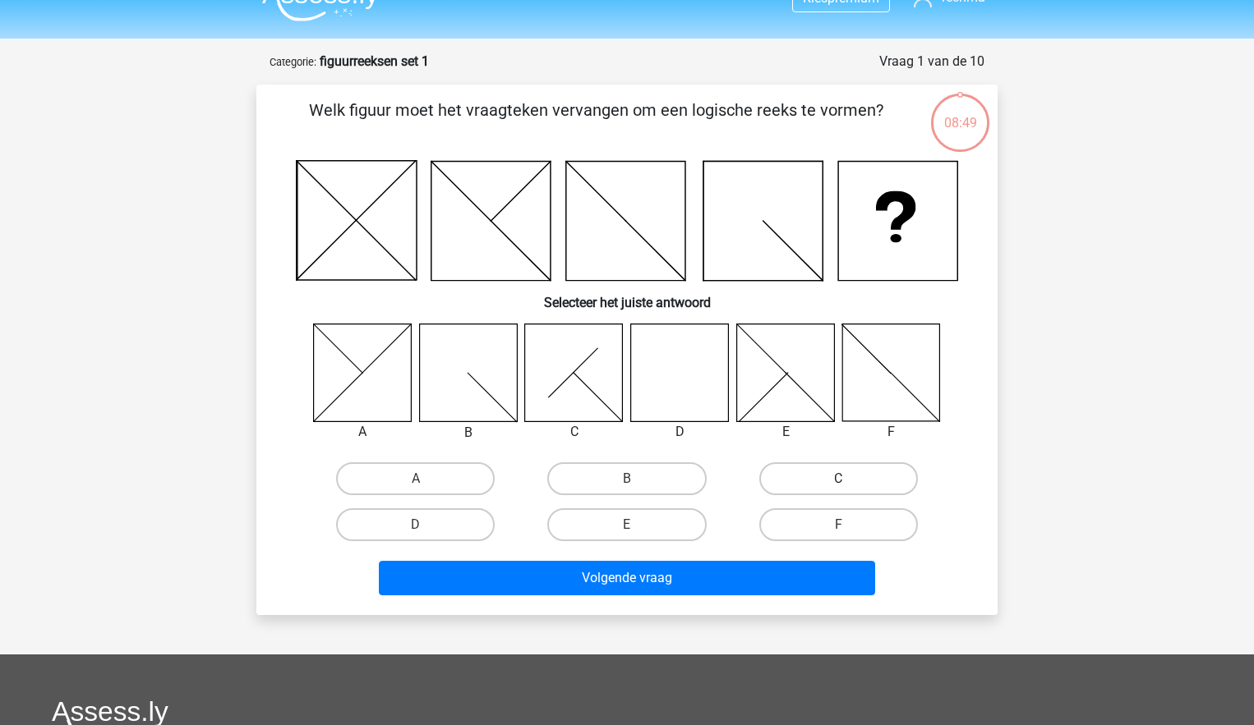
click at [771, 483] on label "C" at bounding box center [838, 479] width 159 height 33
click at [838, 483] on input "C" at bounding box center [843, 484] width 11 height 11
radio input "true"
